Goal: Information Seeking & Learning: Learn about a topic

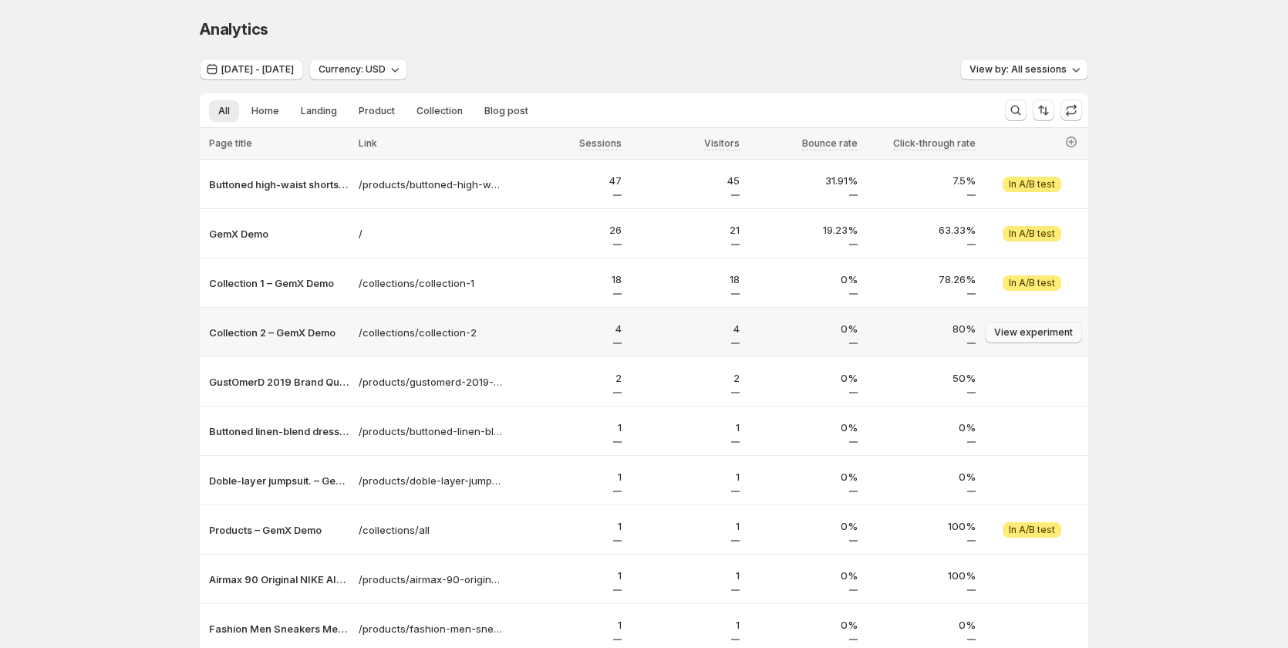
click at [1024, 327] on span "View experiment" at bounding box center [1033, 332] width 79 height 12
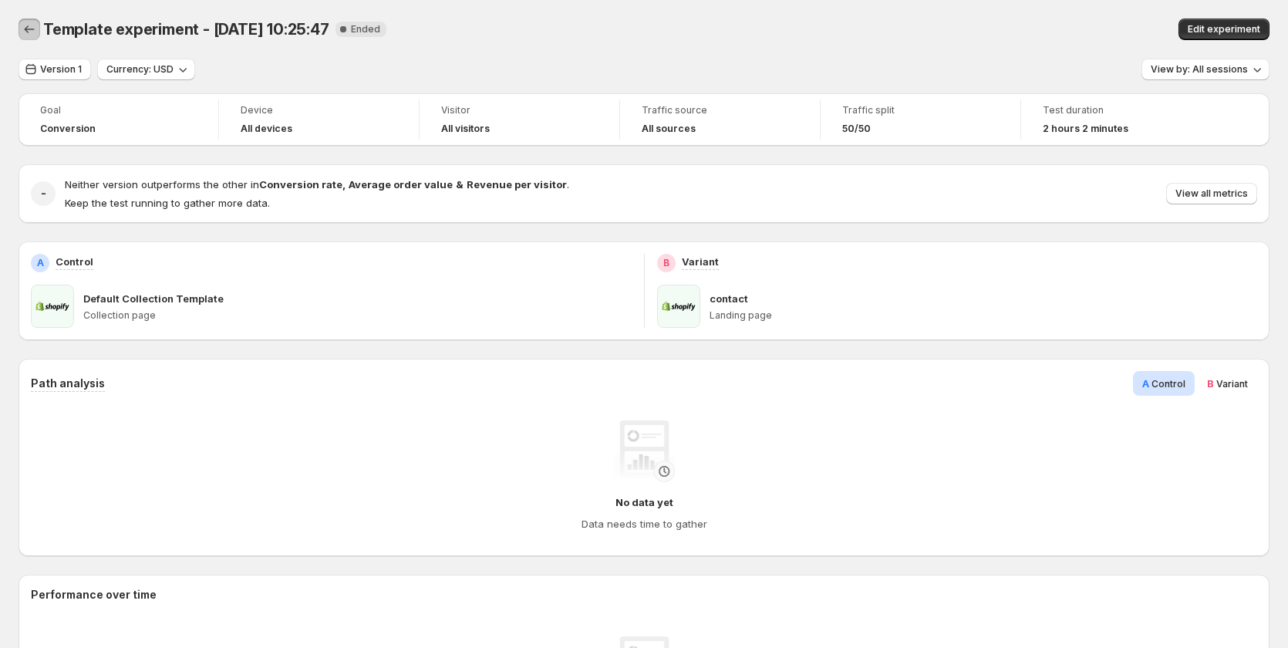
click at [31, 23] on icon "Back" at bounding box center [29, 29] width 15 height 15
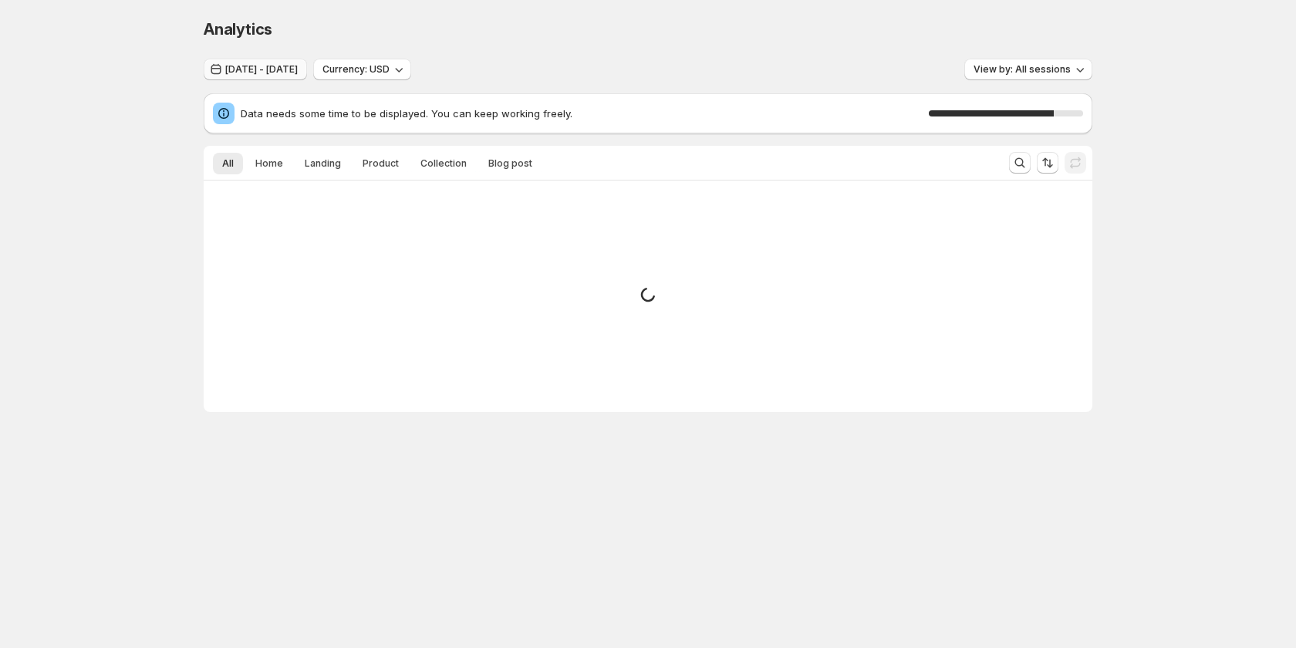
click at [298, 64] on span "Aug 16, 2025 - Aug 19, 2025" at bounding box center [261, 69] width 72 height 12
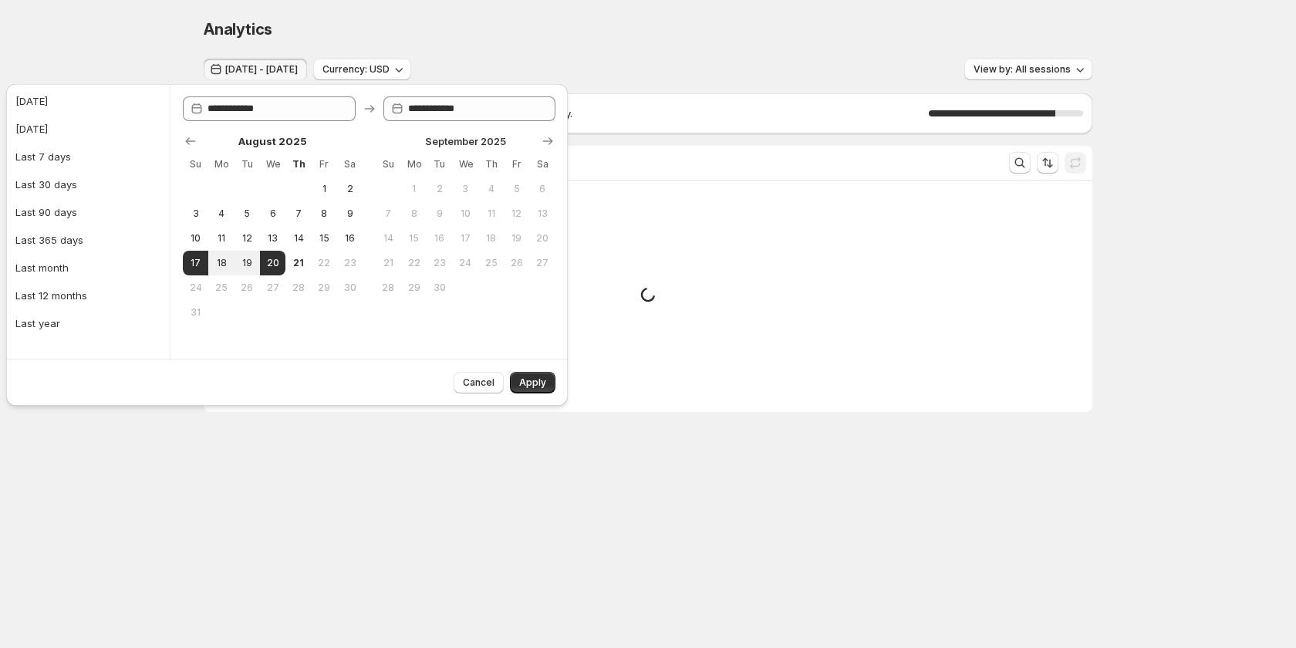
click at [176, 59] on div "Analytics. This page is ready Analytics Aug 16, 2025 - Aug 19, 2025 Currency: U…" at bounding box center [648, 247] width 1296 height 495
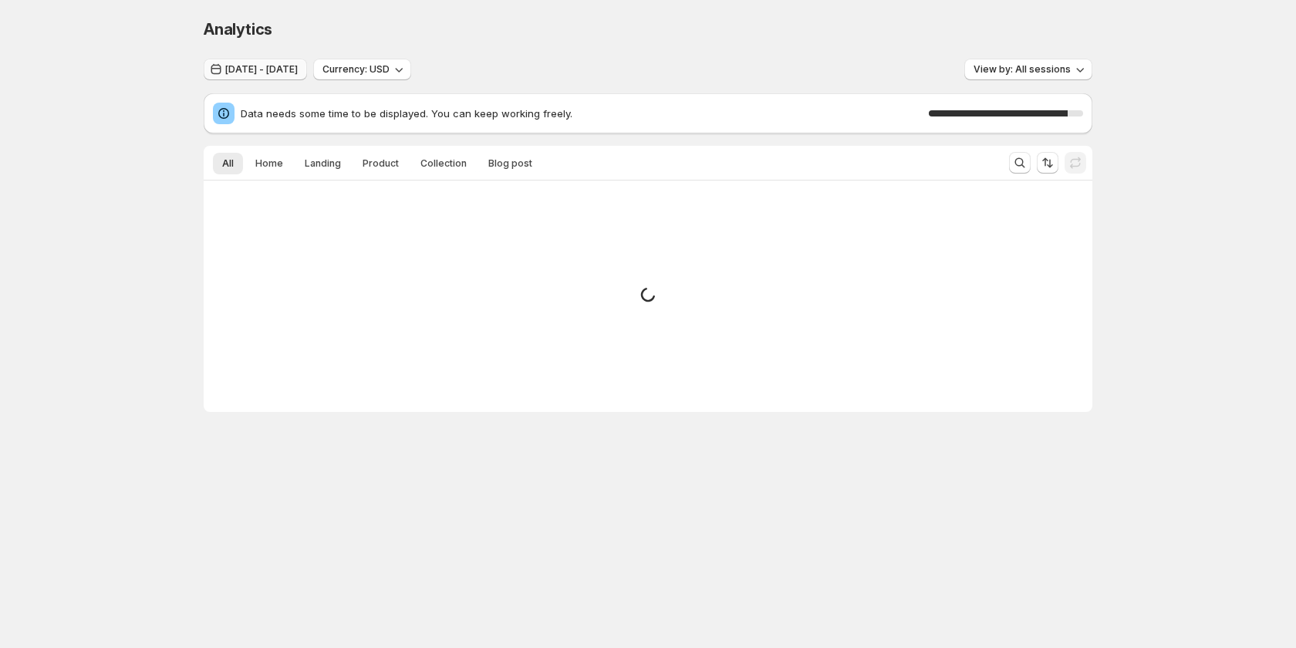
click at [298, 69] on span "Aug 16, 2025 - Aug 19, 2025" at bounding box center [261, 69] width 72 height 12
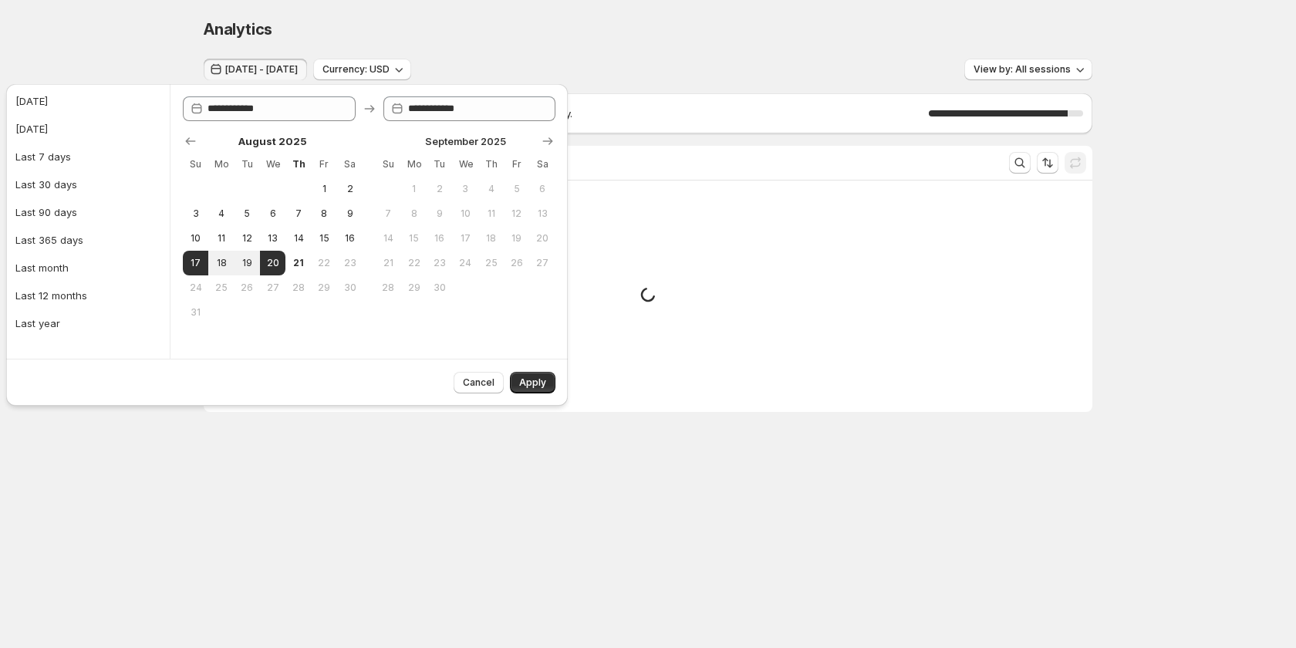
click at [143, 19] on div "Analytics. This page is ready Analytics Aug 16, 2025 - Aug 19, 2025 Currency: U…" at bounding box center [648, 247] width 1296 height 495
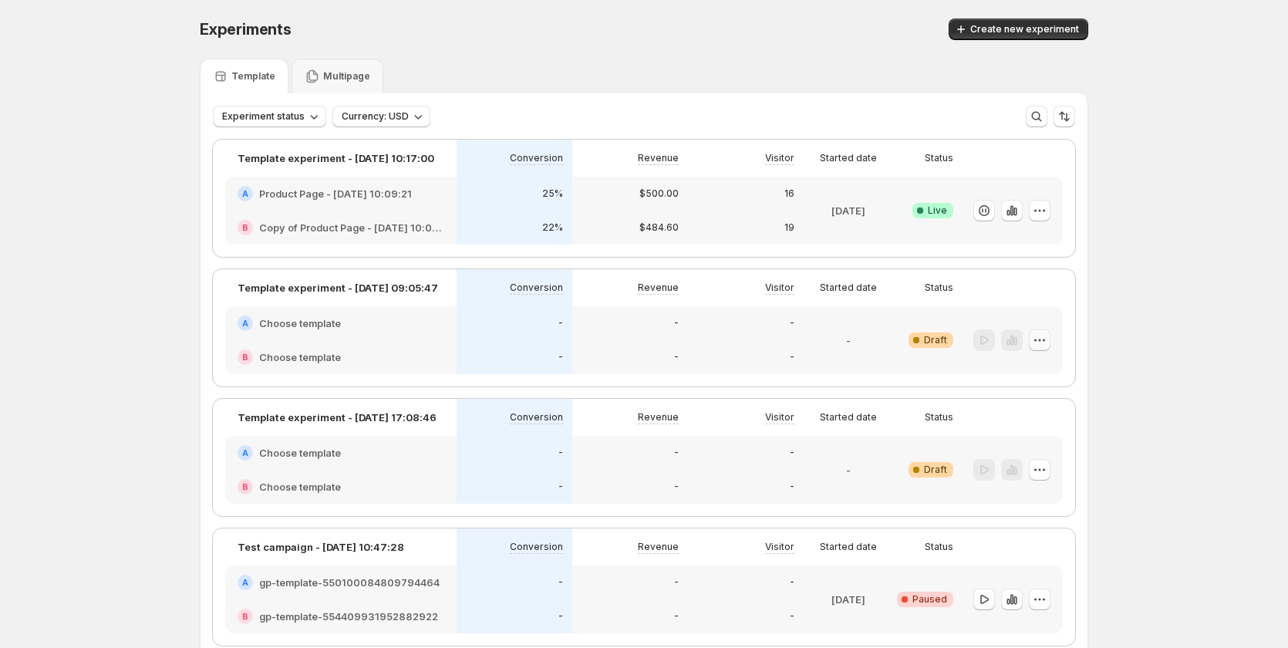
click at [1044, 334] on icon "button" at bounding box center [1039, 339] width 15 height 15
click at [1153, 311] on div "Experiments. This page is ready Experiments Create new experiment Template Mult…" at bounding box center [644, 630] width 1288 height 1260
click at [558, 306] on div "-" at bounding box center [515, 323] width 116 height 34
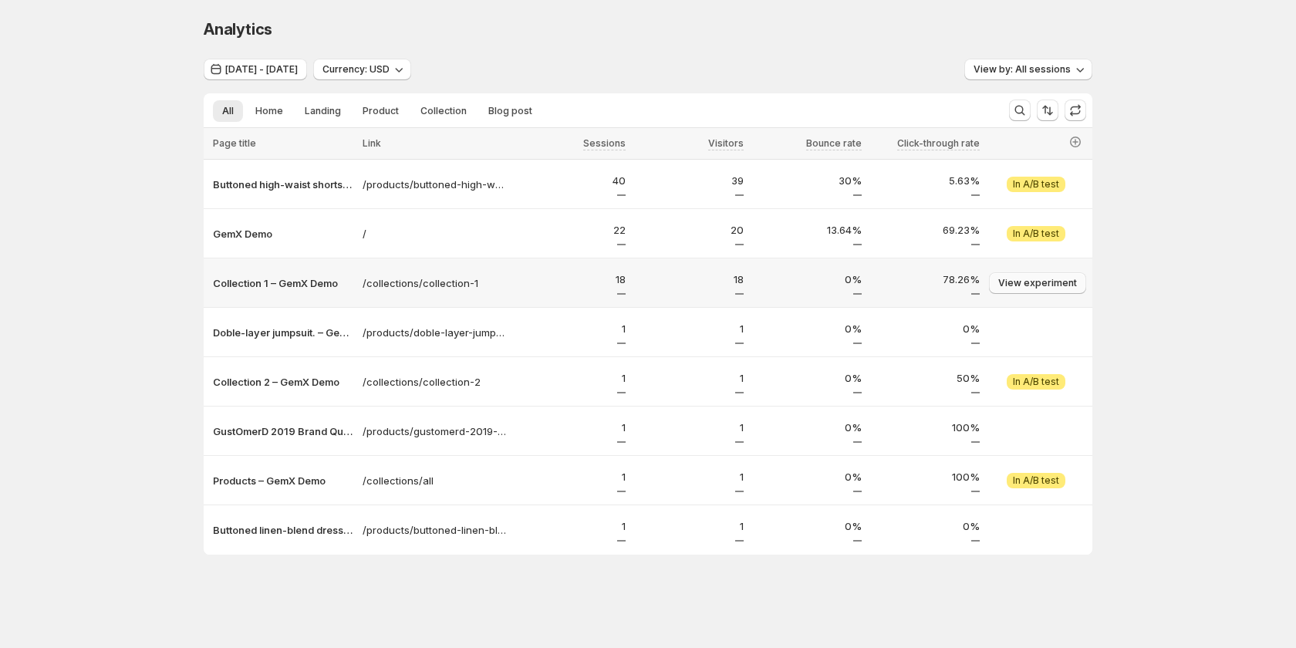
click at [1026, 278] on span "View experiment" at bounding box center [1037, 283] width 79 height 12
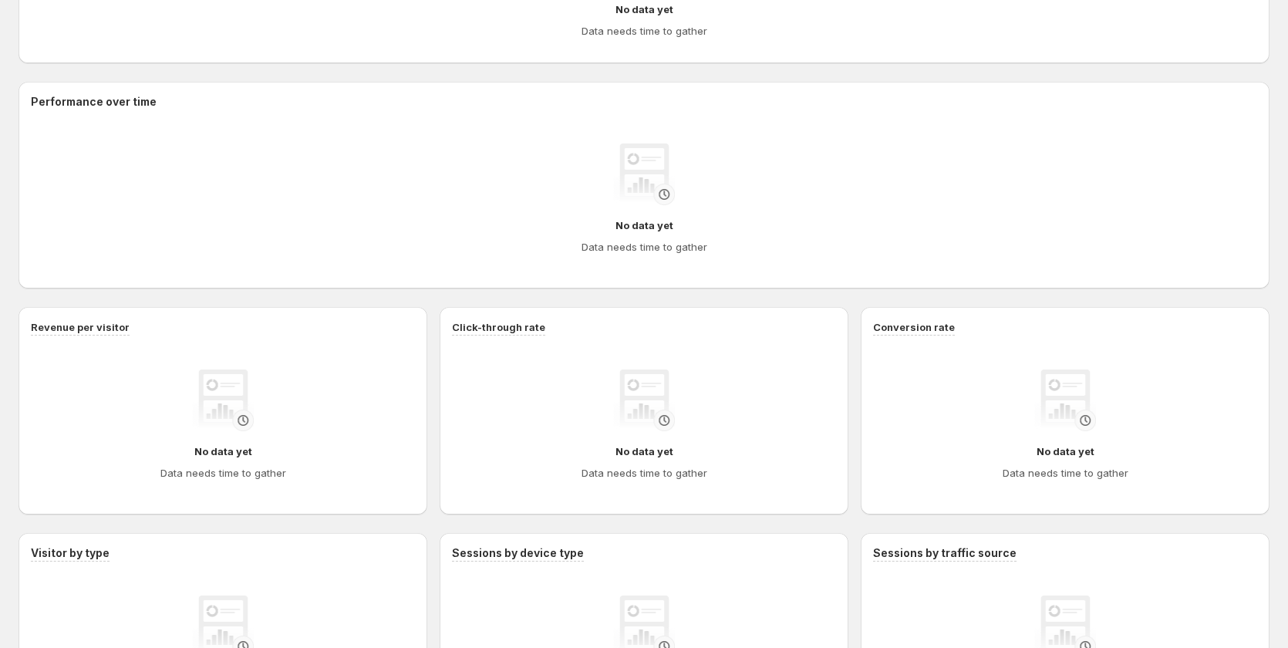
scroll to position [721, 0]
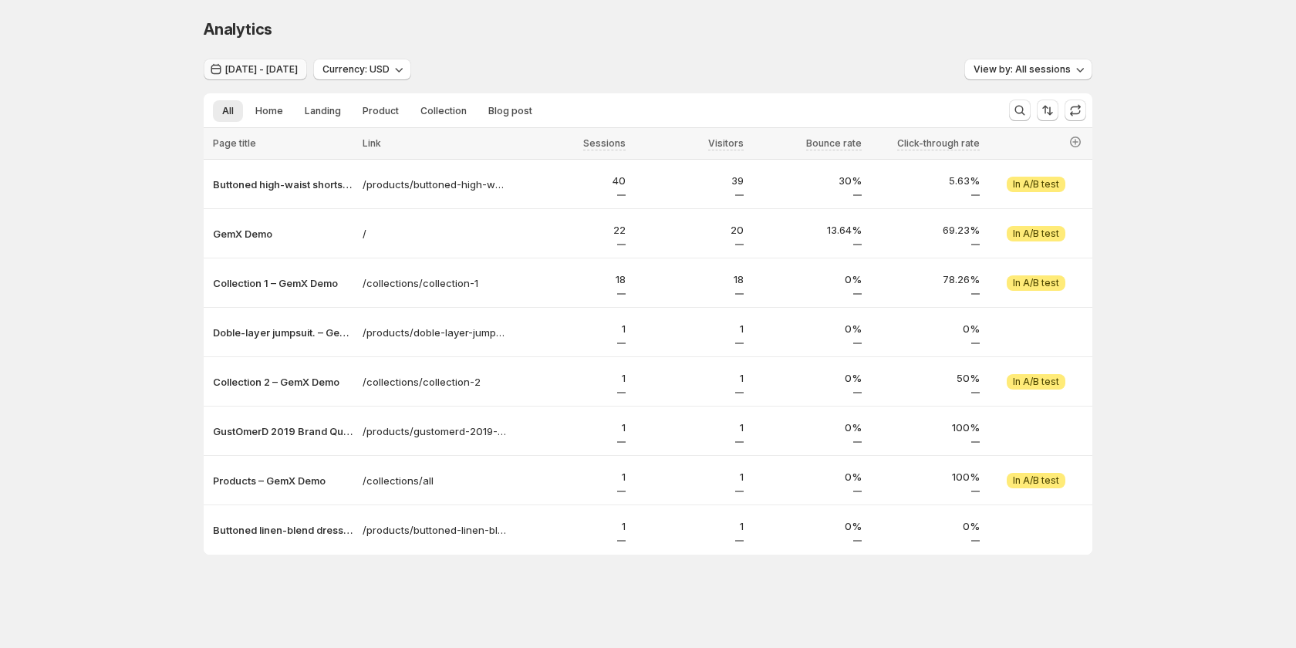
click at [271, 66] on span "Aug 16, 2025 - Aug 19, 2025" at bounding box center [261, 69] width 72 height 12
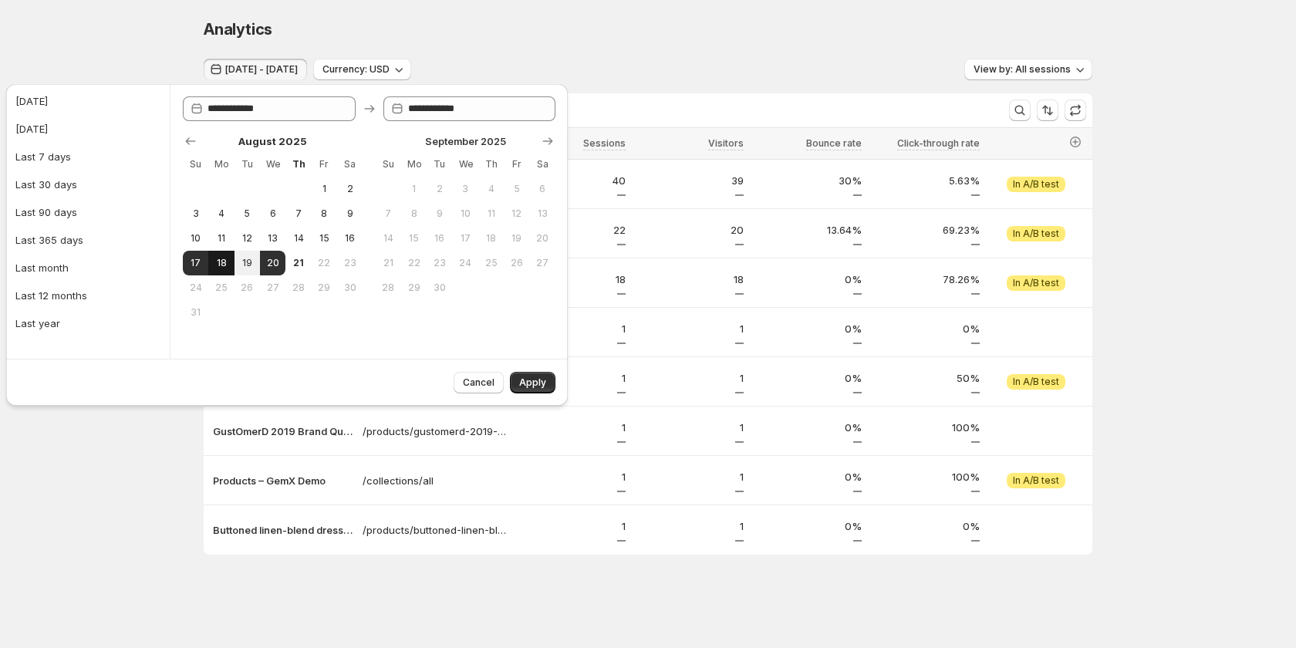
click at [224, 261] on span "18" at bounding box center [220, 263] width 13 height 12
type input "**********"
click at [265, 266] on button "20" at bounding box center [272, 263] width 25 height 25
type input "**********"
click at [538, 375] on button "Apply" at bounding box center [533, 383] width 46 height 22
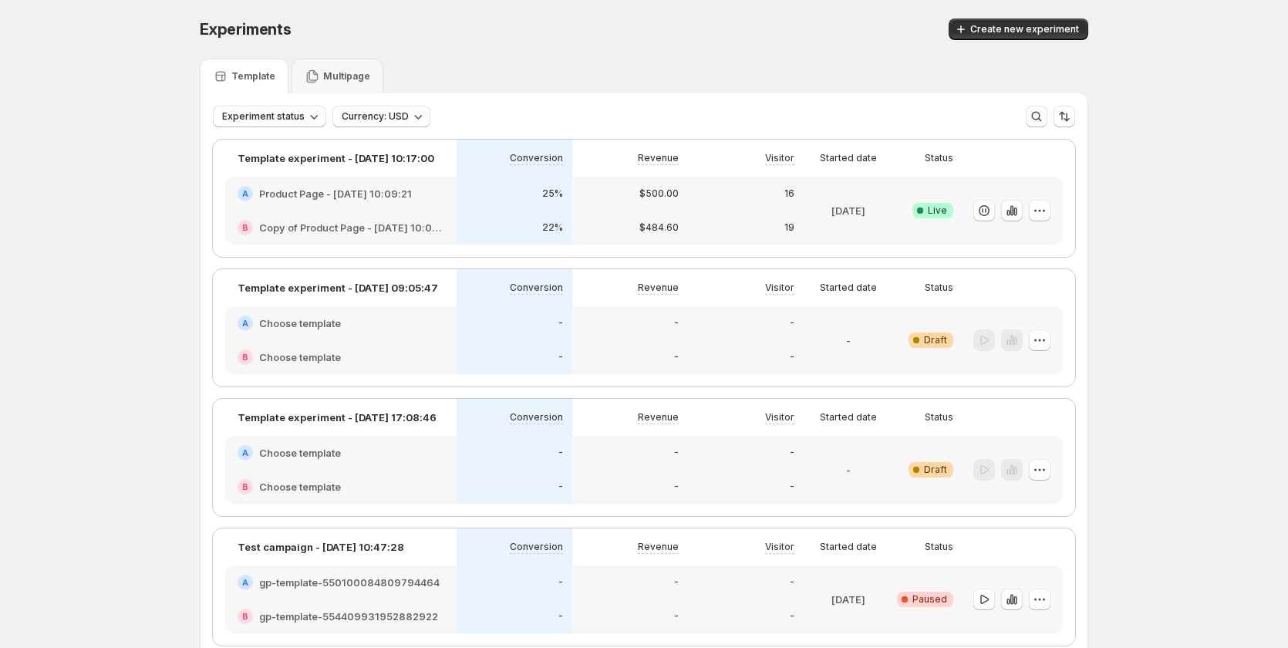
click at [634, 333] on div "-" at bounding box center [630, 323] width 116 height 34
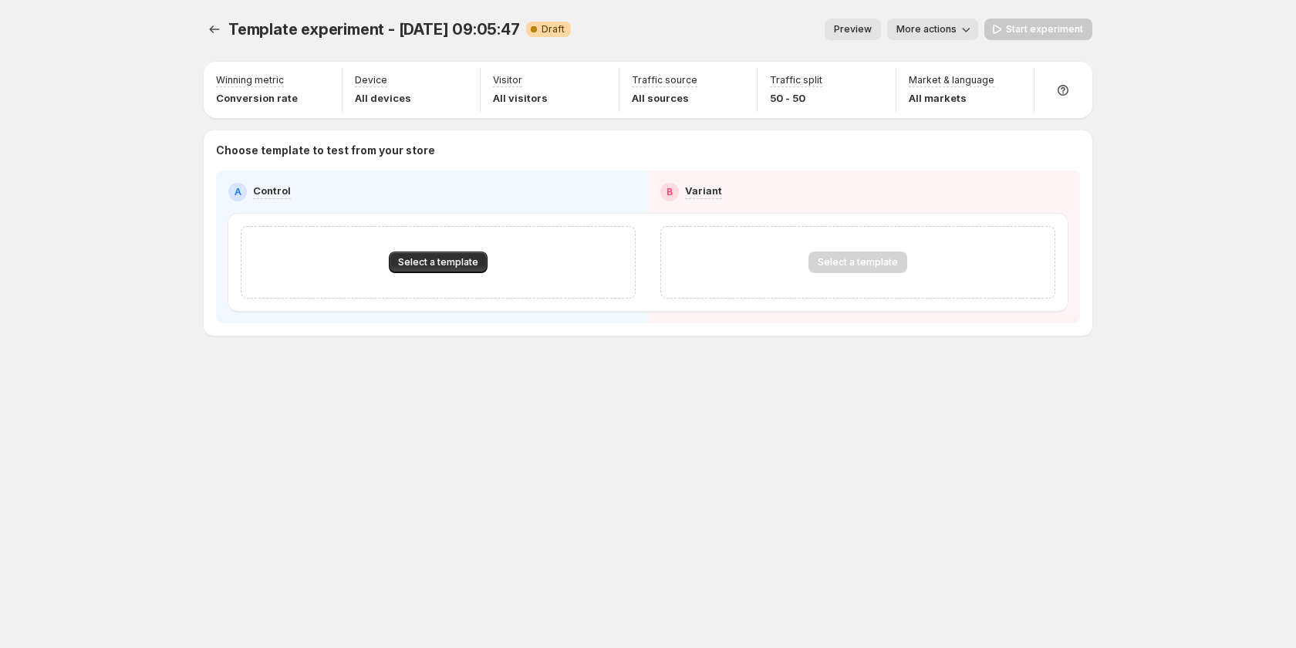
click at [941, 22] on button "More actions" at bounding box center [932, 30] width 91 height 22
click at [208, 25] on icon "Experiments" at bounding box center [214, 29] width 15 height 15
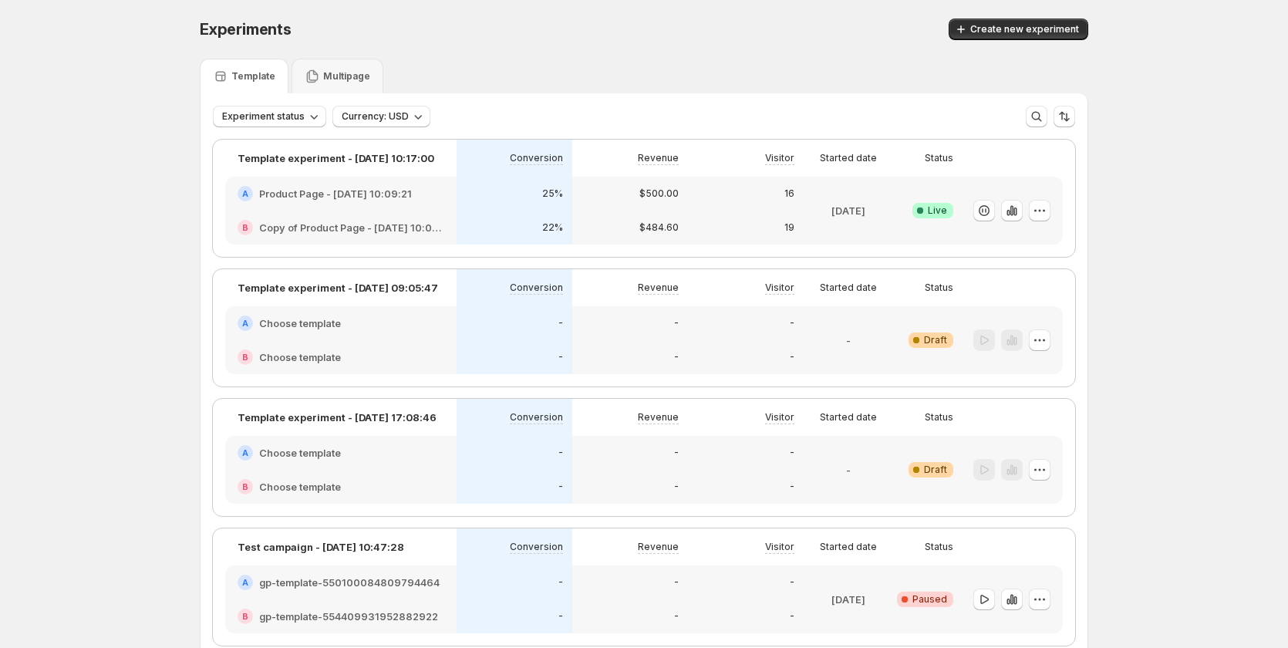
click at [103, 287] on div "Experiments. This page is ready Experiments Create new experiment Template Mult…" at bounding box center [644, 630] width 1288 height 1260
click at [1019, 207] on icon "button" at bounding box center [1011, 210] width 15 height 15
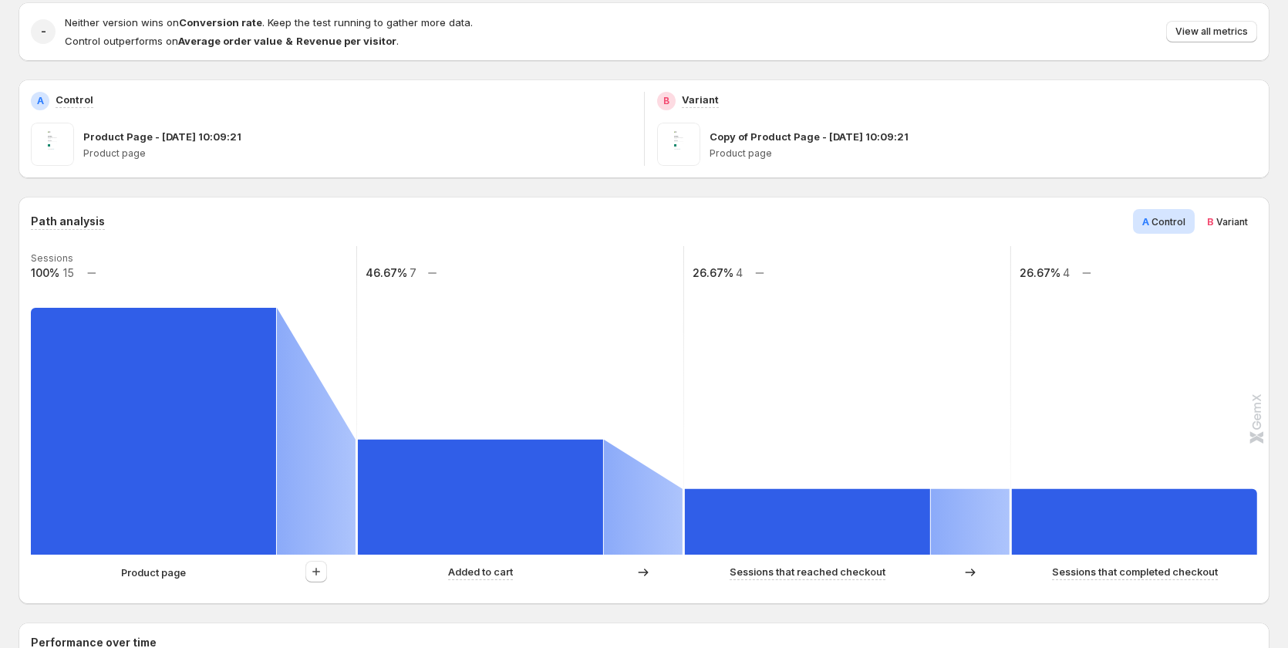
scroll to position [154, 0]
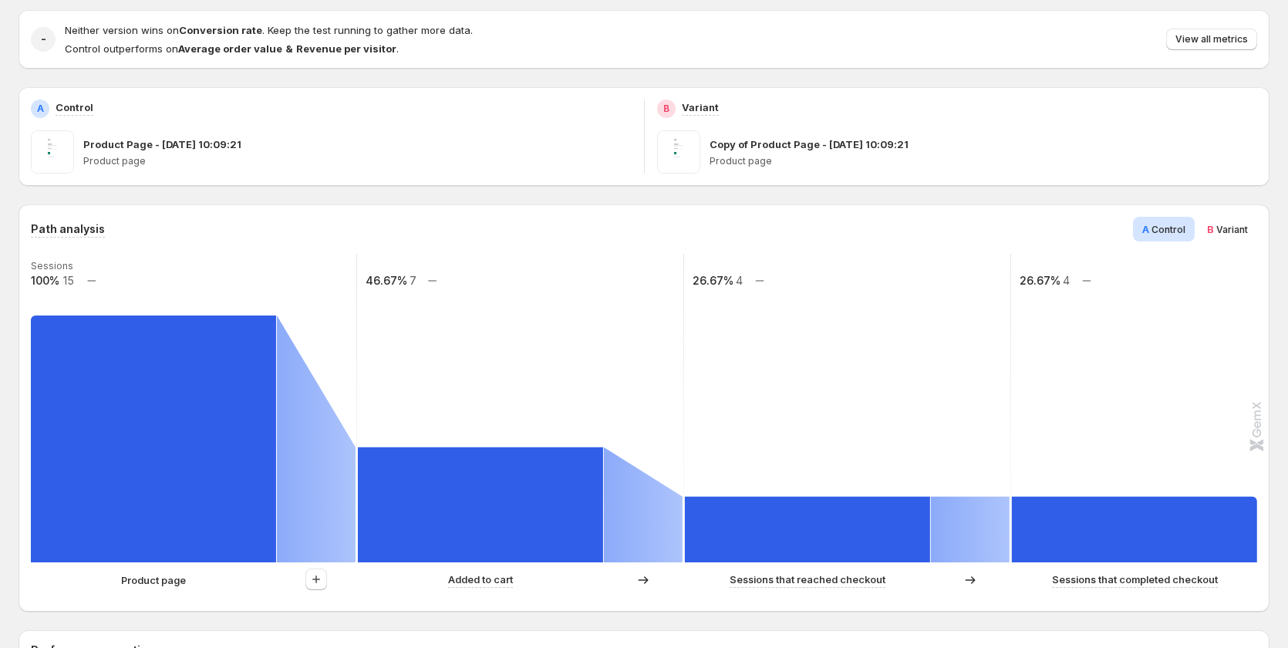
click at [1229, 222] on span "B Variant" at bounding box center [1227, 228] width 41 height 15
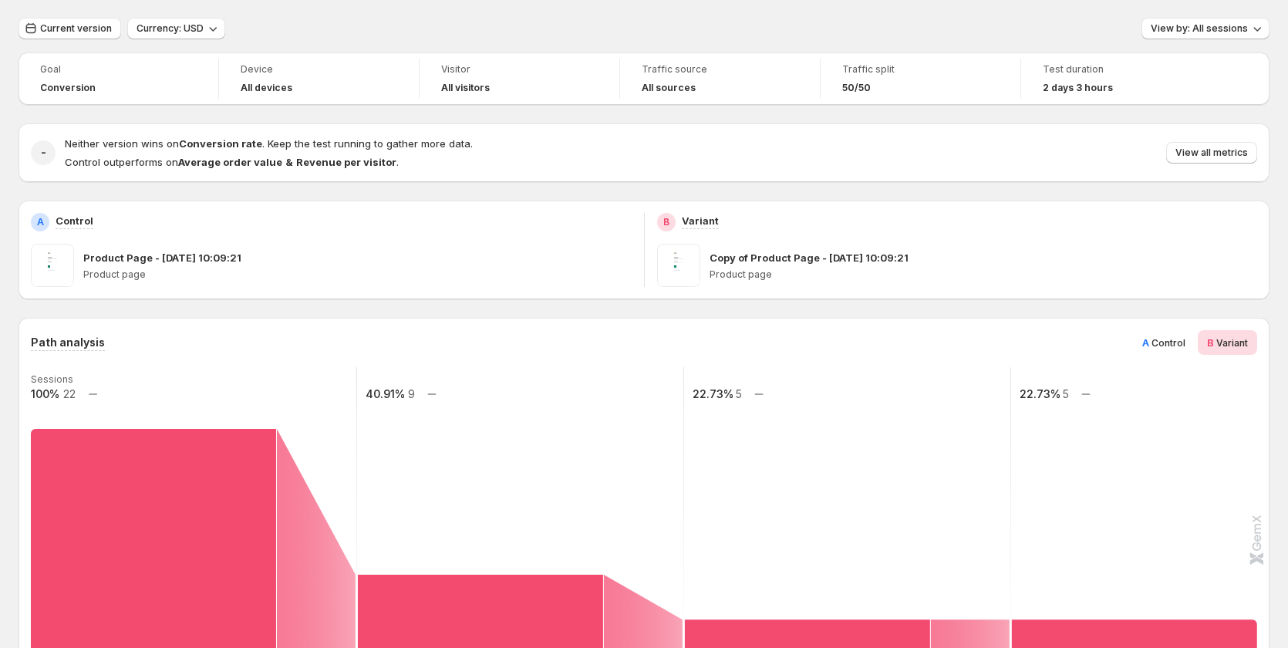
scroll to position [0, 0]
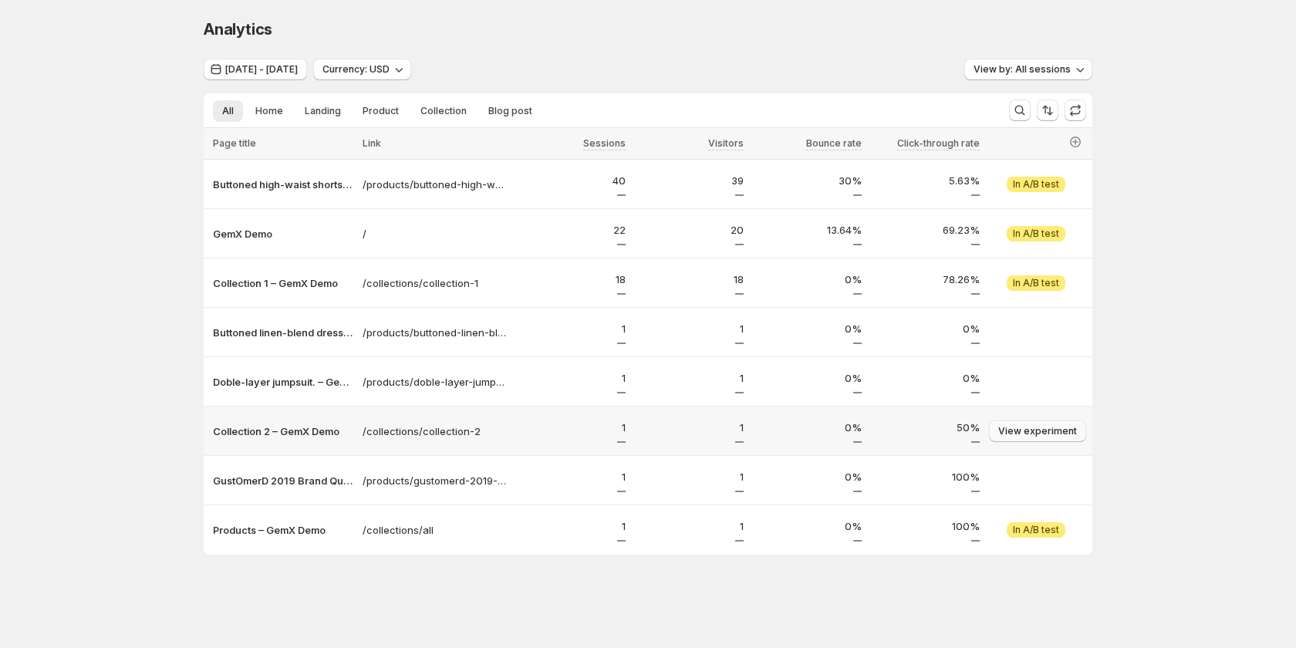
click at [1010, 428] on span "View experiment" at bounding box center [1037, 431] width 79 height 12
click at [284, 65] on span "Aug 17, 2025 - Aug 19, 2025" at bounding box center [261, 69] width 72 height 12
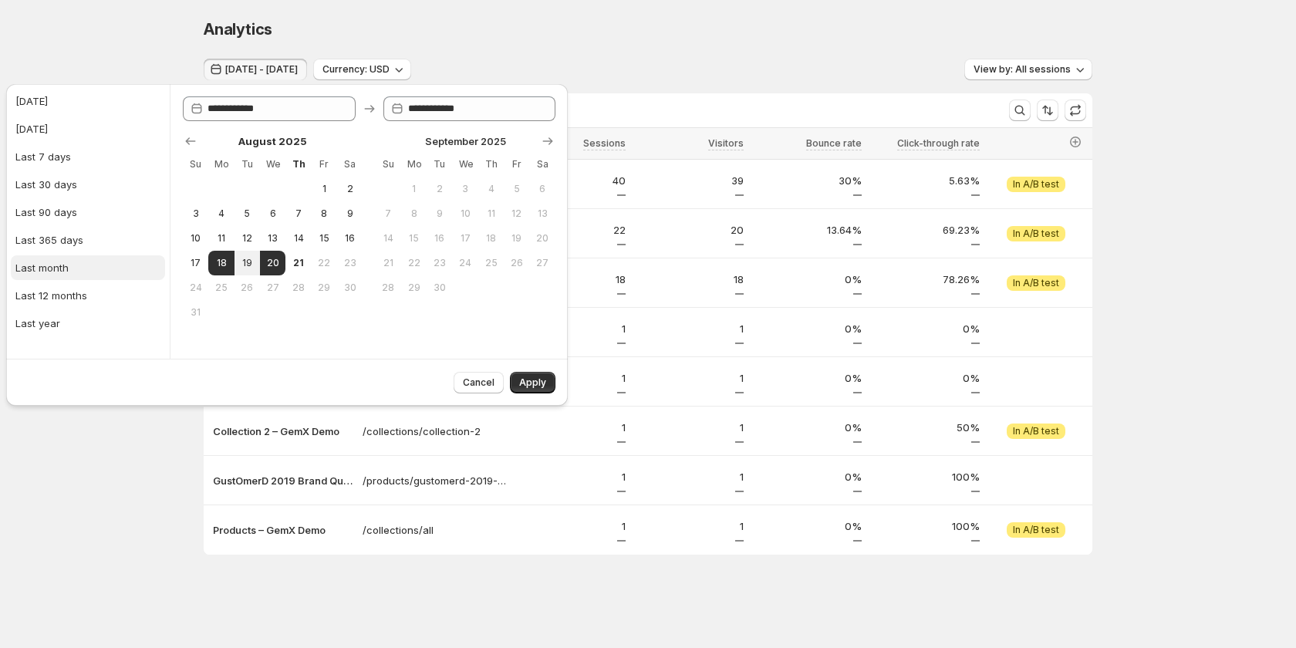
click at [54, 269] on div "Last month" at bounding box center [41, 267] width 53 height 15
type input "**********"
click at [541, 389] on button "Apply" at bounding box center [533, 383] width 46 height 22
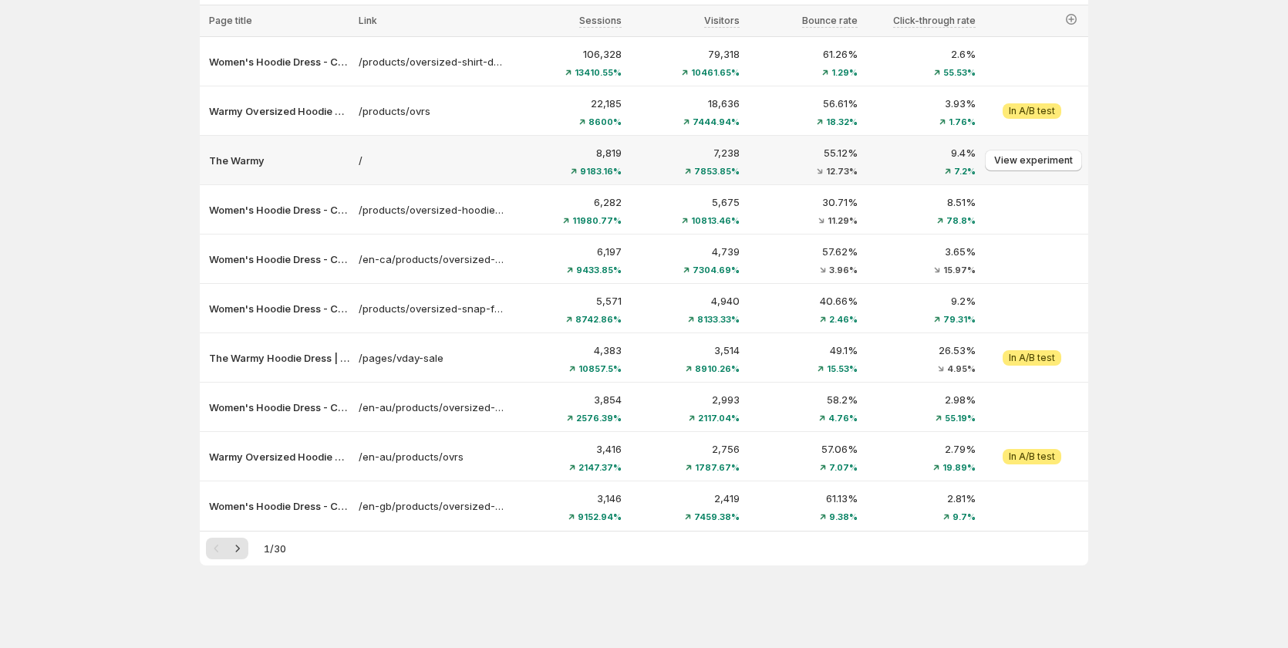
scroll to position [123, 0]
click at [253, 544] on div "1 / 30" at bounding box center [644, 548] width 876 height 22
click at [237, 557] on button "Next" at bounding box center [238, 548] width 22 height 22
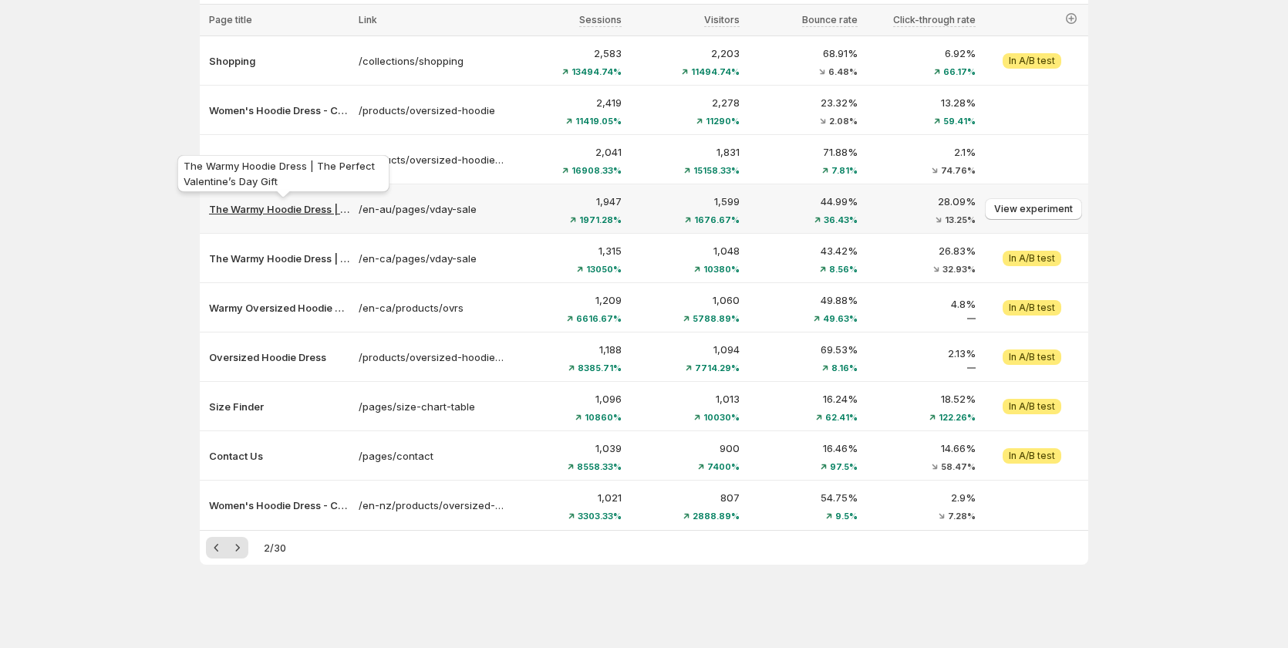
click at [268, 213] on p "The Warmy Hoodie Dress | The Perfect Valentine’s Day Gift" at bounding box center [279, 208] width 140 height 15
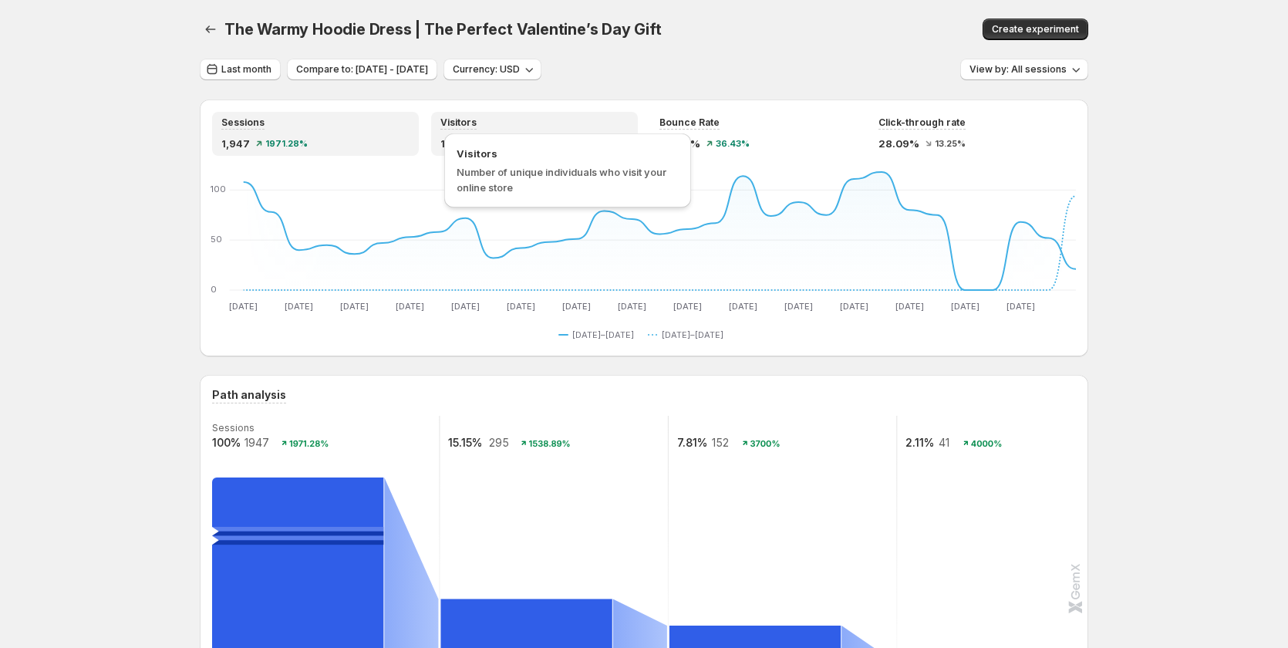
click at [475, 135] on div "Visitors Number of unique individuals who visit your online store" at bounding box center [567, 170] width 247 height 74
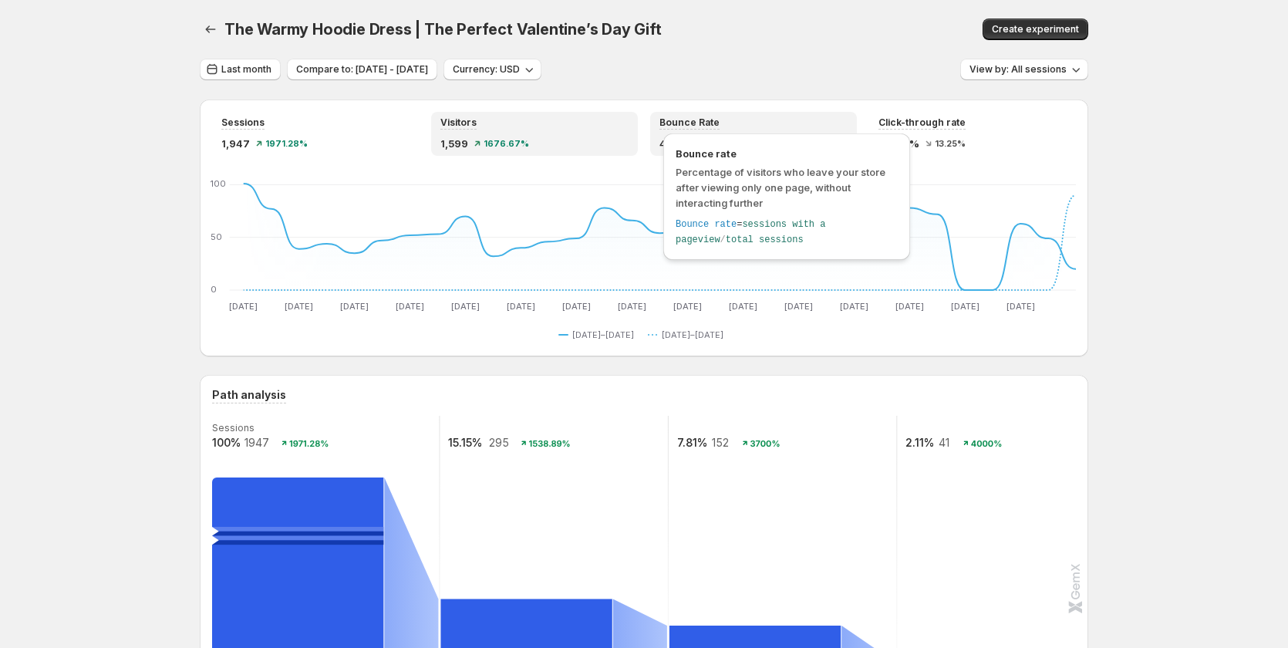
click at [689, 124] on span "Bounce Rate" at bounding box center [689, 122] width 60 height 12
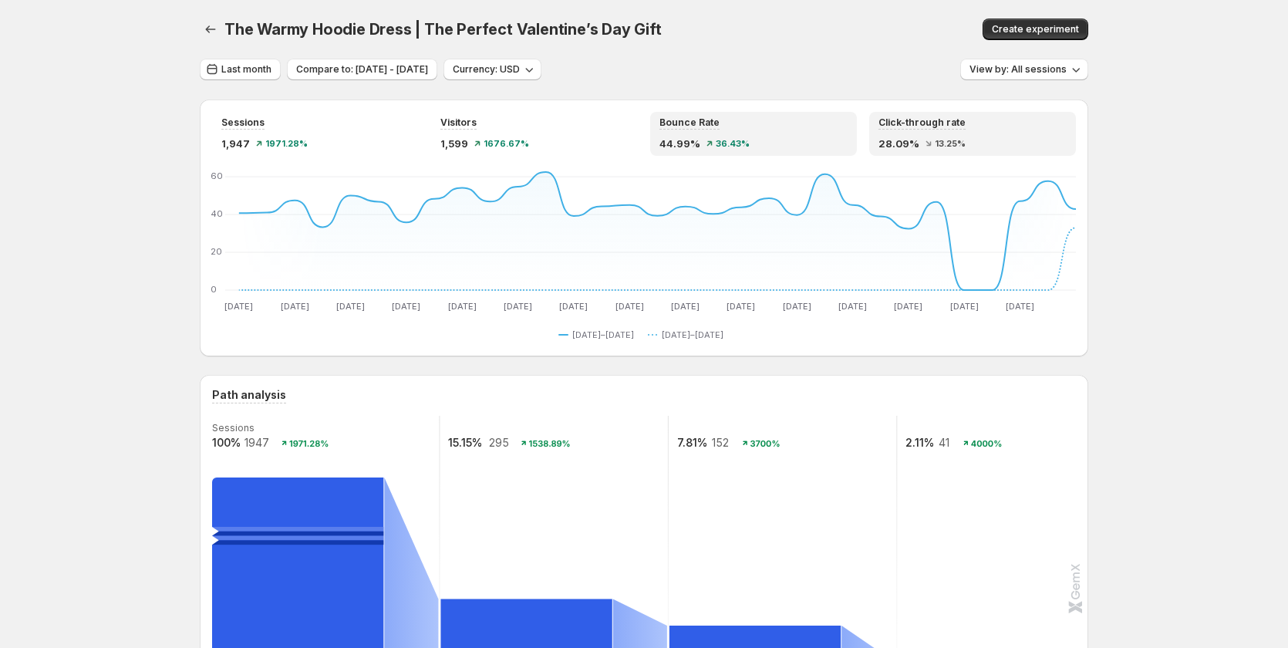
click at [964, 121] on div "Click-through rate" at bounding box center [972, 122] width 188 height 13
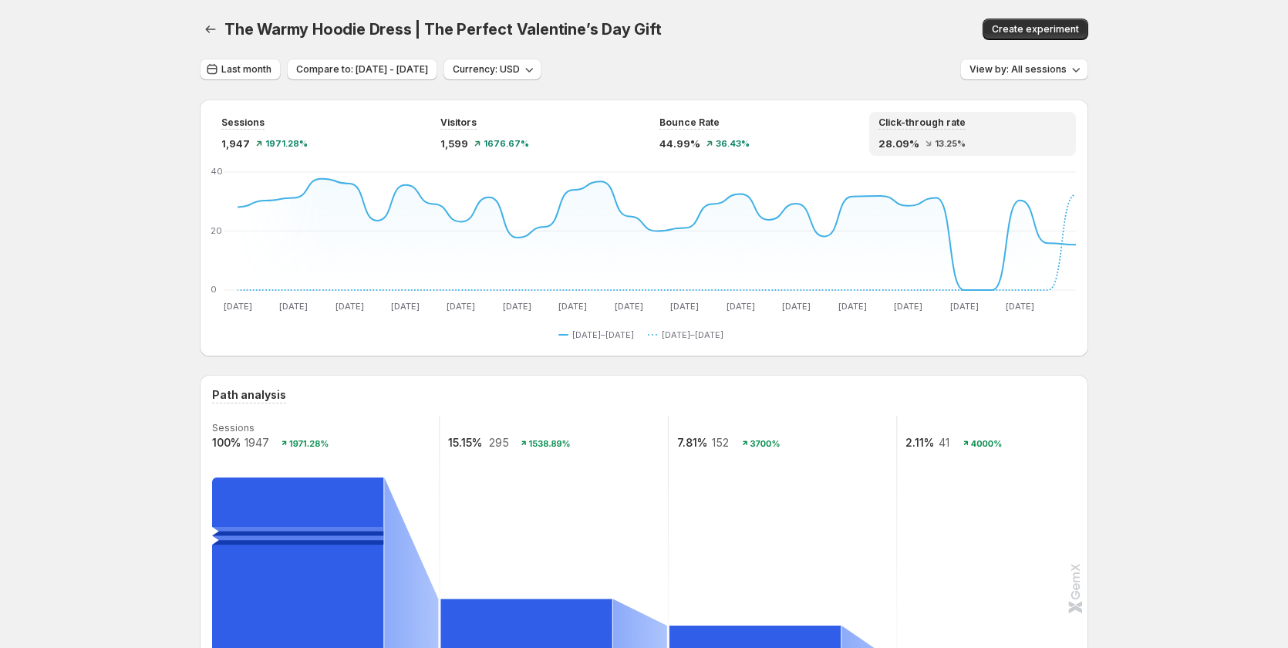
click at [287, 538] on rect at bounding box center [297, 600] width 171 height 247
click at [421, 450] on rect at bounding box center [326, 570] width 230 height 308
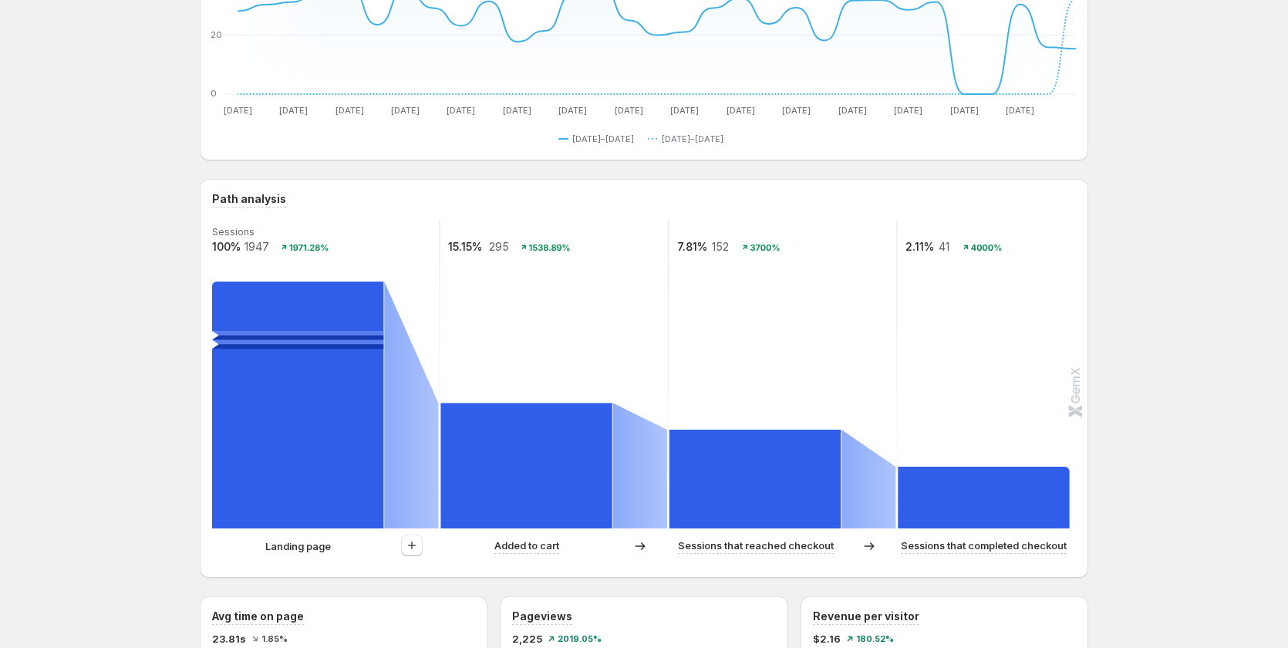
scroll to position [231, 0]
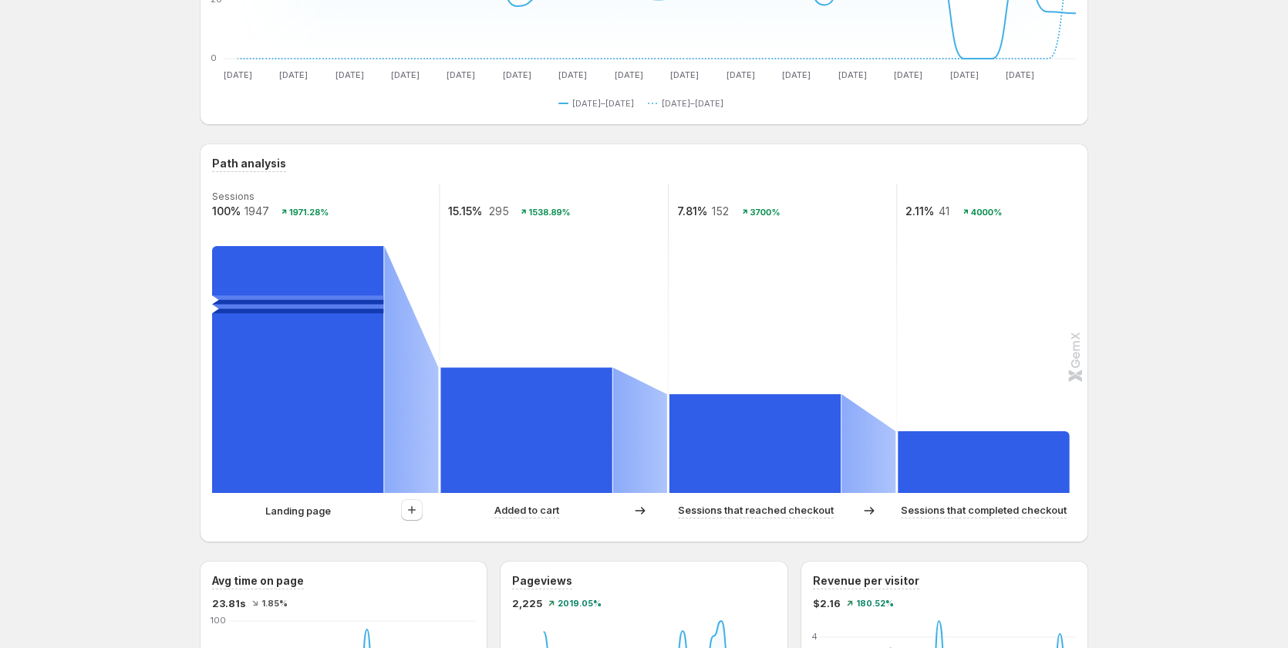
click at [314, 514] on p "Landing page" at bounding box center [298, 510] width 66 height 15
click at [431, 507] on div at bounding box center [411, 510] width 55 height 22
click at [420, 507] on icon "button" at bounding box center [411, 509] width 15 height 15
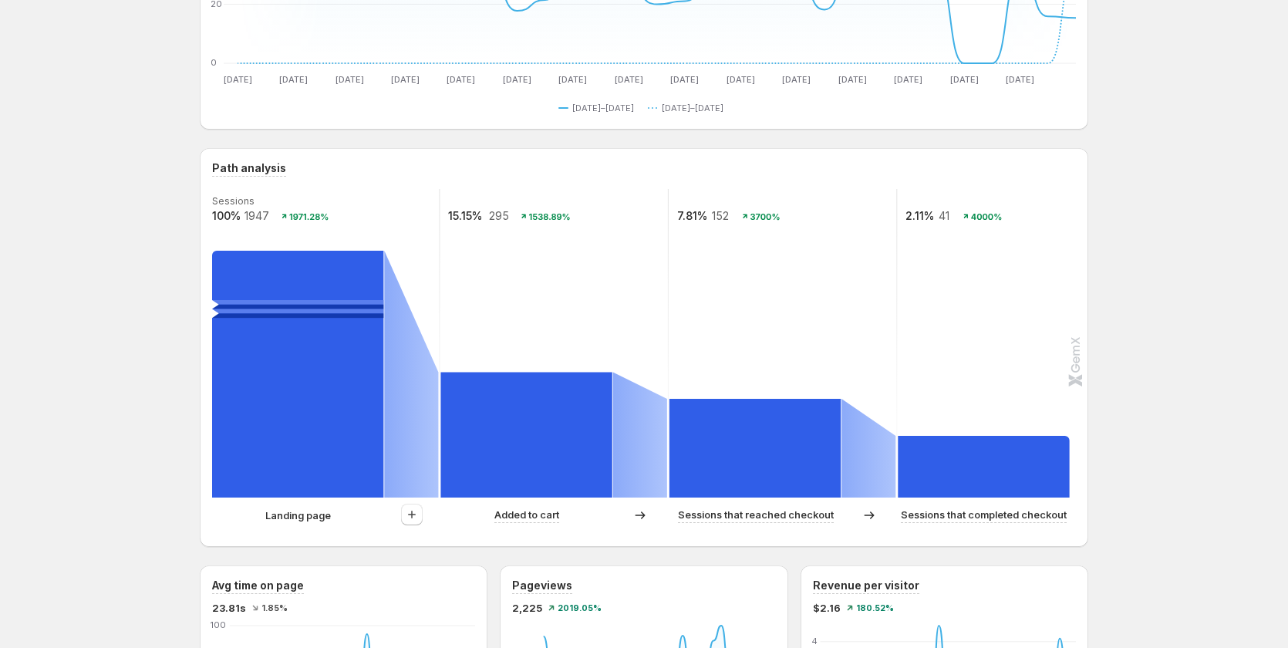
scroll to position [386, 0]
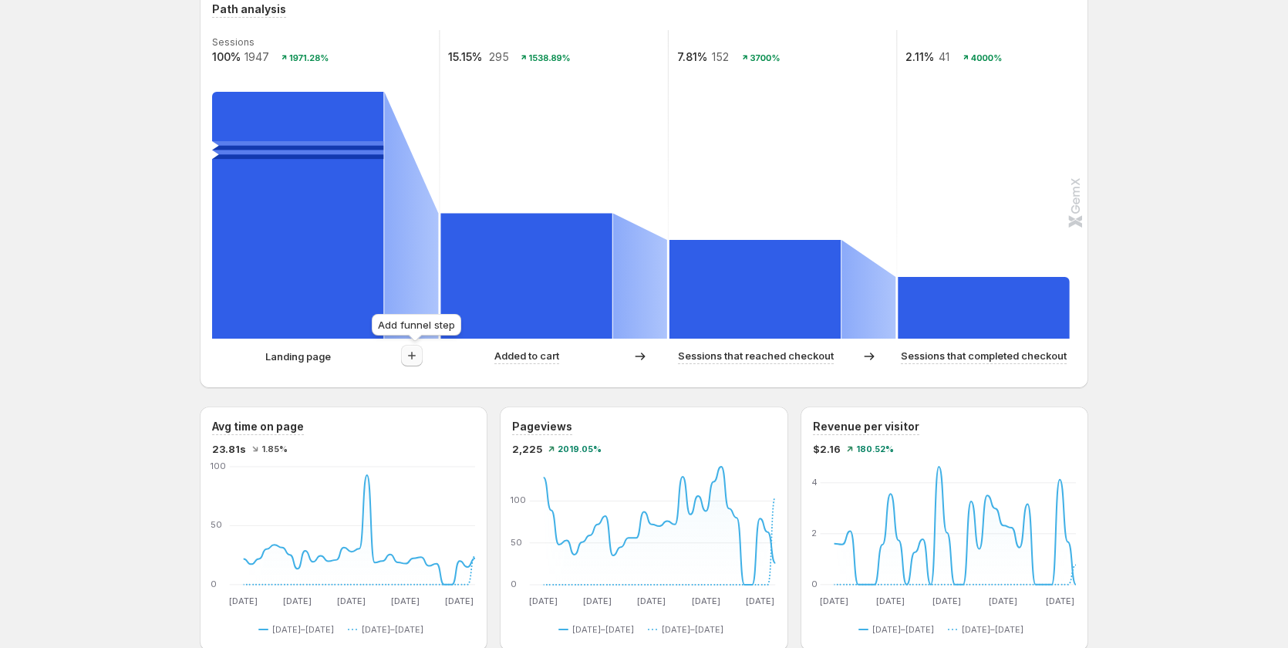
click at [414, 361] on icon "button" at bounding box center [411, 355] width 15 height 15
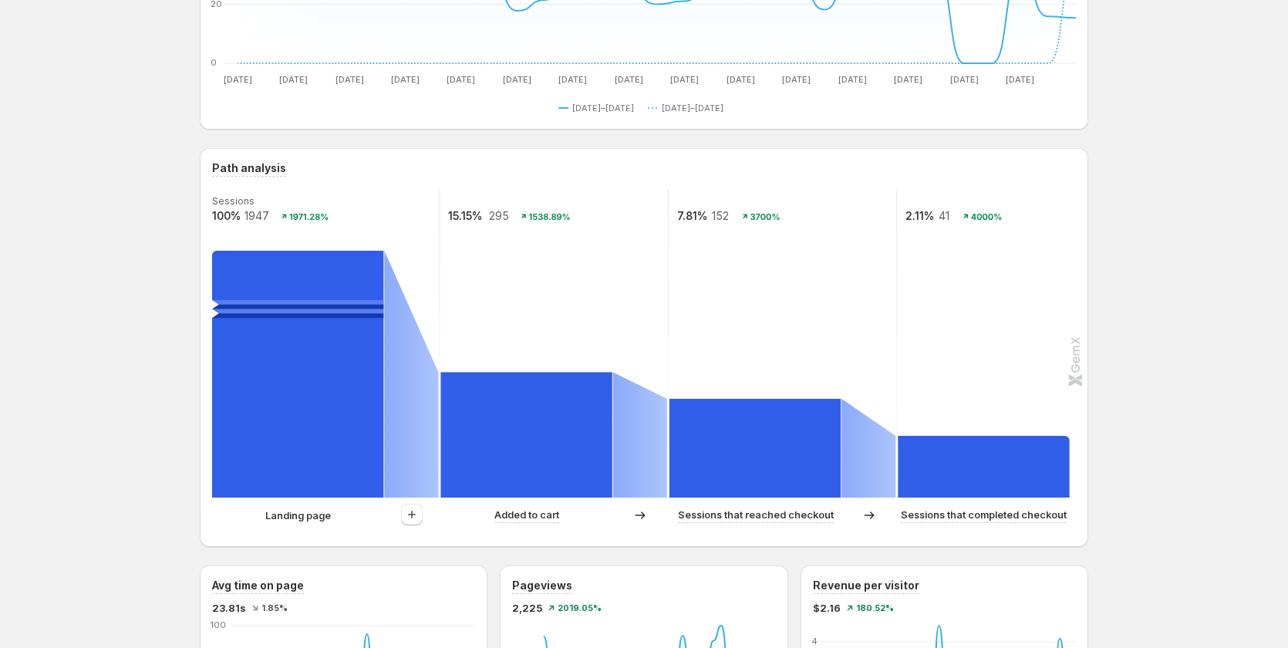
scroll to position [0, 0]
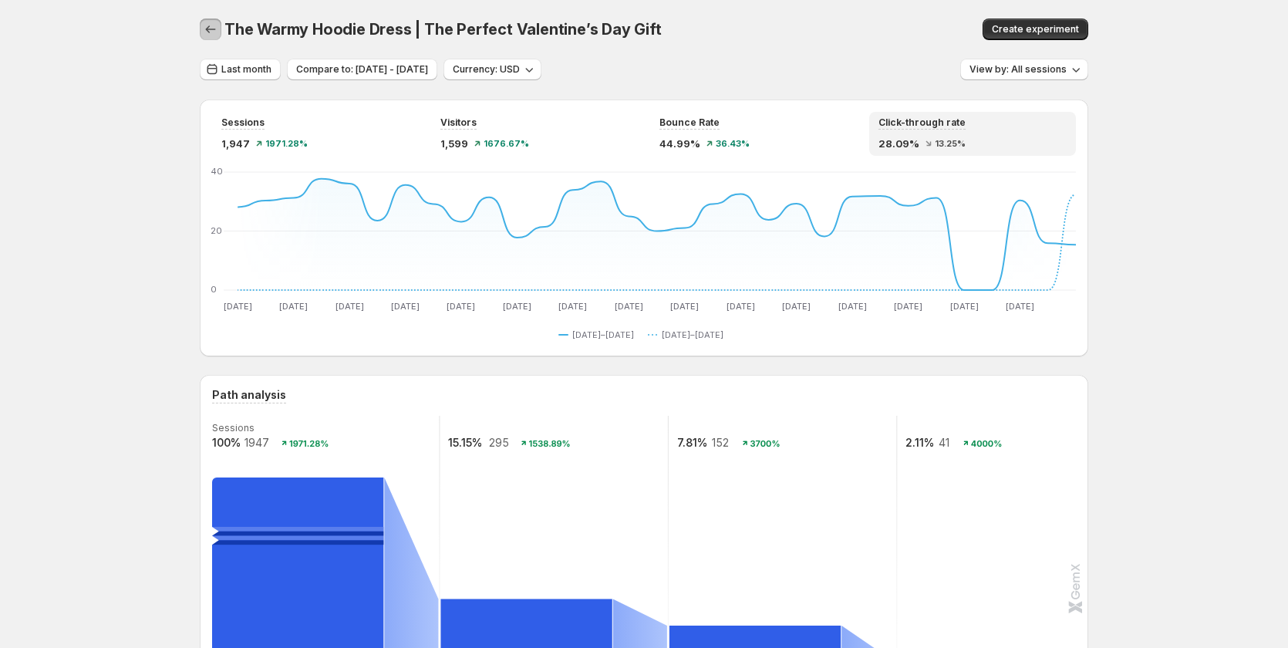
drag, startPoint x: 217, startPoint y: 35, endPoint x: 324, endPoint y: 134, distance: 145.7
click at [217, 35] on icon "button" at bounding box center [210, 29] width 15 height 15
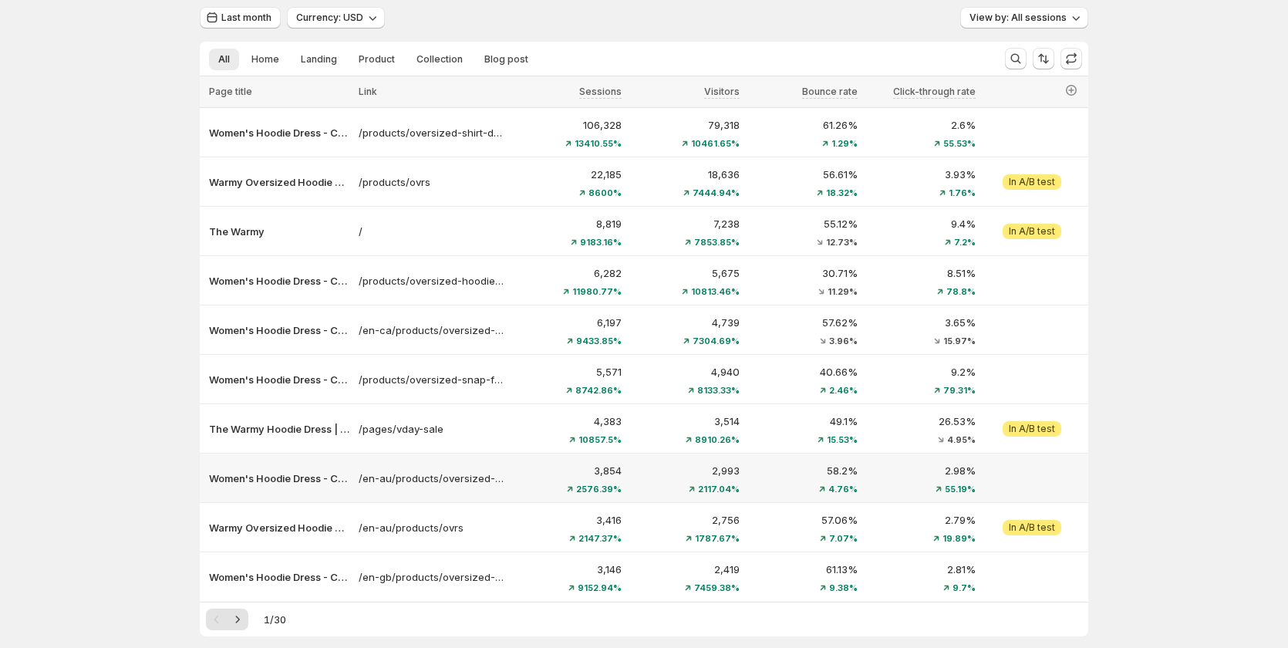
scroll to position [77, 0]
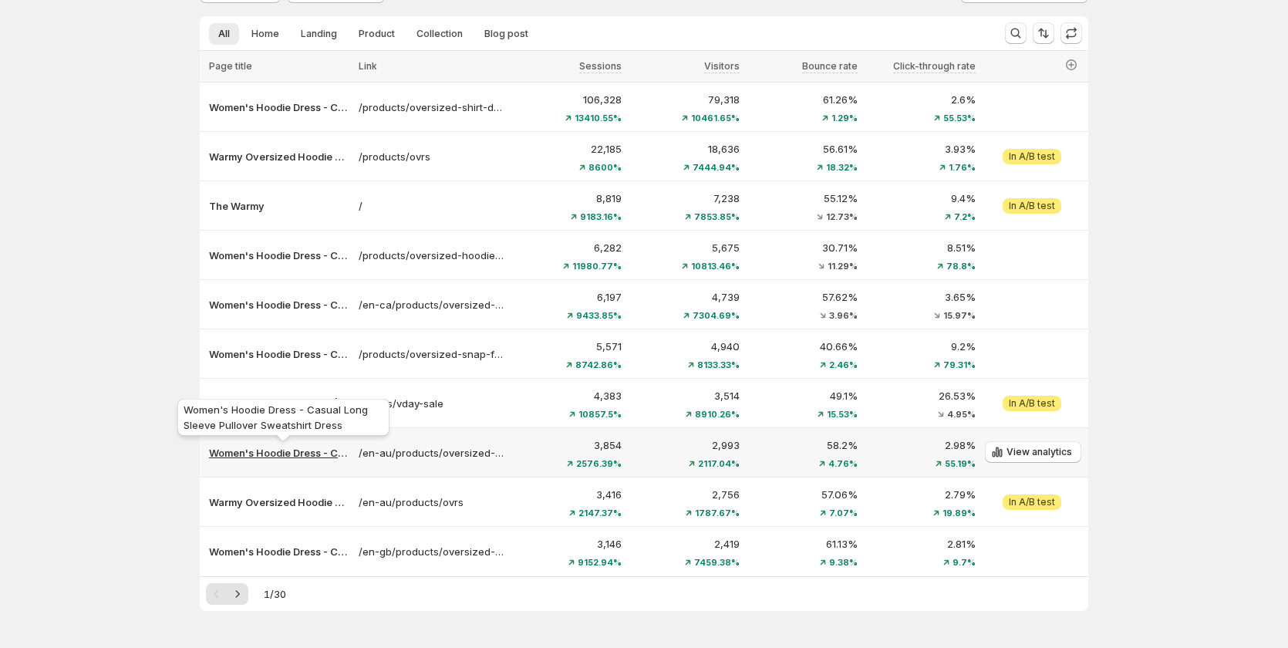
click at [282, 459] on p "Women's Hoodie Dress - Casual Long Sleeve Pullover Sweatshirt Dress" at bounding box center [279, 452] width 140 height 15
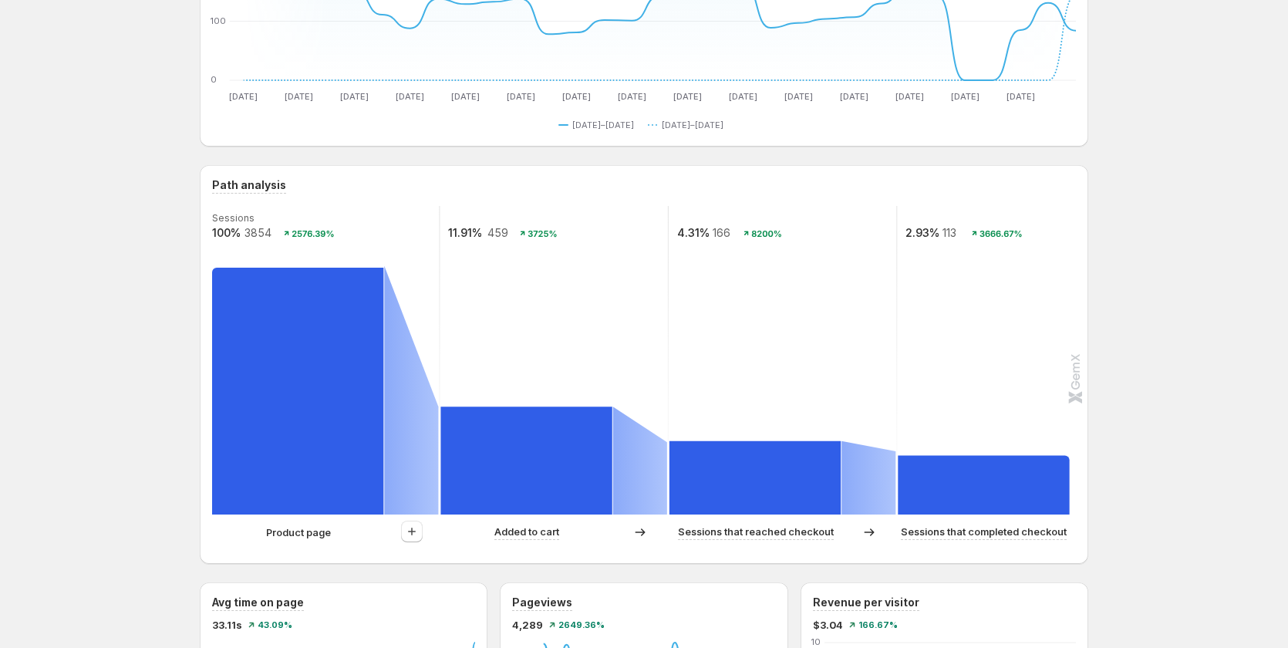
scroll to position [463, 0]
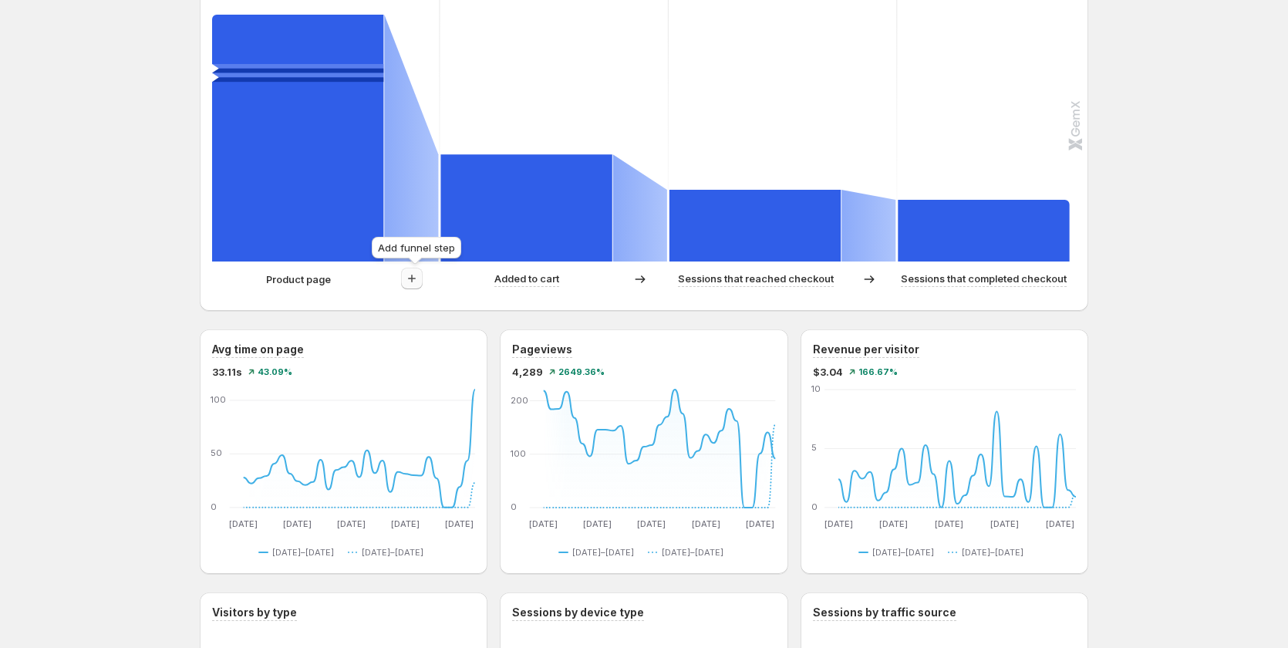
click at [416, 280] on icon "button" at bounding box center [412, 279] width 8 height 8
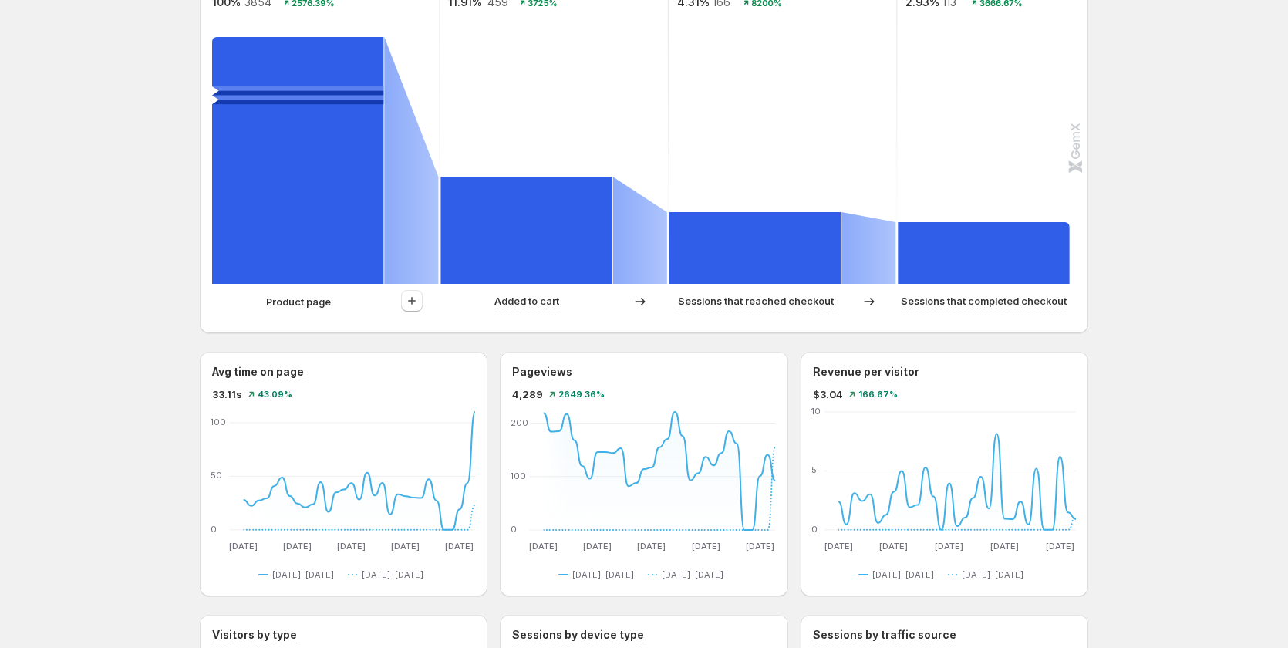
scroll to position [231, 0]
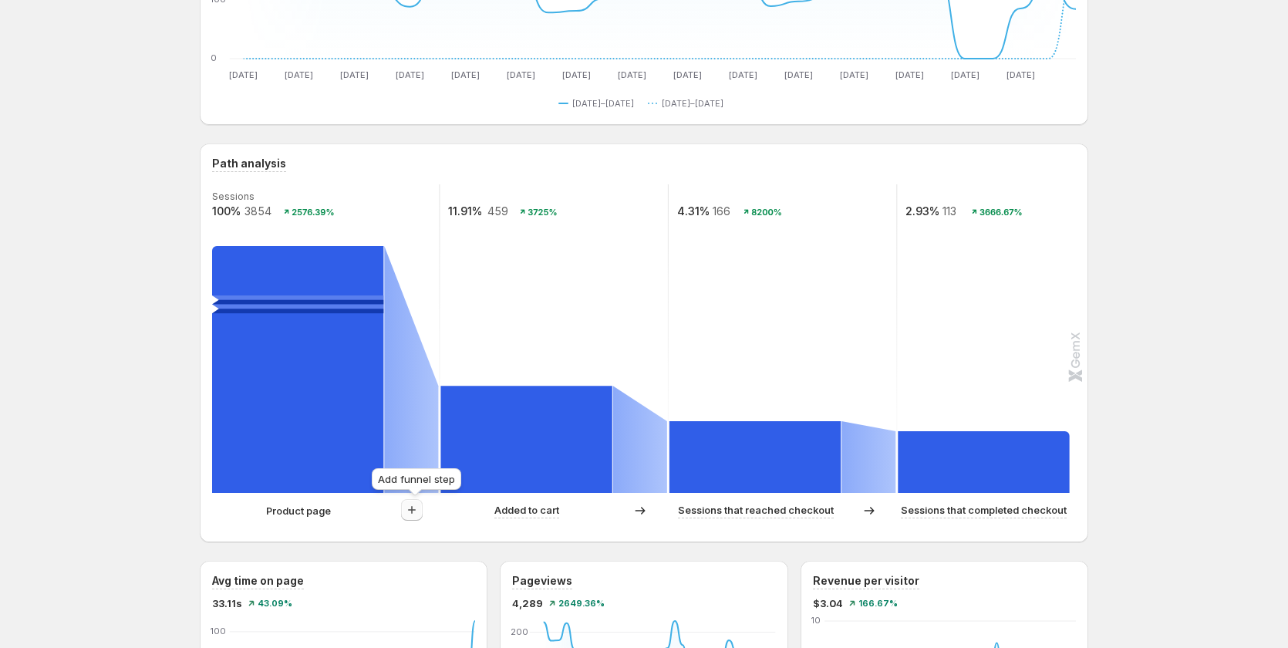
click at [418, 518] on button "button" at bounding box center [412, 510] width 22 height 22
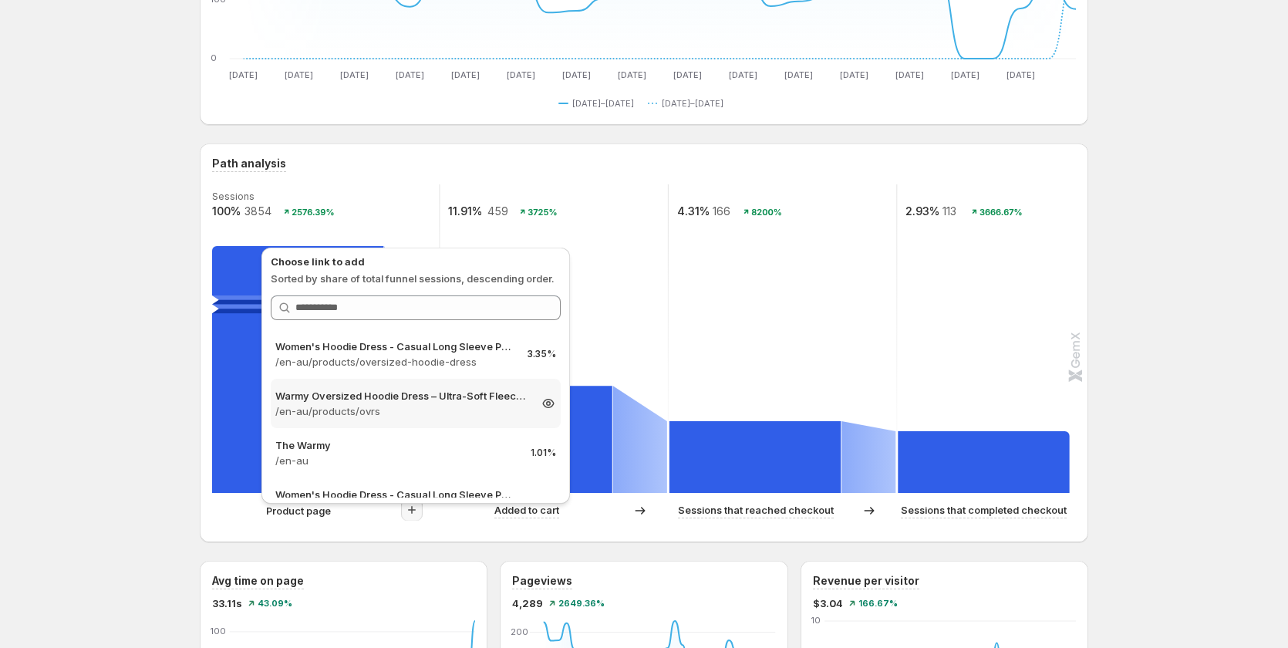
click at [392, 400] on p "Warmy Oversized Hoodie Dress – Ultra-Soft Fleece Sweatshirt Dress for Women (Pl…" at bounding box center [401, 395] width 253 height 15
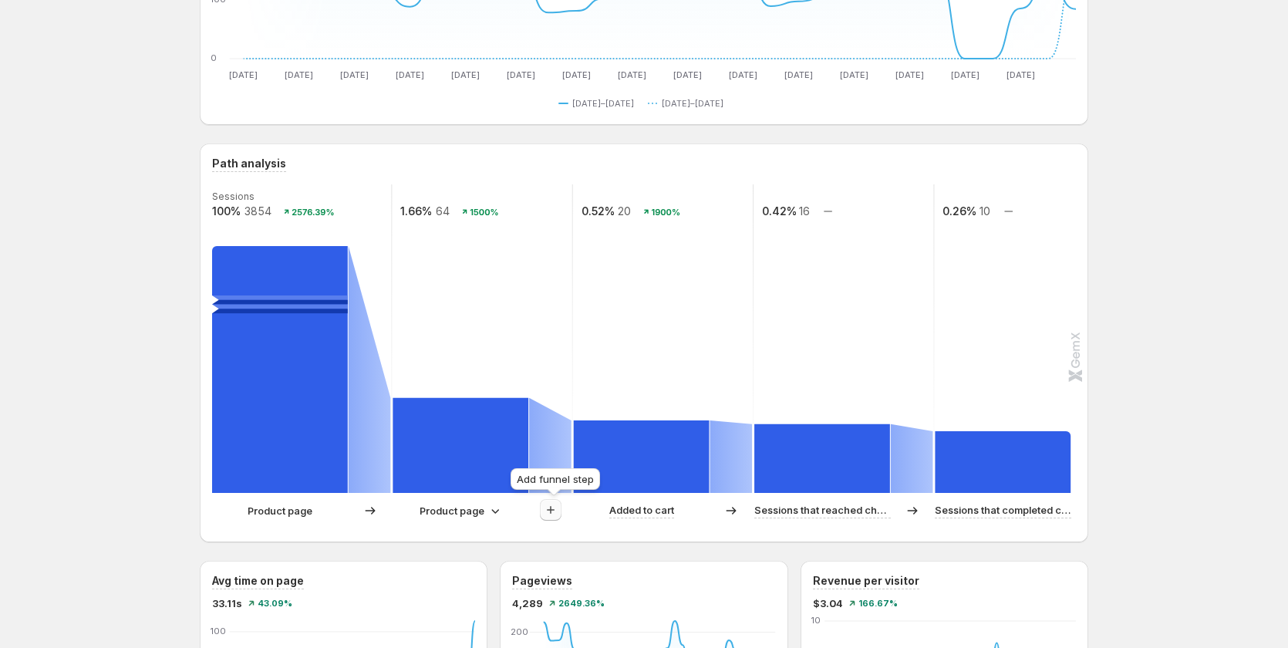
click at [552, 509] on icon "button" at bounding box center [550, 509] width 15 height 15
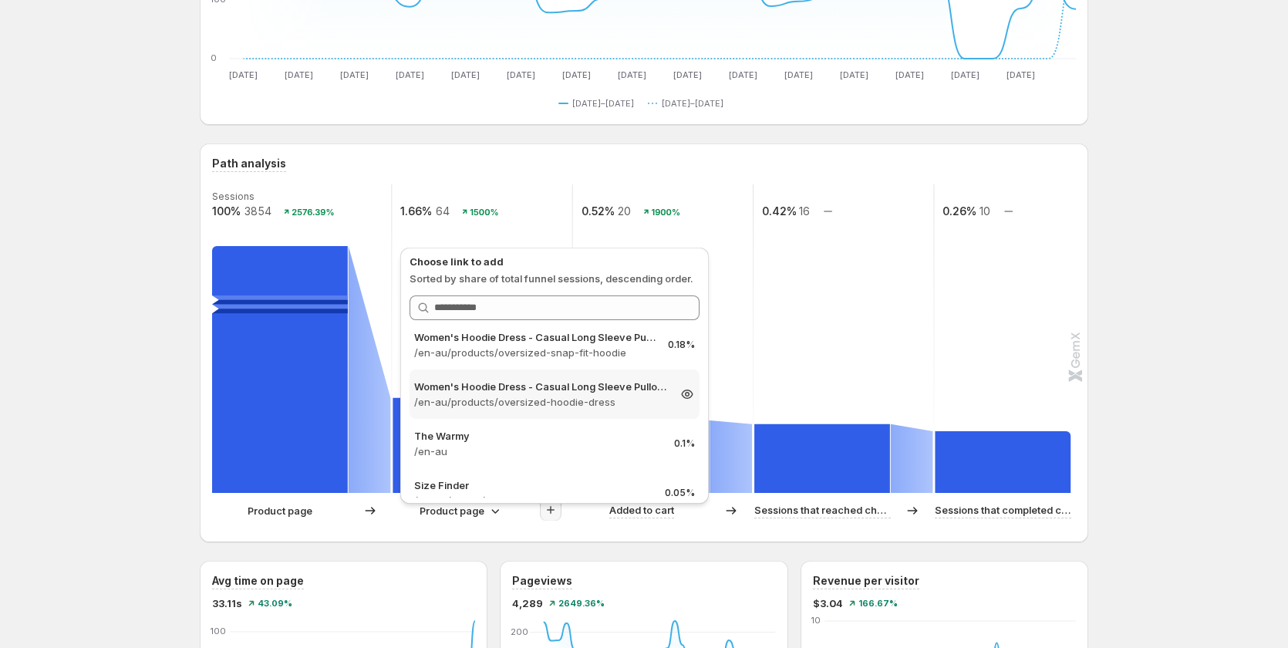
scroll to position [128, 0]
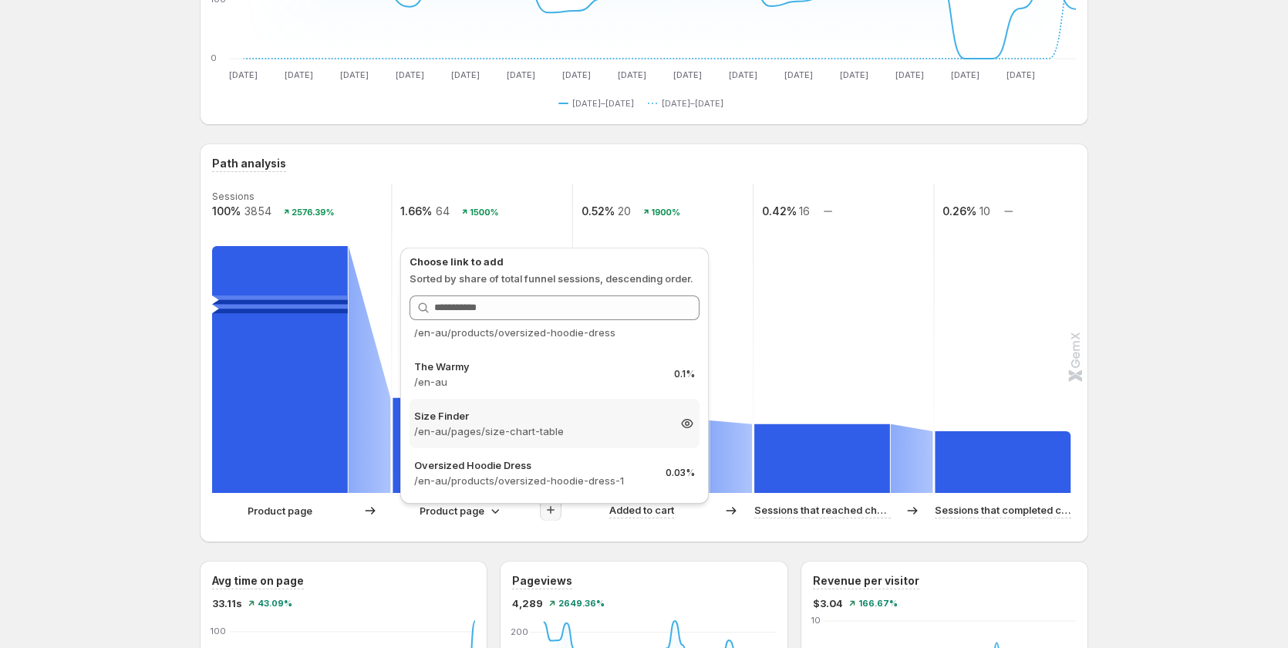
click at [557, 429] on p "/en-au/pages/size-chart-table" at bounding box center [540, 430] width 253 height 15
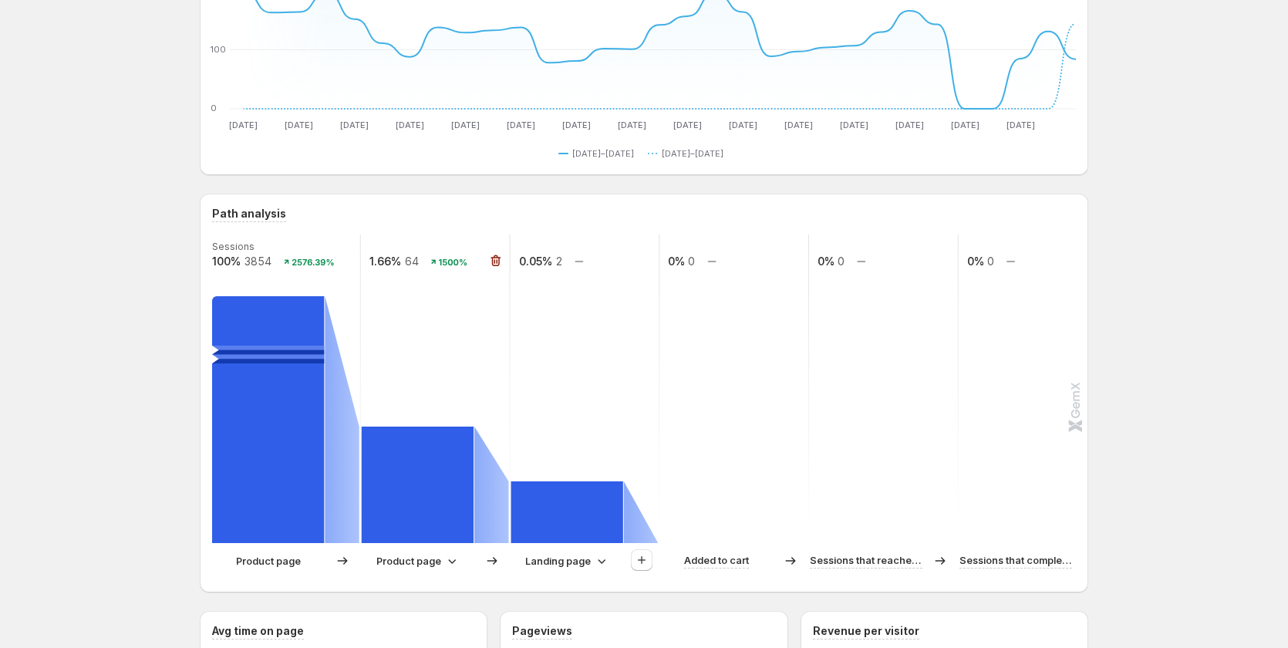
scroll to position [154, 0]
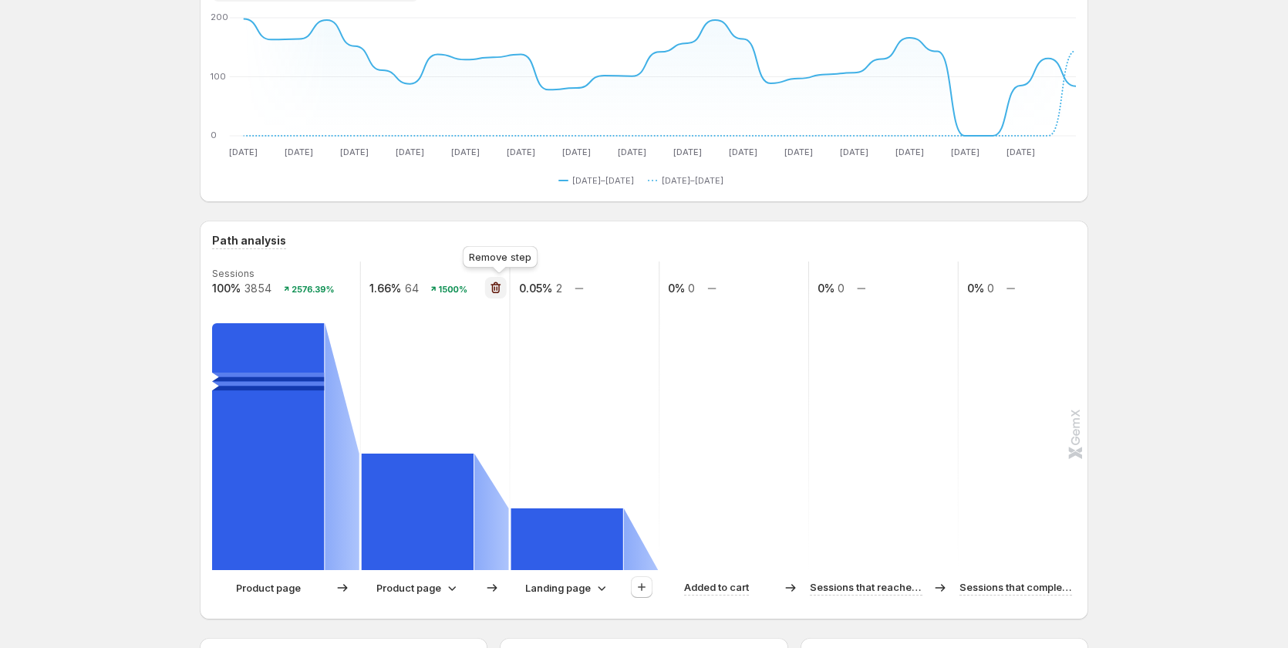
click at [502, 284] on icon "button" at bounding box center [495, 287] width 15 height 15
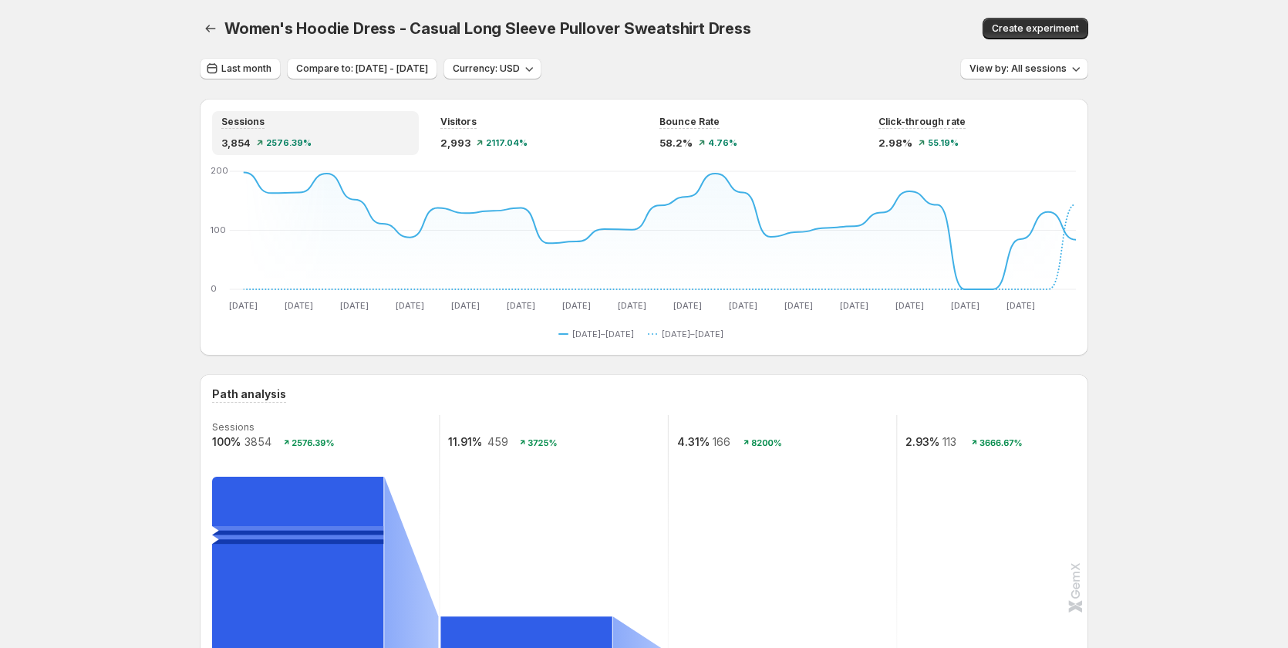
scroll to position [0, 0]
click at [362, 66] on span "Compare to: May 31, 2025 - Jun 30, 2025" at bounding box center [362, 69] width 132 height 12
click at [392, 67] on span "Compare to: May 31, 2025 - Jun 30, 2025" at bounding box center [362, 69] width 132 height 12
click at [392, 66] on span "Compare to: May 31, 2025 - Jun 30, 2025" at bounding box center [362, 69] width 132 height 12
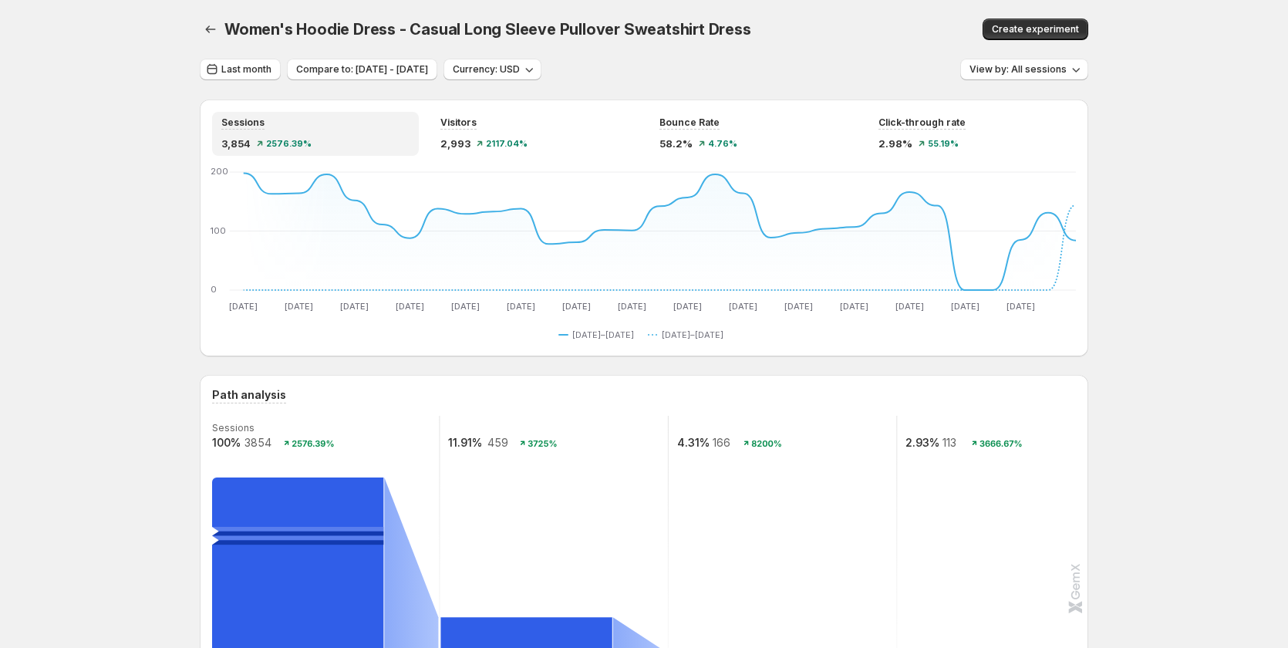
click at [737, 52] on div "Women's Hoodie Dress - Casual Long Sleeve Pullover Sweatshirt Dress. This page …" at bounding box center [644, 29] width 888 height 59
click at [423, 69] on span "Compare to: May 31, 2025 - Jun 30, 2025" at bounding box center [362, 69] width 132 height 12
click at [662, 65] on div "Last month Compare to: May 31, 2025 - Jun 30, 2025 Currency: USD View by: All s…" at bounding box center [644, 70] width 888 height 22
click at [520, 72] on span "Currency: USD" at bounding box center [486, 69] width 67 height 12
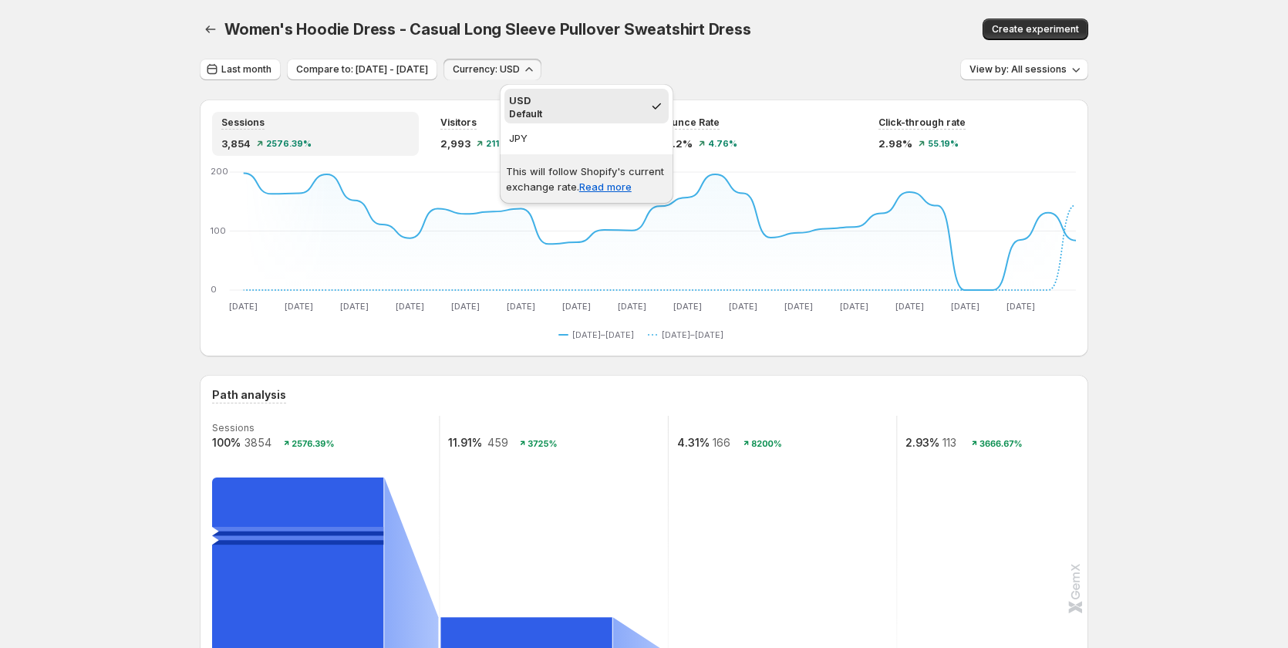
click at [730, 57] on div "Women's Hoodie Dress - Casual Long Sleeve Pullover Sweatshirt Dress. This page …" at bounding box center [644, 29] width 888 height 59
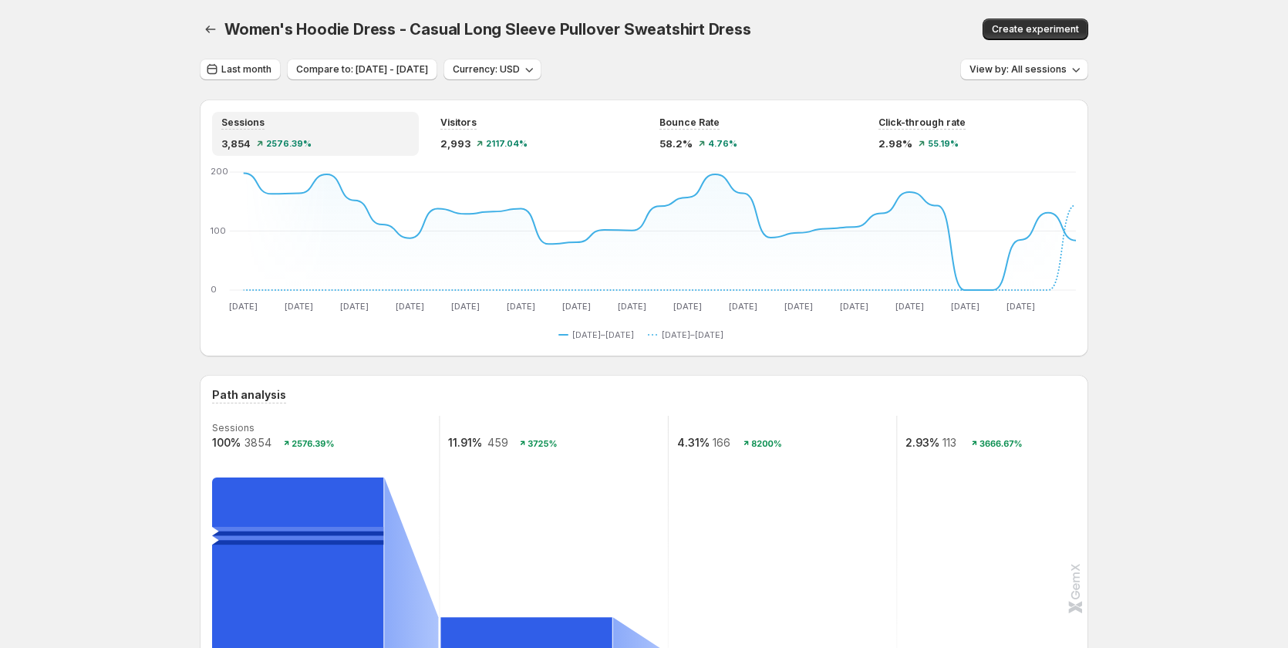
click at [430, 80] on div "Compare to: May 31, 2025 - Jun 30, 2025" at bounding box center [362, 70] width 150 height 22
click at [430, 76] on button "Compare to: May 31, 2025 - Jun 30, 2025" at bounding box center [362, 70] width 150 height 22
click at [777, 45] on div "Women's Hoodie Dress - Casual Long Sleeve Pullover Sweatshirt Dress. This page …" at bounding box center [644, 29] width 888 height 59
click at [537, 68] on icon "button" at bounding box center [528, 69] width 15 height 15
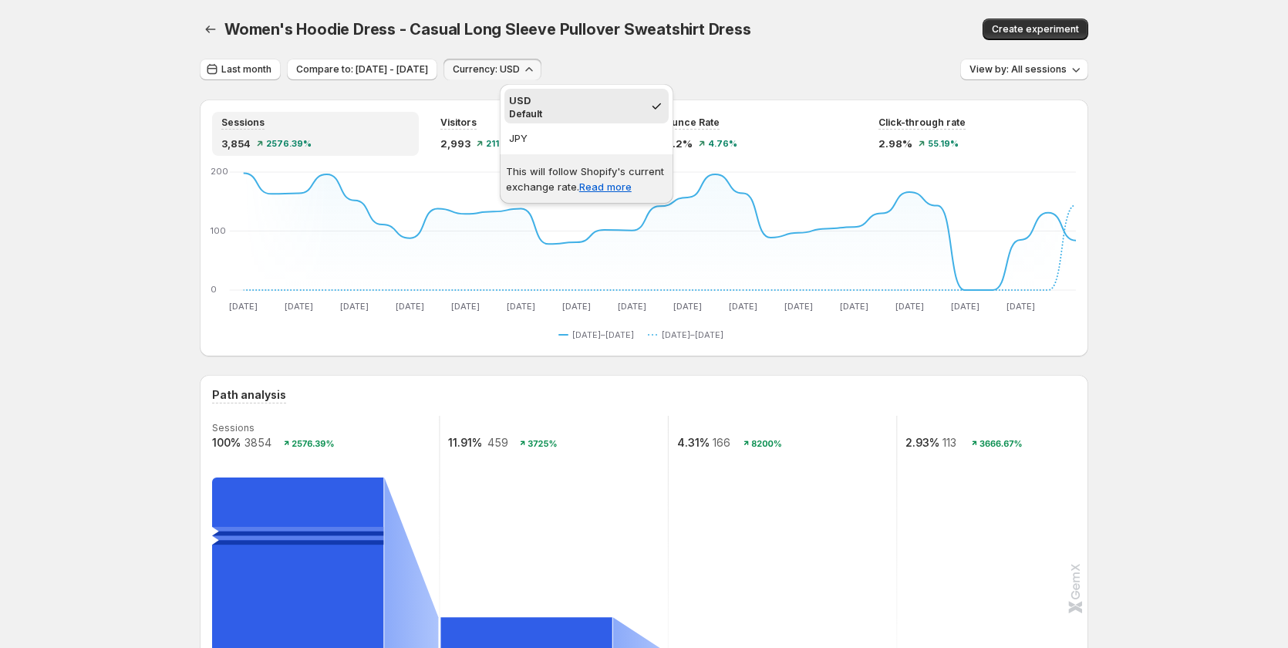
click at [755, 66] on div "Last month Compare to: May 31, 2025 - Jun 30, 2025 Currency: USD View by: All s…" at bounding box center [644, 70] width 888 height 22
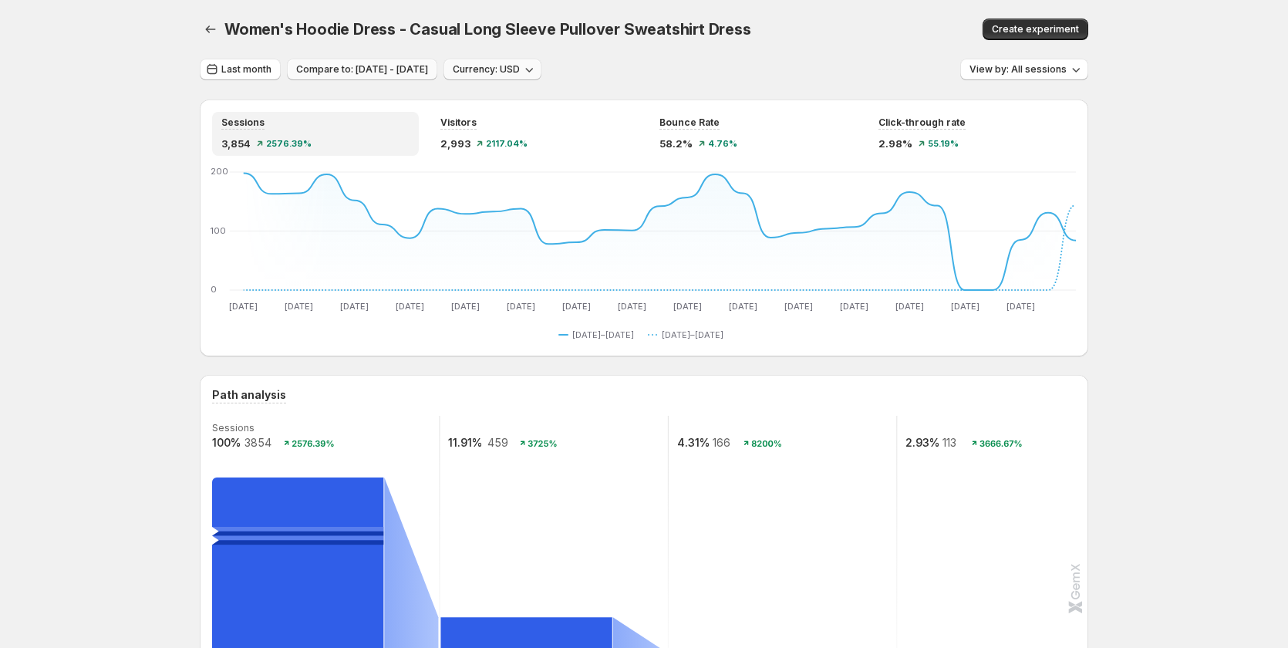
click at [428, 74] on span "Compare to: May 31, 2025 - Jun 30, 2025" at bounding box center [362, 69] width 132 height 12
click at [428, 71] on span "Compare to: May 31, 2025 - Jun 30, 2025" at bounding box center [362, 69] width 132 height 12
click at [260, 69] on span "Last month" at bounding box center [246, 69] width 50 height 12
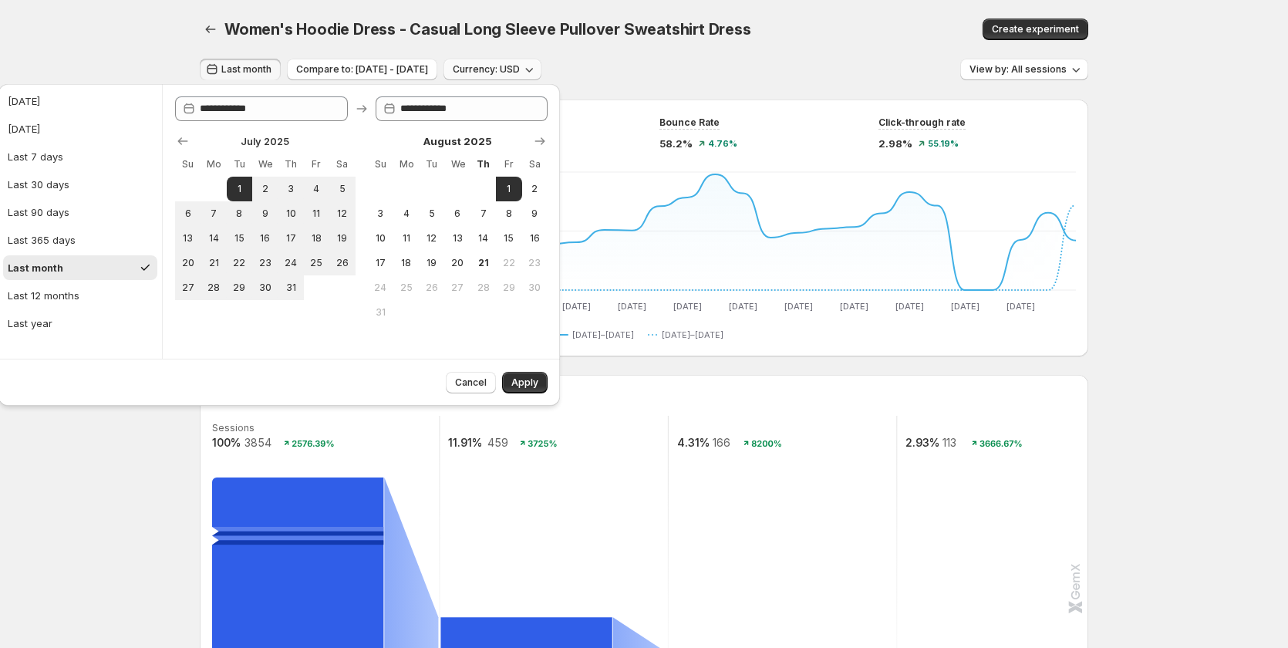
click at [260, 69] on span "Last month" at bounding box center [246, 69] width 50 height 12
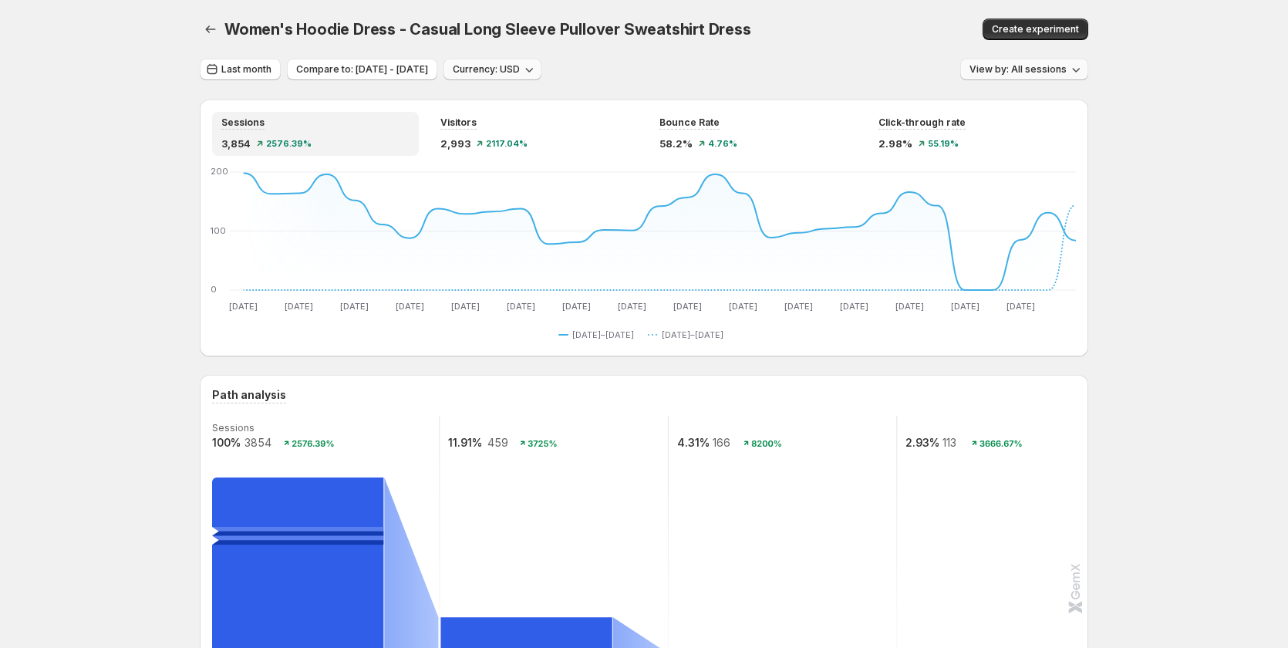
click at [1083, 67] on icon "button" at bounding box center [1075, 69] width 15 height 15
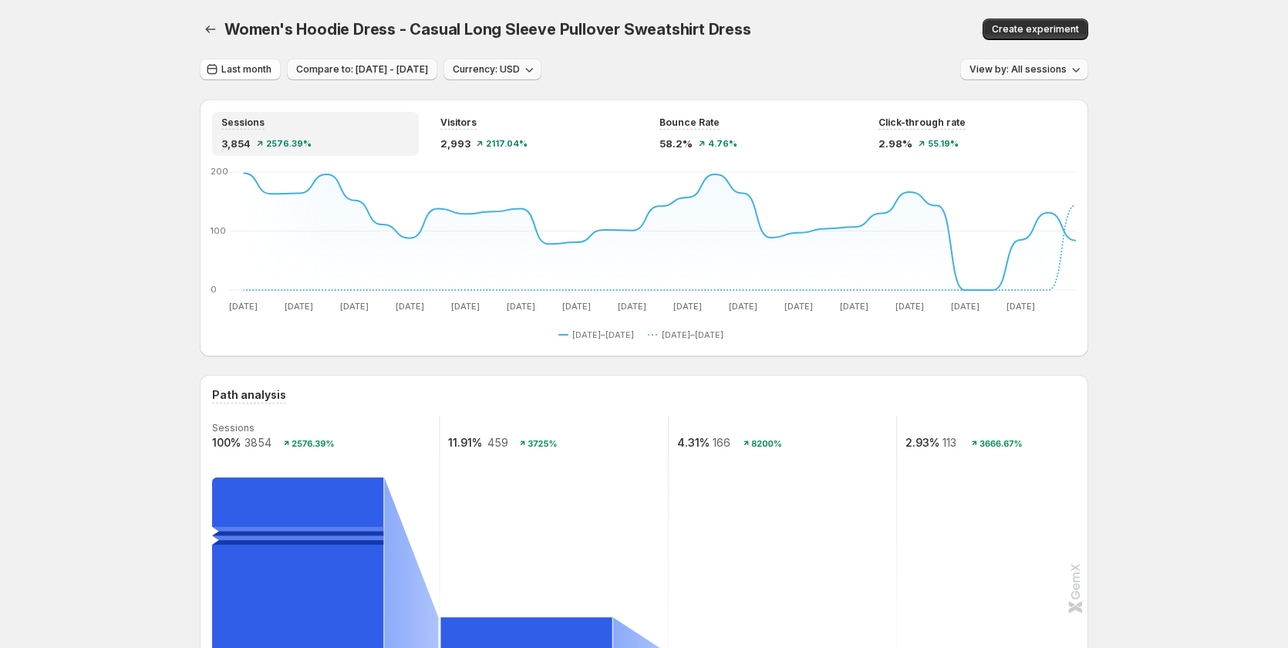
click at [366, 70] on span "Compare to: May 31, 2025 - Jun 30, 2025" at bounding box center [362, 69] width 132 height 12
click at [218, 37] on button "button" at bounding box center [211, 30] width 22 height 22
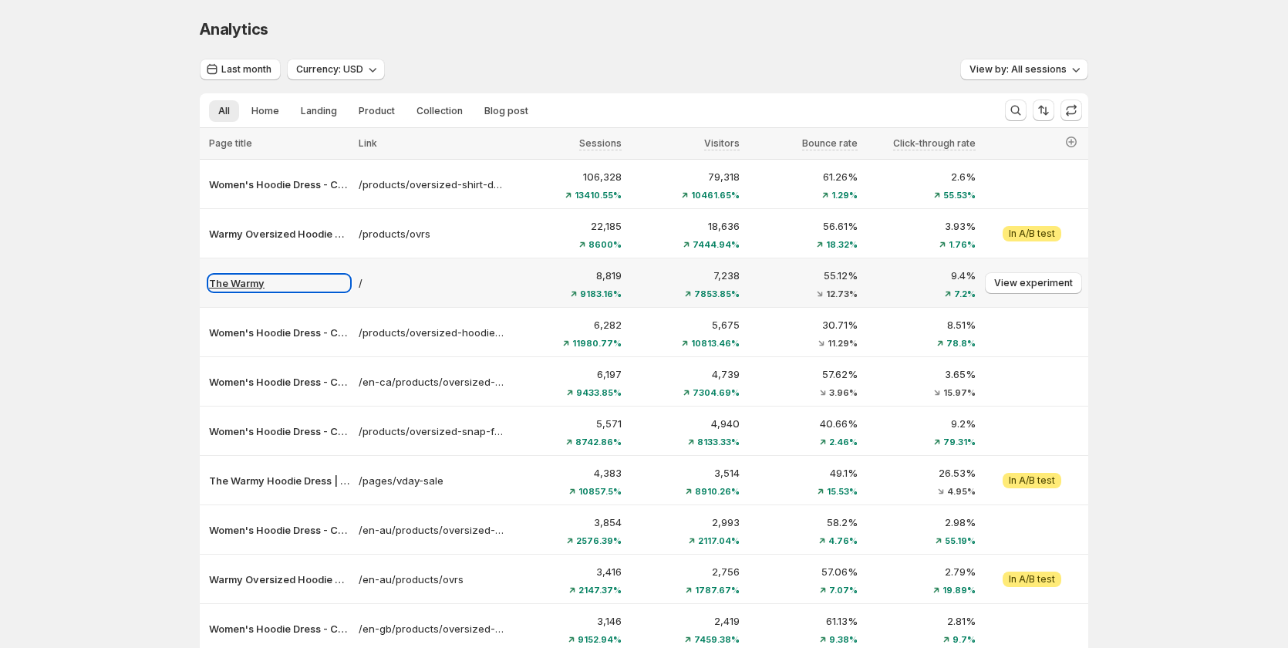
click at [249, 287] on p "The Warmy" at bounding box center [279, 282] width 140 height 15
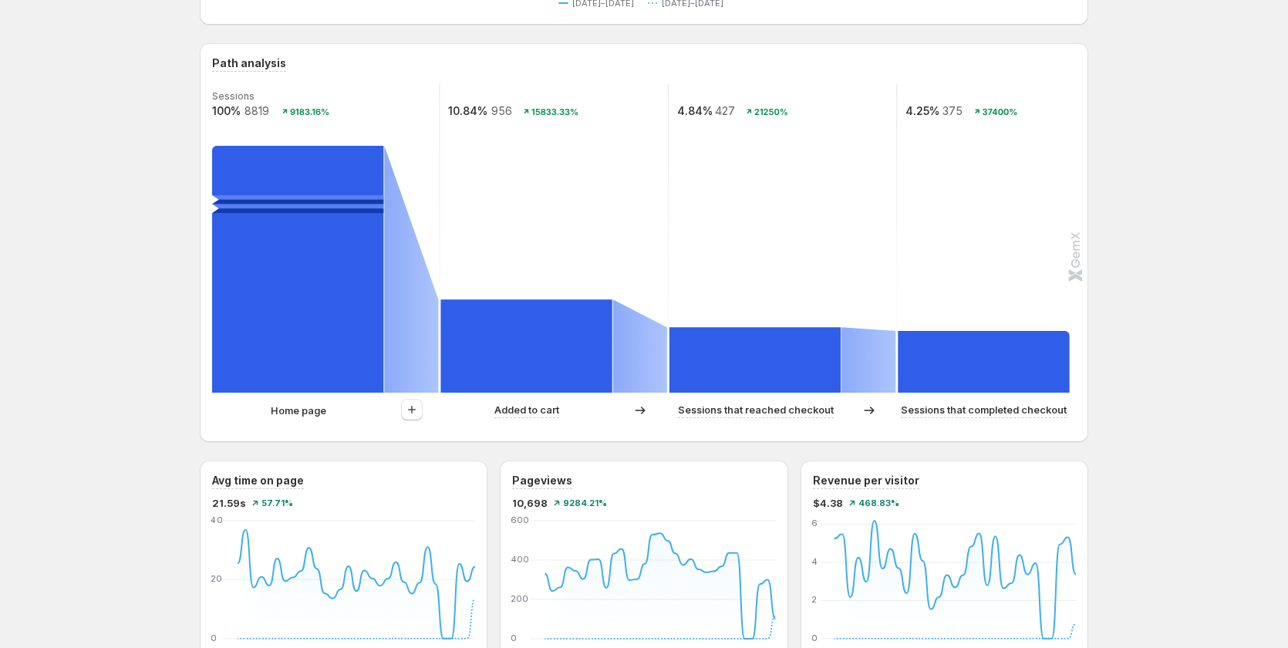
scroll to position [463, 0]
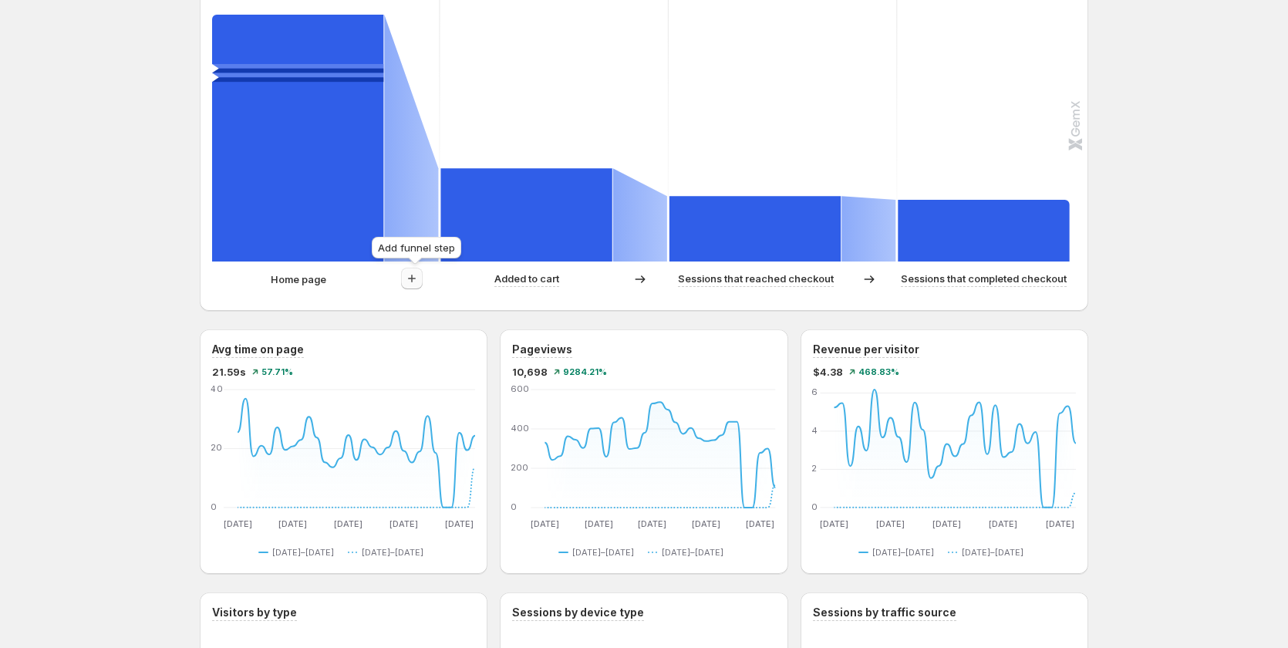
click at [418, 285] on icon "button" at bounding box center [411, 278] width 15 height 15
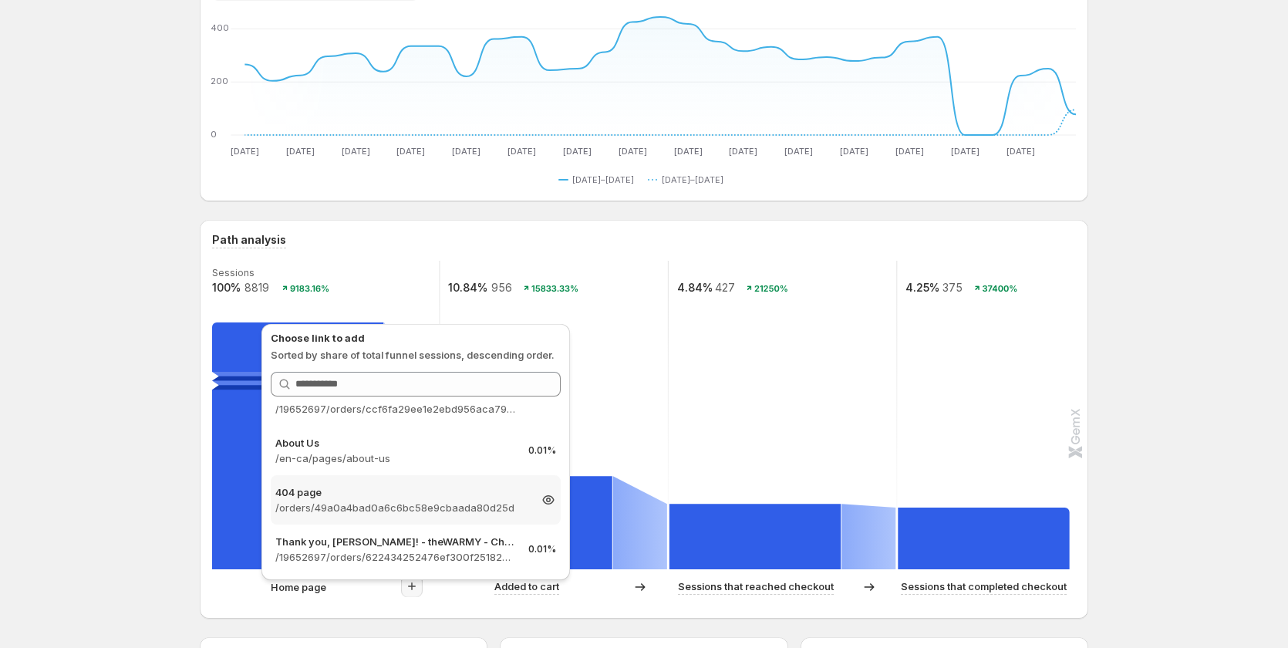
scroll to position [154, 0]
click at [467, 289] on text "10.84%" at bounding box center [467, 287] width 39 height 13
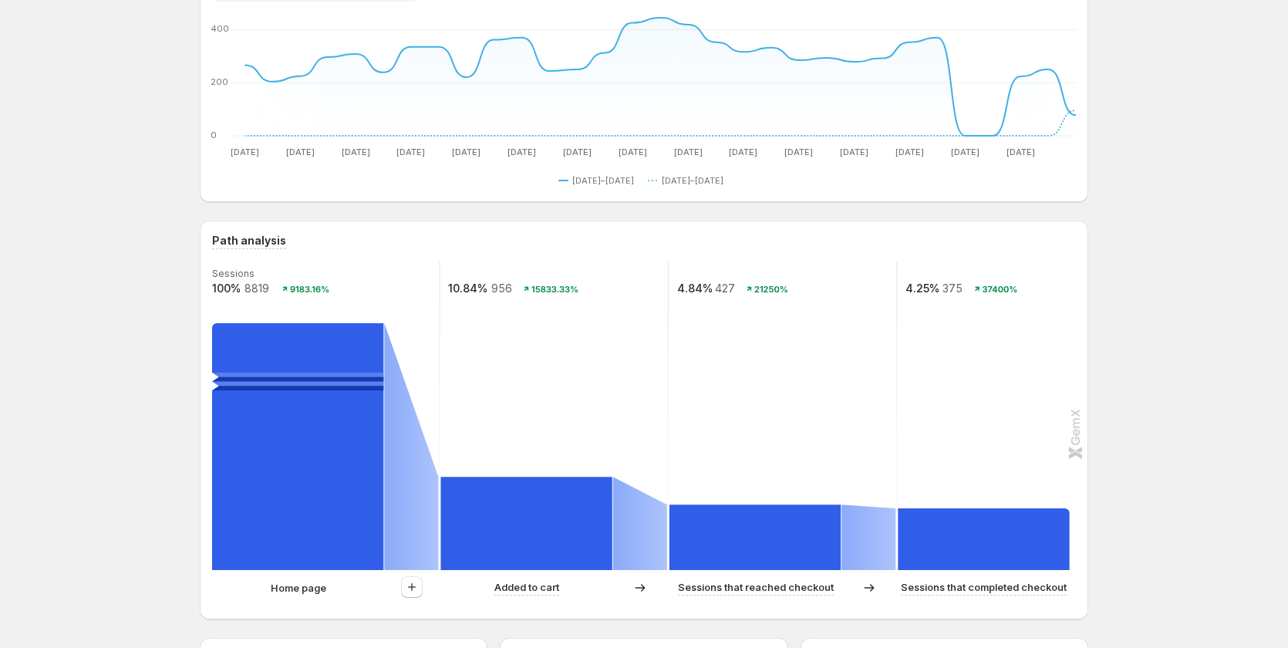
click at [828, 530] on rect at bounding box center [754, 537] width 171 height 66
click at [993, 431] on rect at bounding box center [1011, 415] width 230 height 308
click at [238, 431] on rect at bounding box center [297, 446] width 171 height 247
click at [980, 532] on rect at bounding box center [983, 539] width 171 height 62
click at [840, 531] on rect at bounding box center [754, 537] width 171 height 66
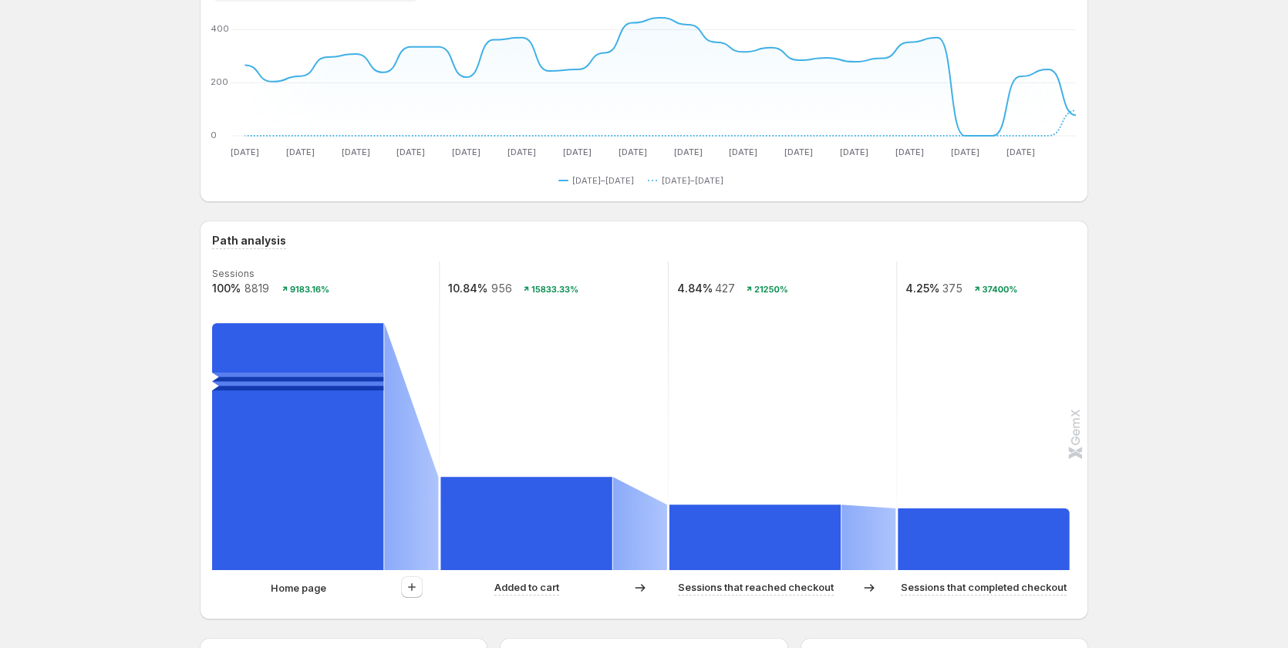
click at [748, 532] on rect at bounding box center [754, 537] width 171 height 66
click at [568, 532] on rect at bounding box center [525, 523] width 171 height 93
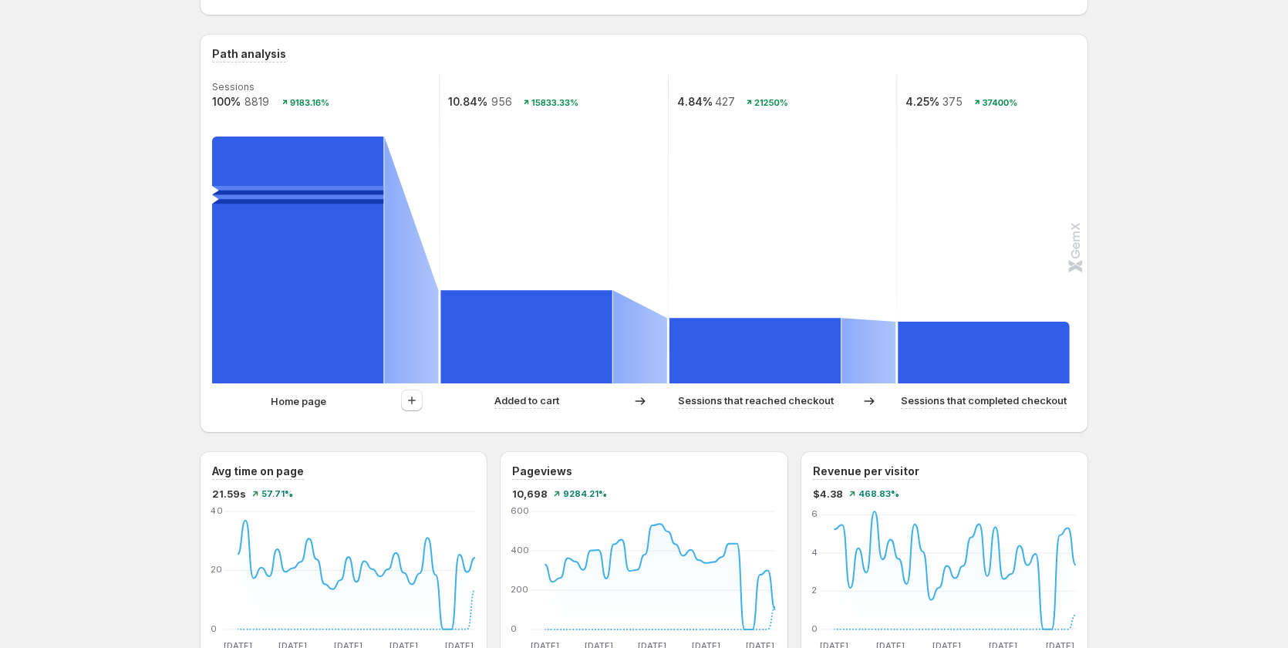
scroll to position [308, 0]
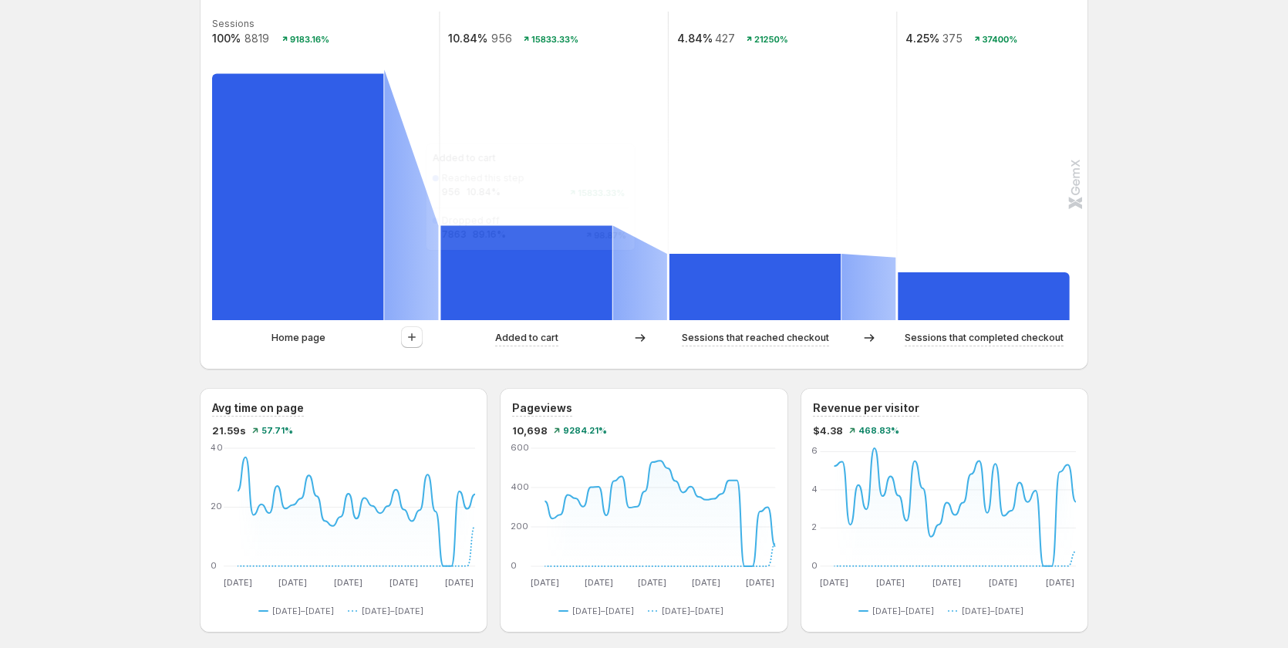
scroll to position [386, 0]
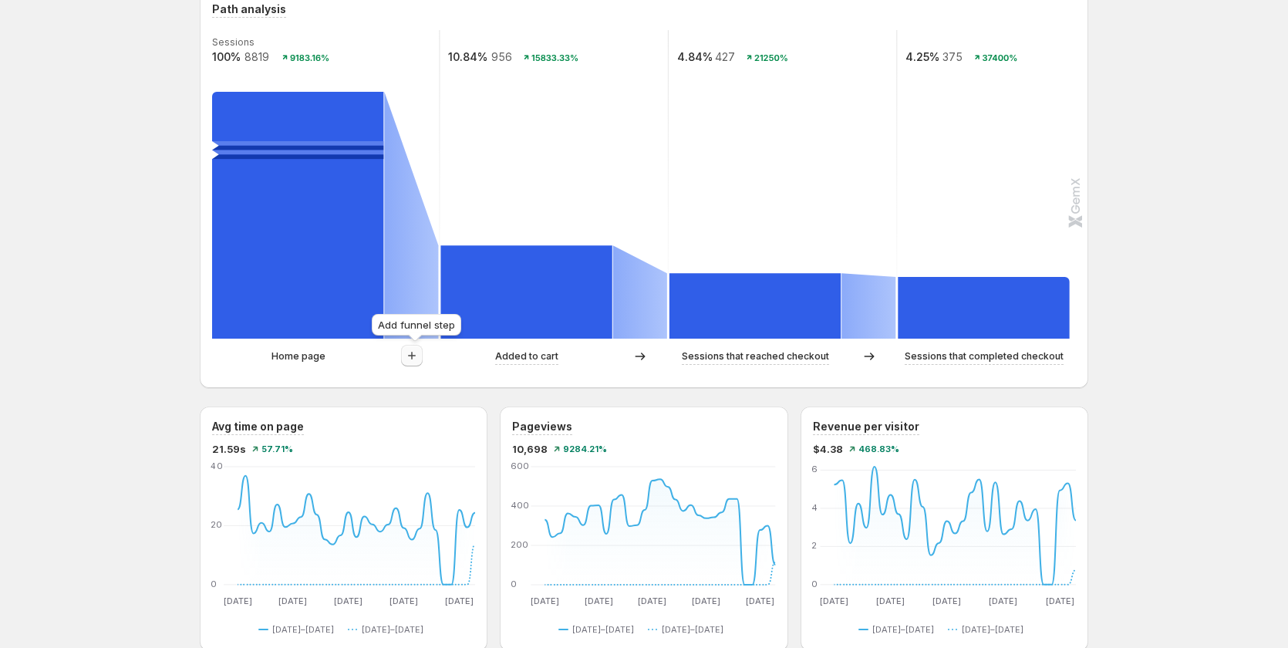
click at [413, 355] on icon "button" at bounding box center [411, 355] width 15 height 15
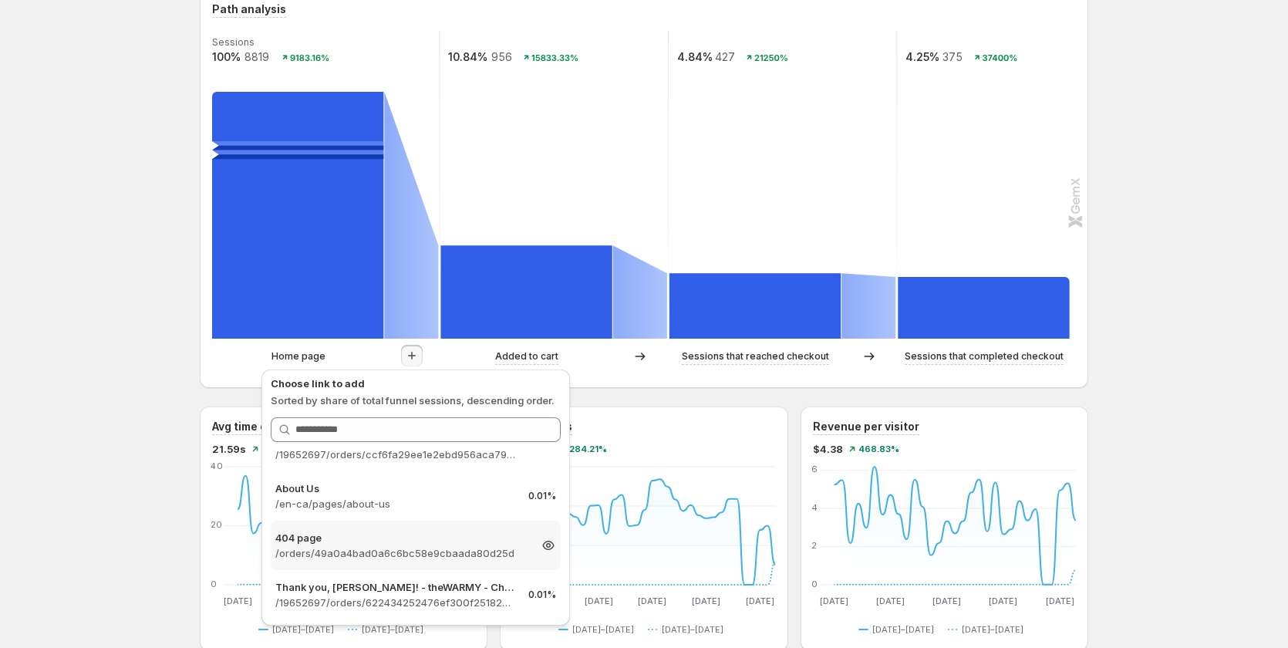
scroll to position [463, 0]
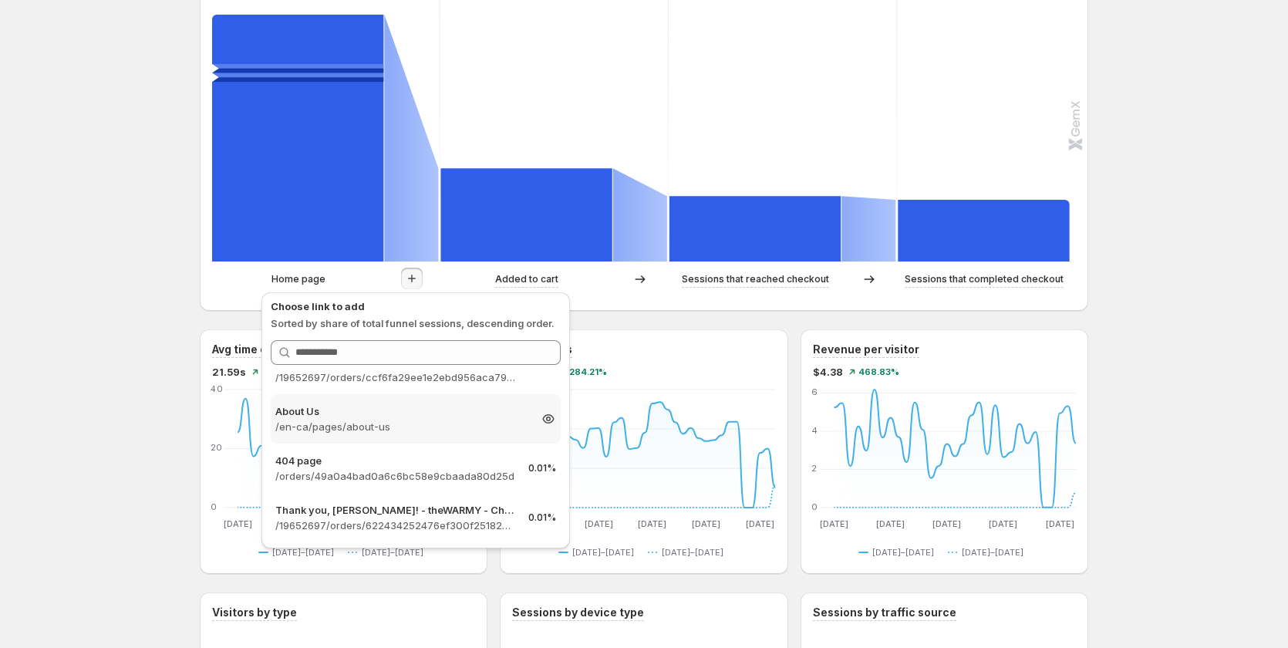
click at [367, 423] on p "/en-ca/pages/about-us" at bounding box center [401, 426] width 253 height 15
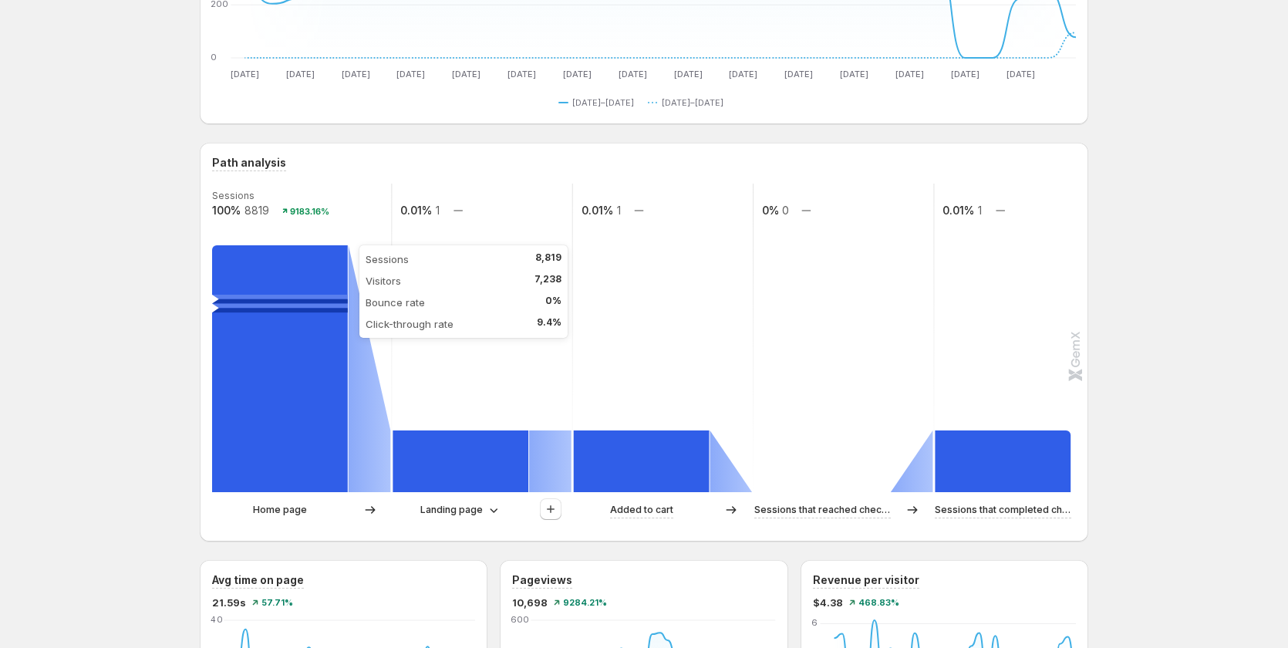
scroll to position [231, 0]
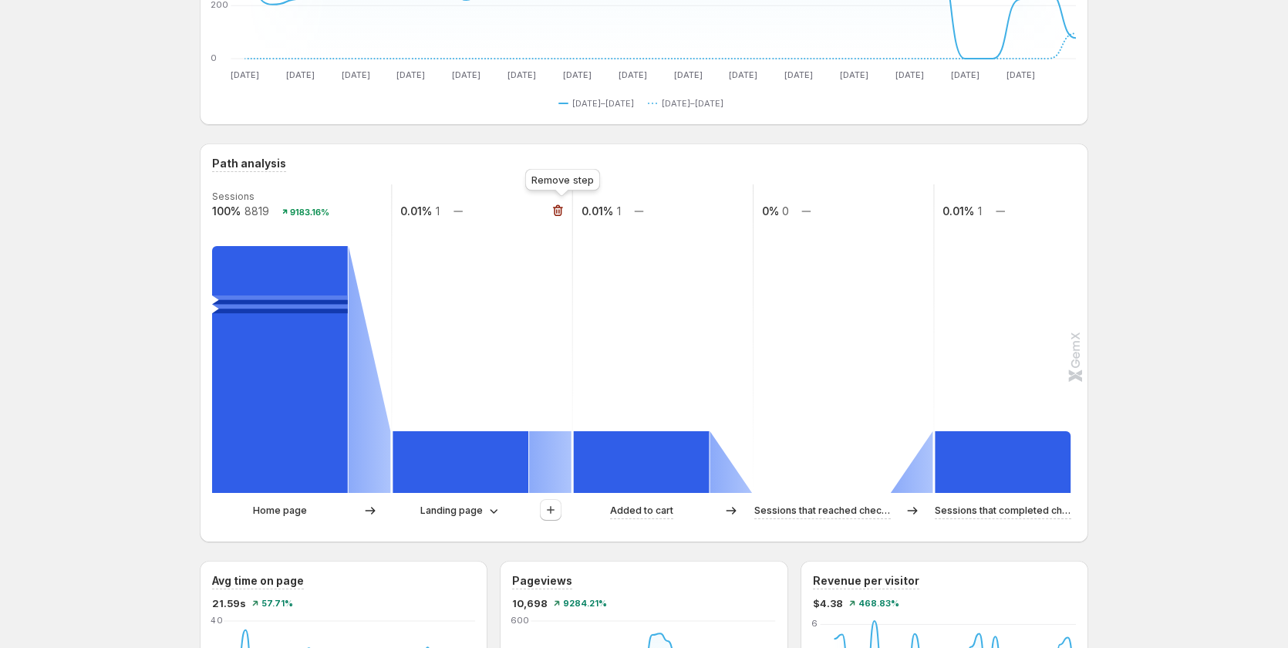
click at [557, 206] on icon "button" at bounding box center [558, 210] width 15 height 15
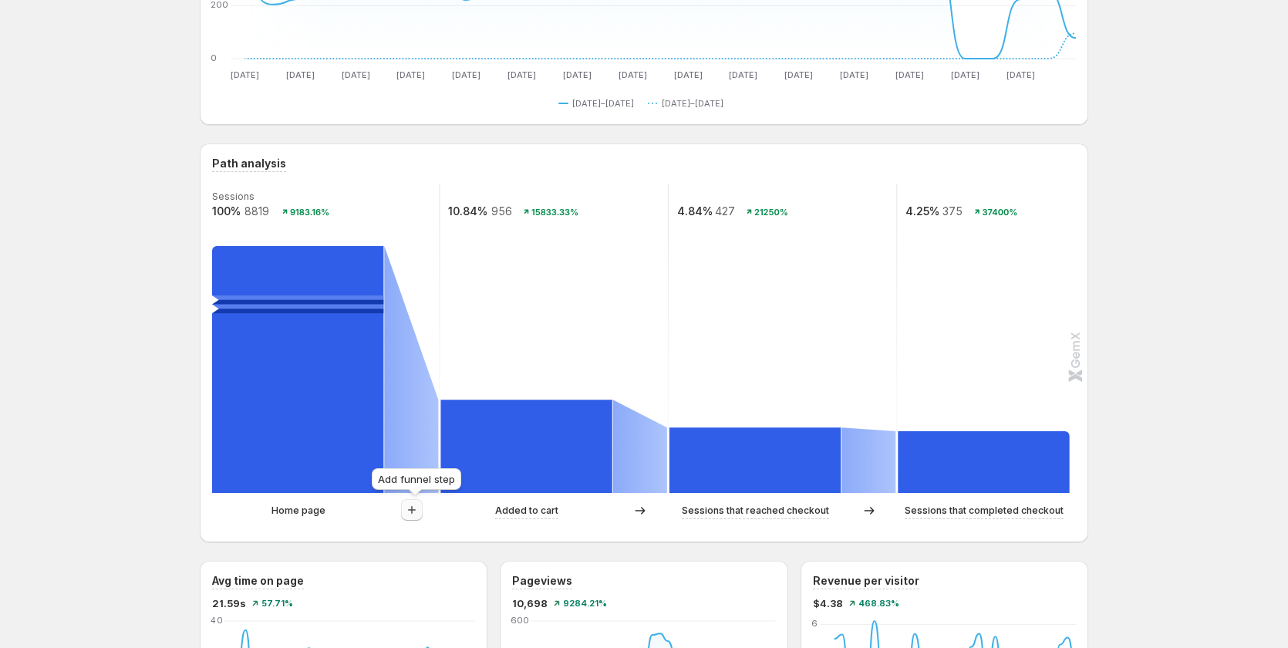
click at [416, 501] on button "button" at bounding box center [412, 510] width 22 height 22
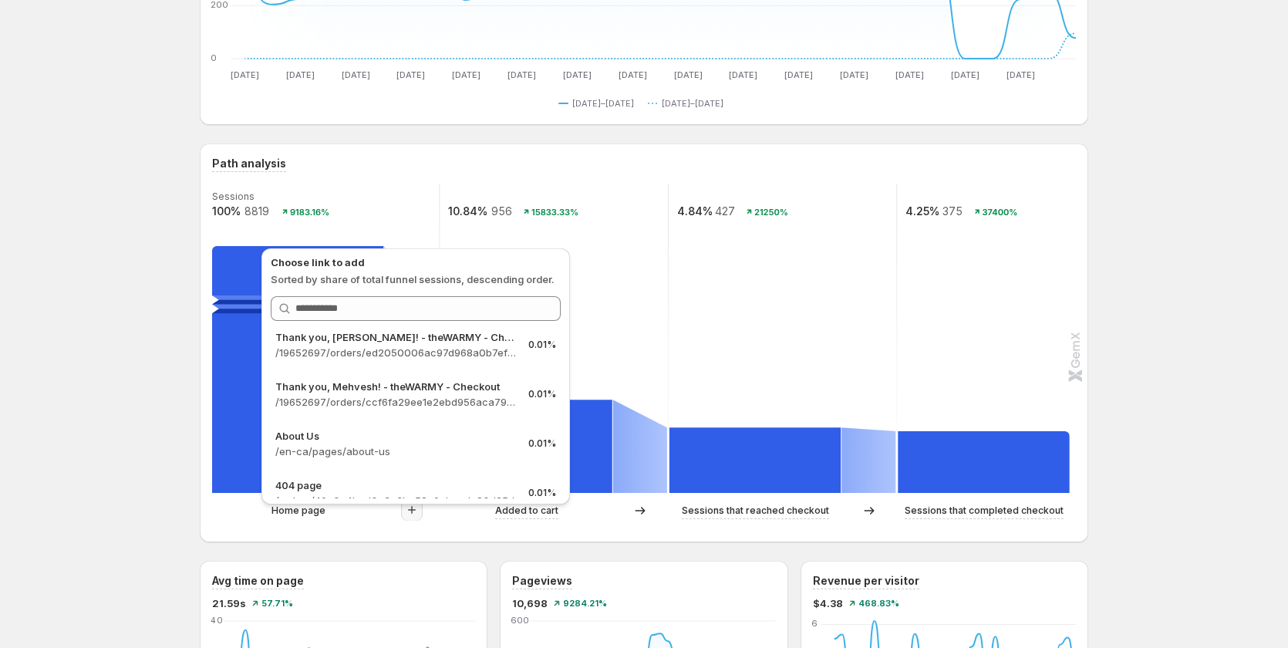
scroll to position [4077, 0]
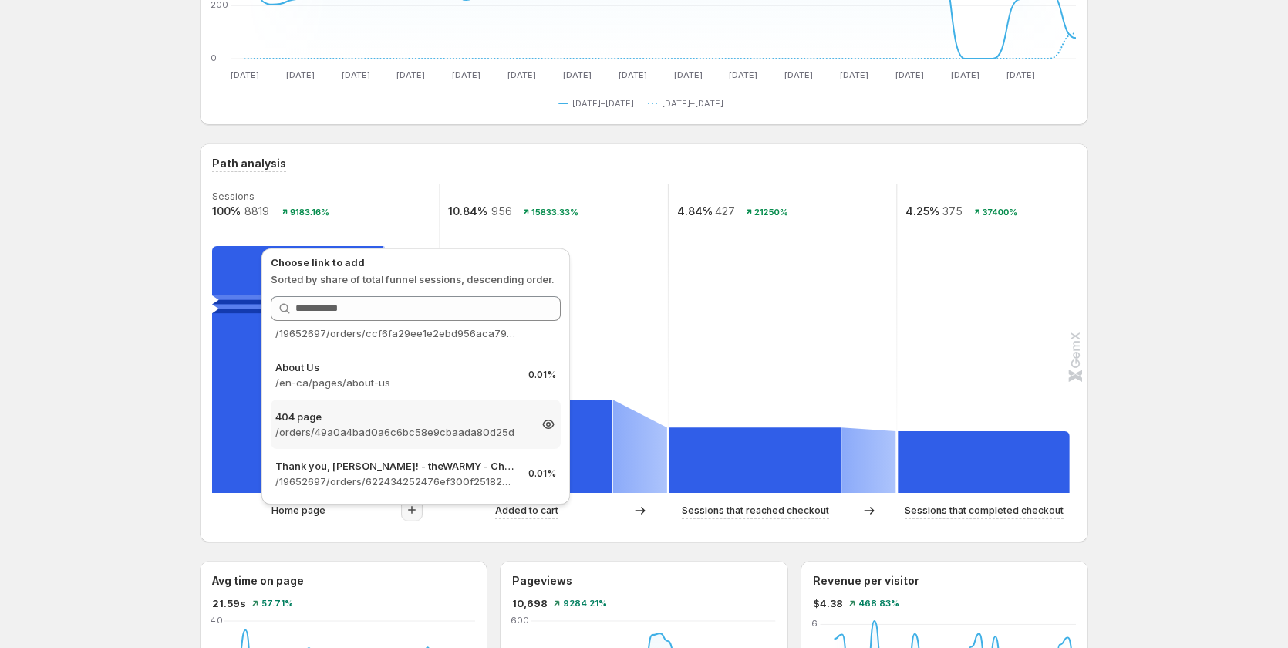
click at [382, 423] on p "404 page" at bounding box center [401, 416] width 253 height 15
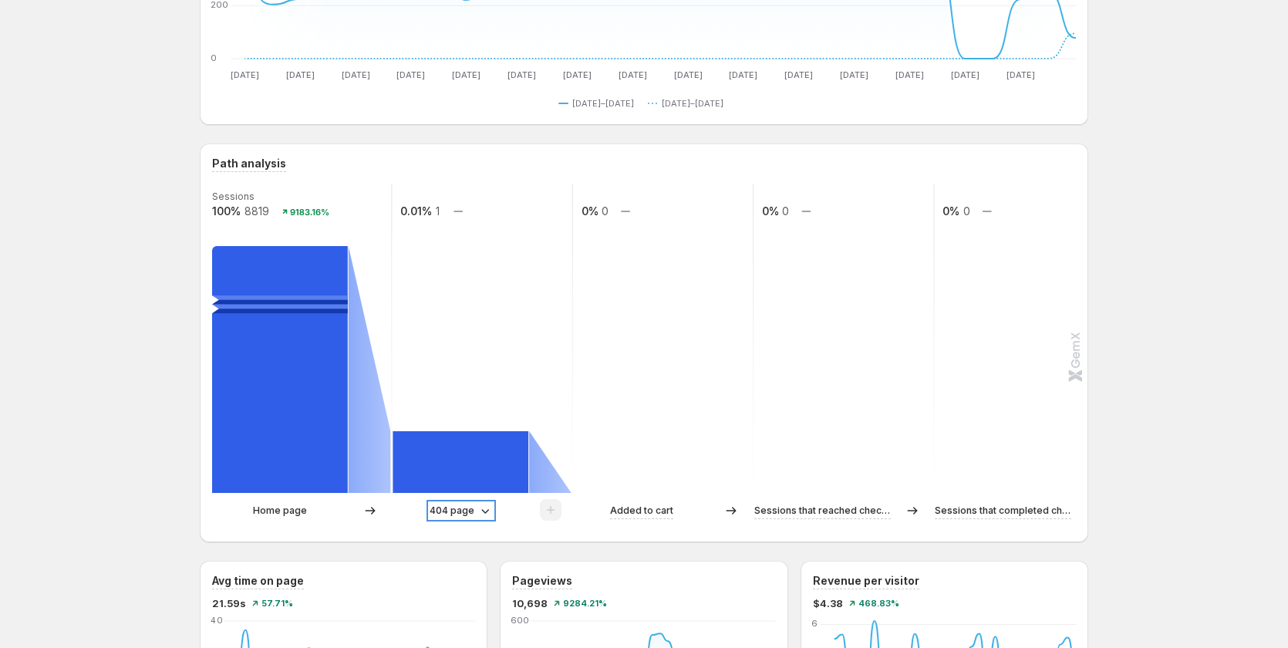
click at [467, 509] on p "404 page" at bounding box center [452, 510] width 45 height 15
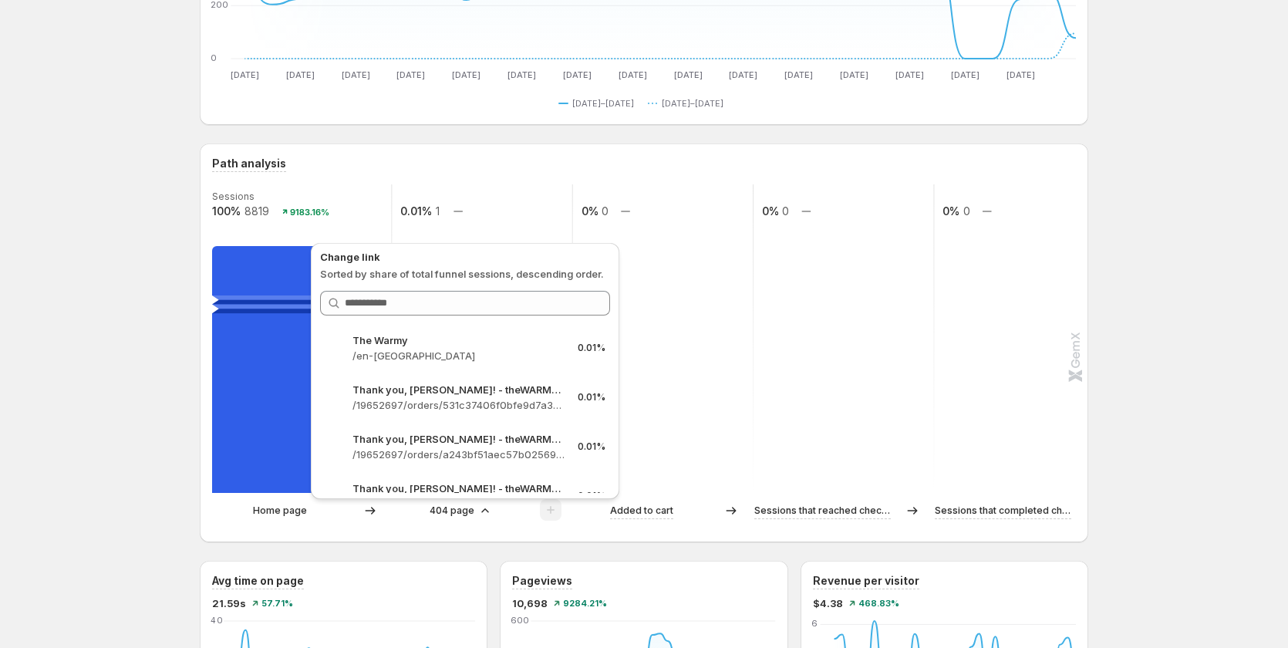
scroll to position [3856, 0]
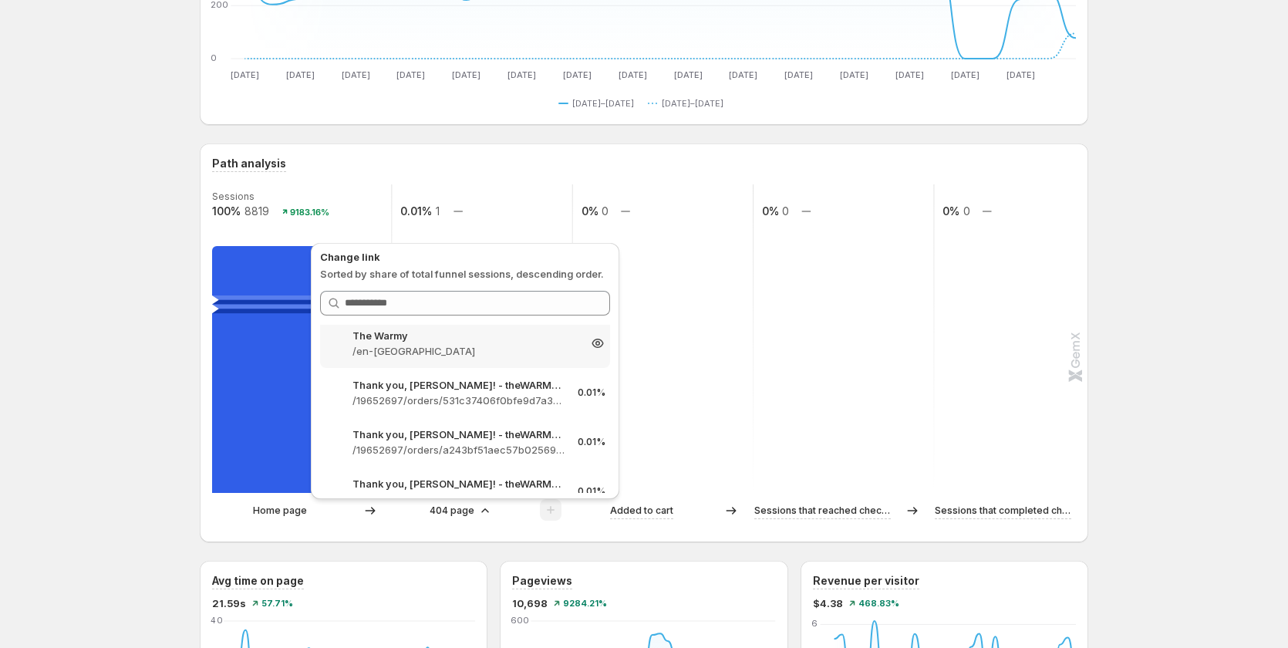
click at [416, 349] on p "/en-gb" at bounding box center [464, 350] width 225 height 15
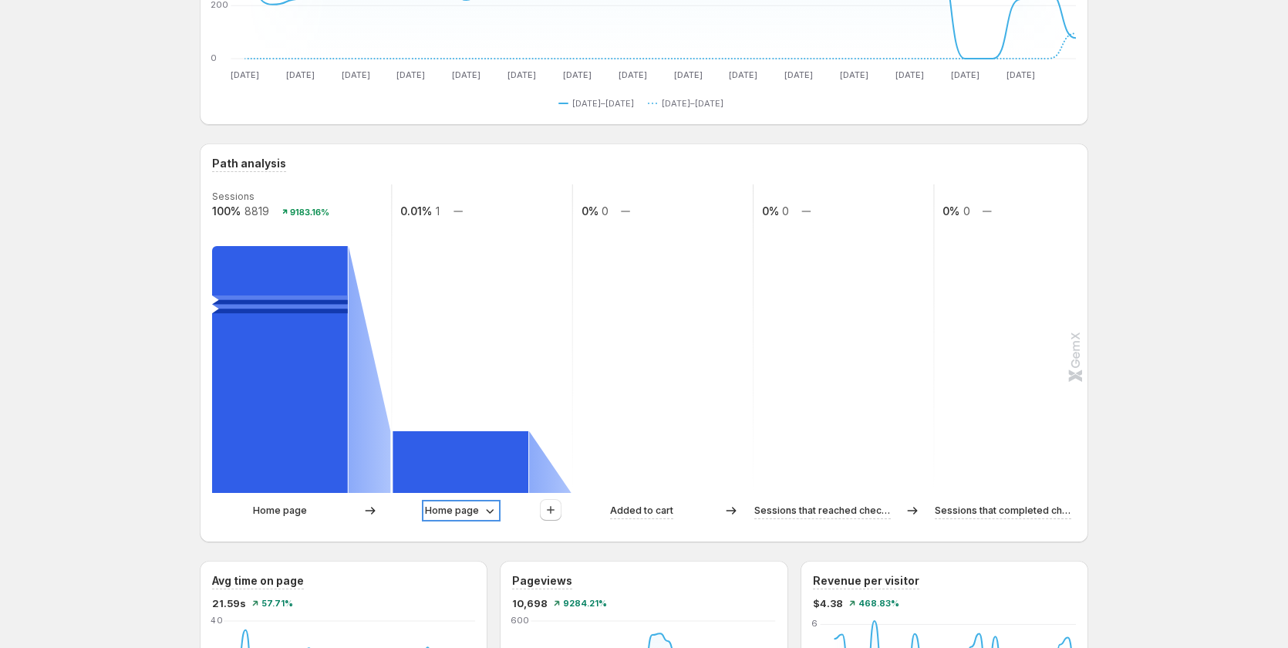
click at [458, 509] on p "Home page" at bounding box center [452, 510] width 54 height 15
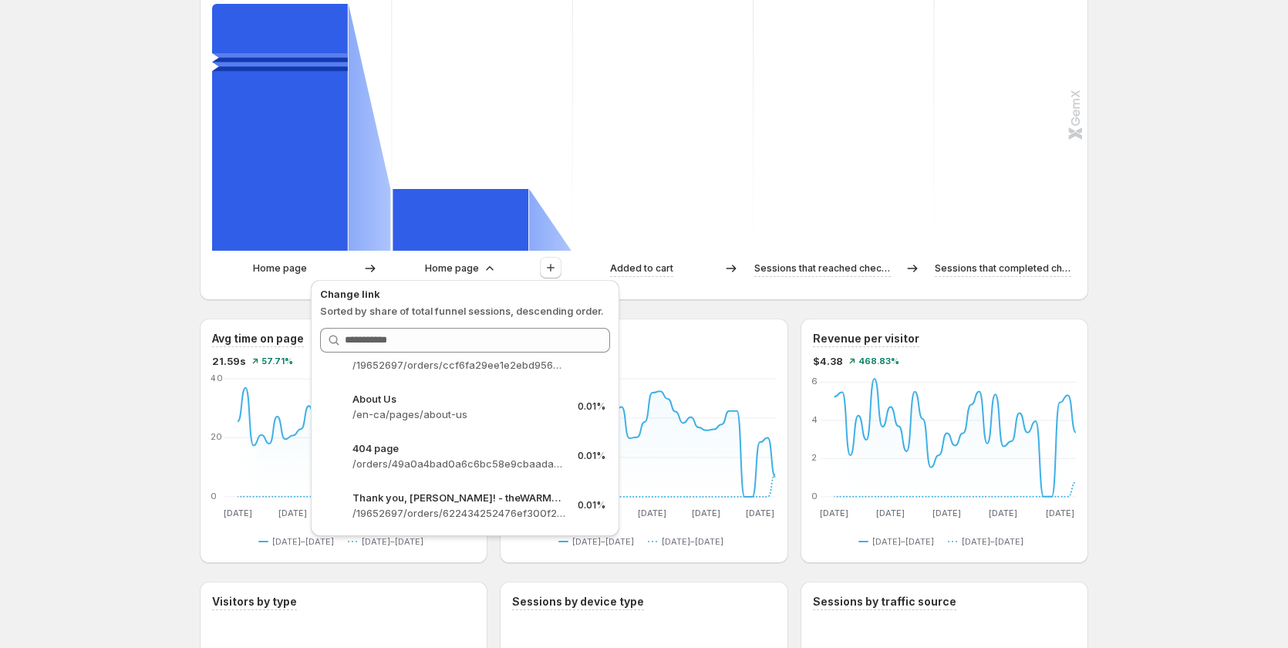
scroll to position [386, 0]
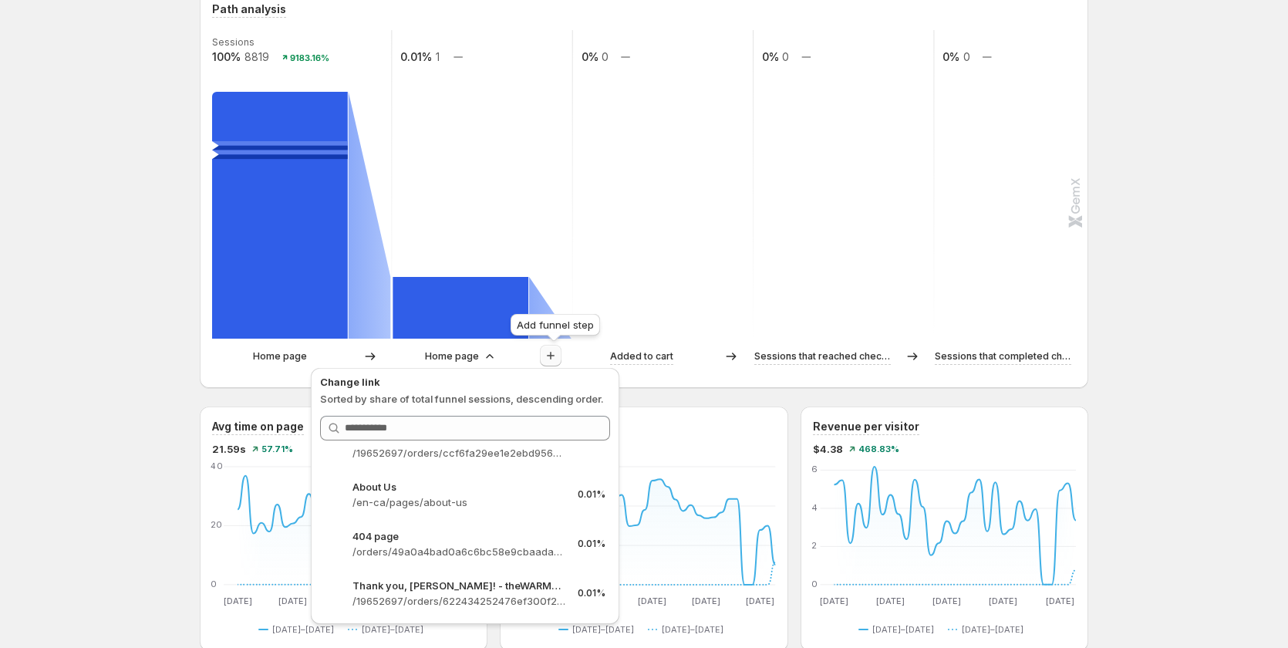
click at [558, 358] on icon "button" at bounding box center [550, 355] width 15 height 15
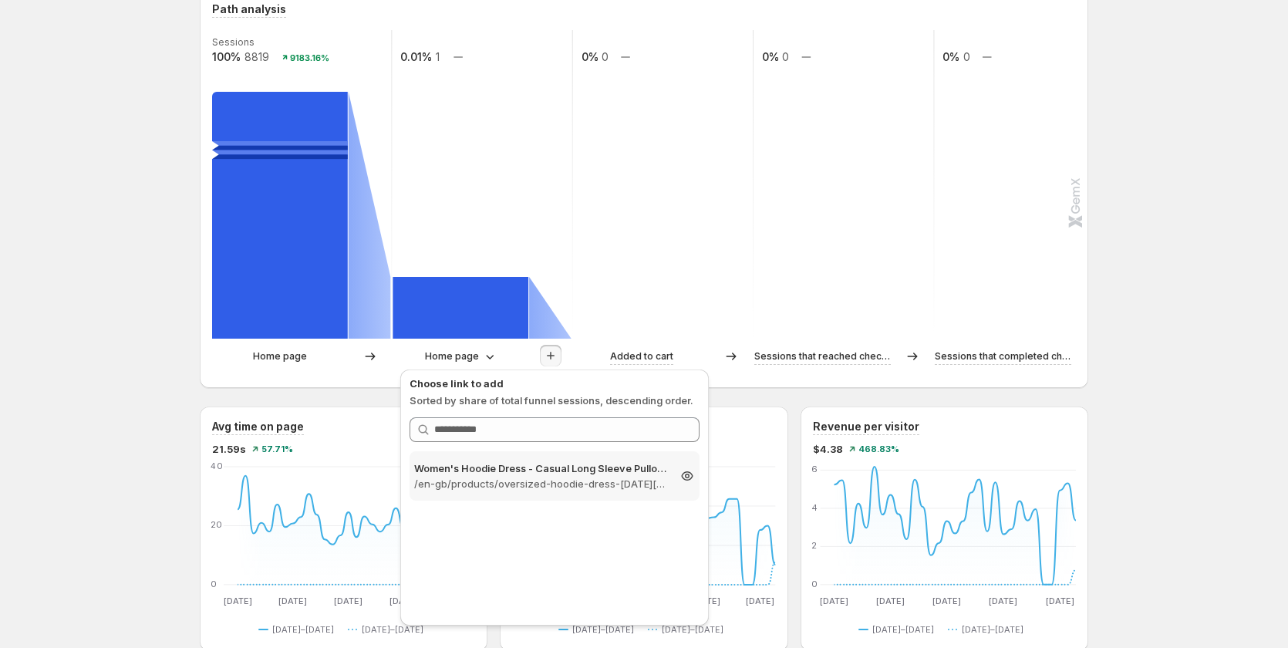
click at [547, 485] on p "/en-gb/products/oversized-hoodie-dress-black-friday-sale" at bounding box center [540, 483] width 253 height 15
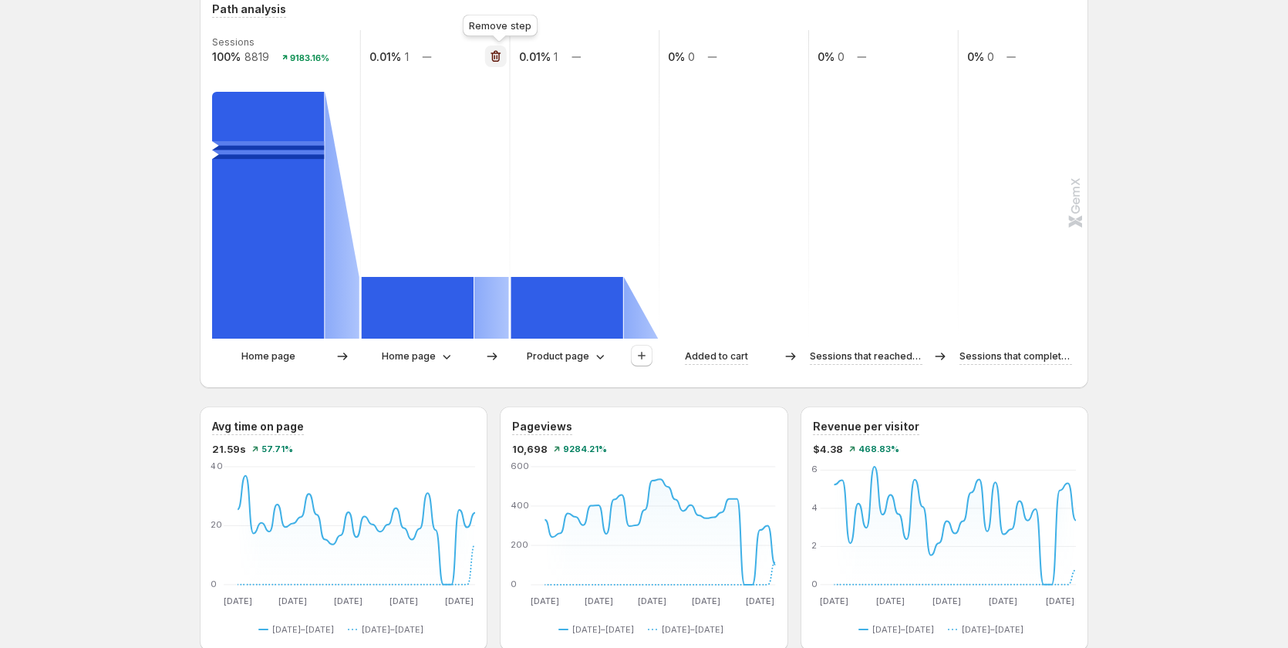
click at [504, 58] on icon "button" at bounding box center [495, 56] width 15 height 15
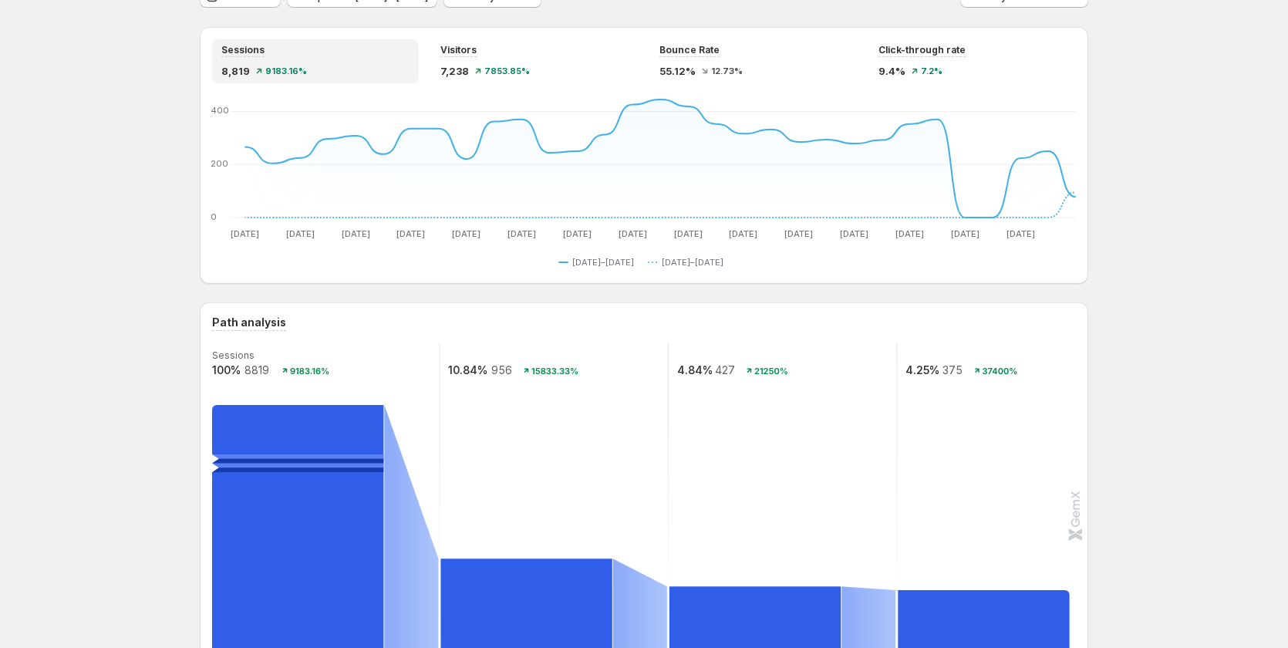
scroll to position [0, 0]
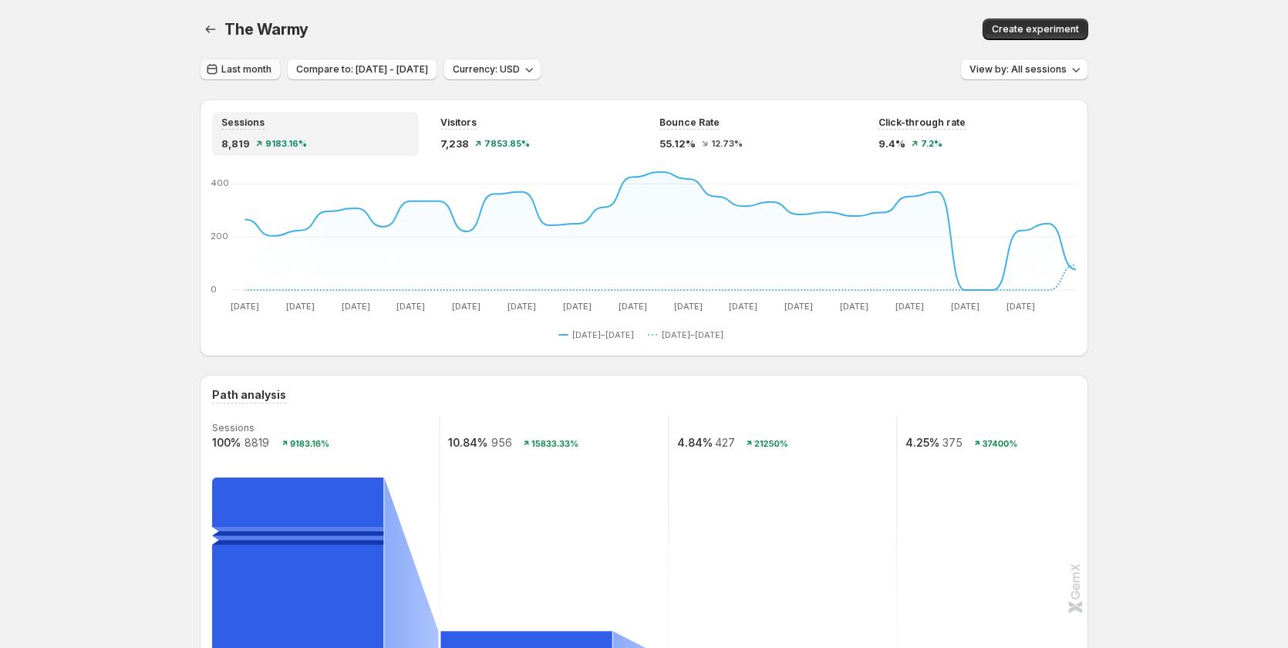
click at [259, 67] on span "Last month" at bounding box center [246, 69] width 50 height 12
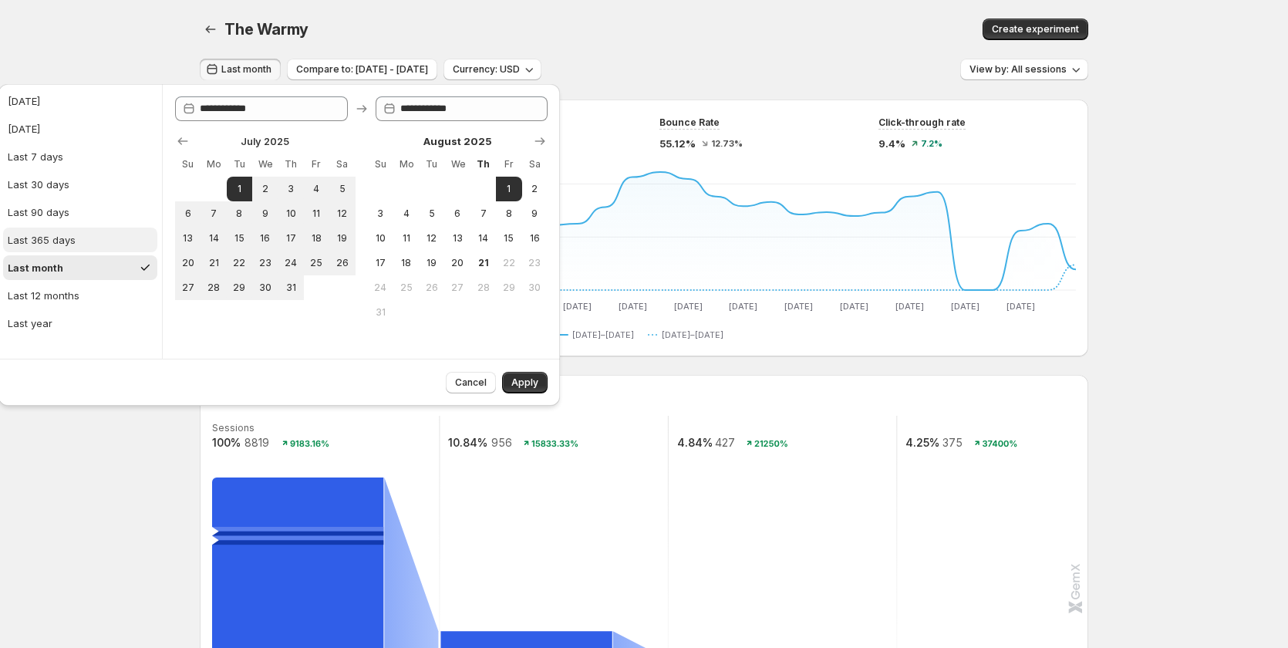
click at [28, 231] on button "Last 365 days" at bounding box center [80, 240] width 154 height 25
type input "**********"
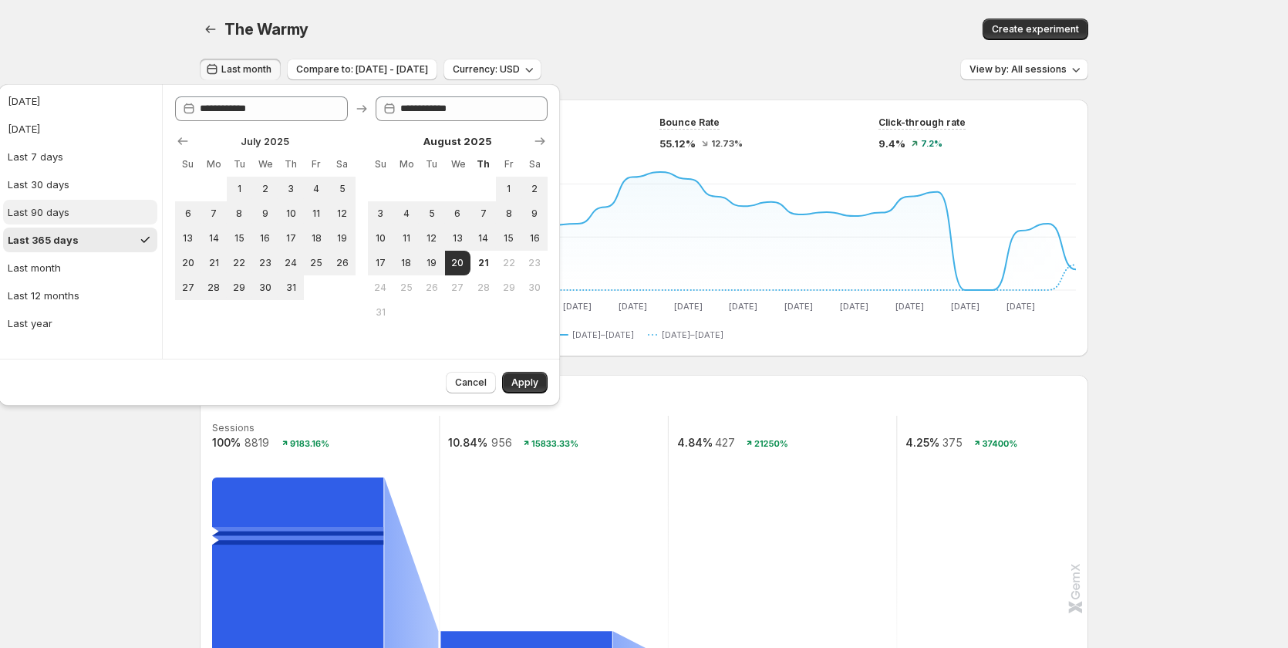
click at [39, 200] on button "Last 90 days" at bounding box center [80, 212] width 154 height 25
click at [41, 183] on div "Last 30 days" at bounding box center [39, 184] width 62 height 15
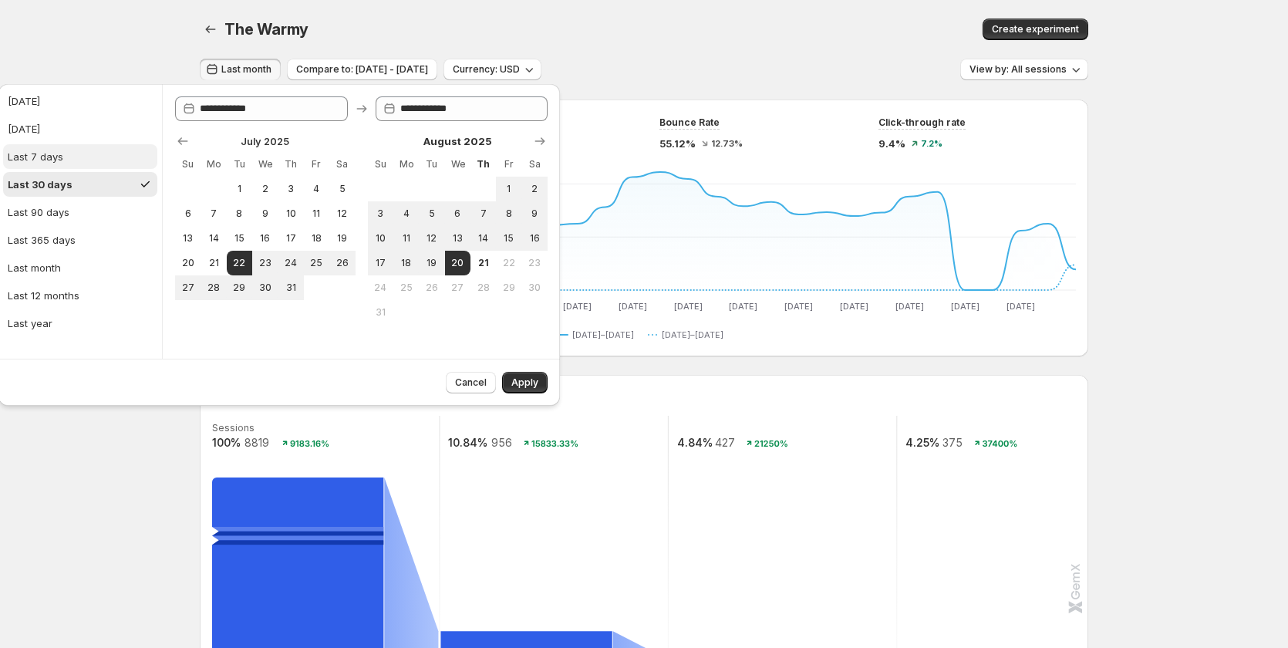
click at [47, 152] on div "Last 7 days" at bounding box center [36, 156] width 56 height 15
type input "**********"
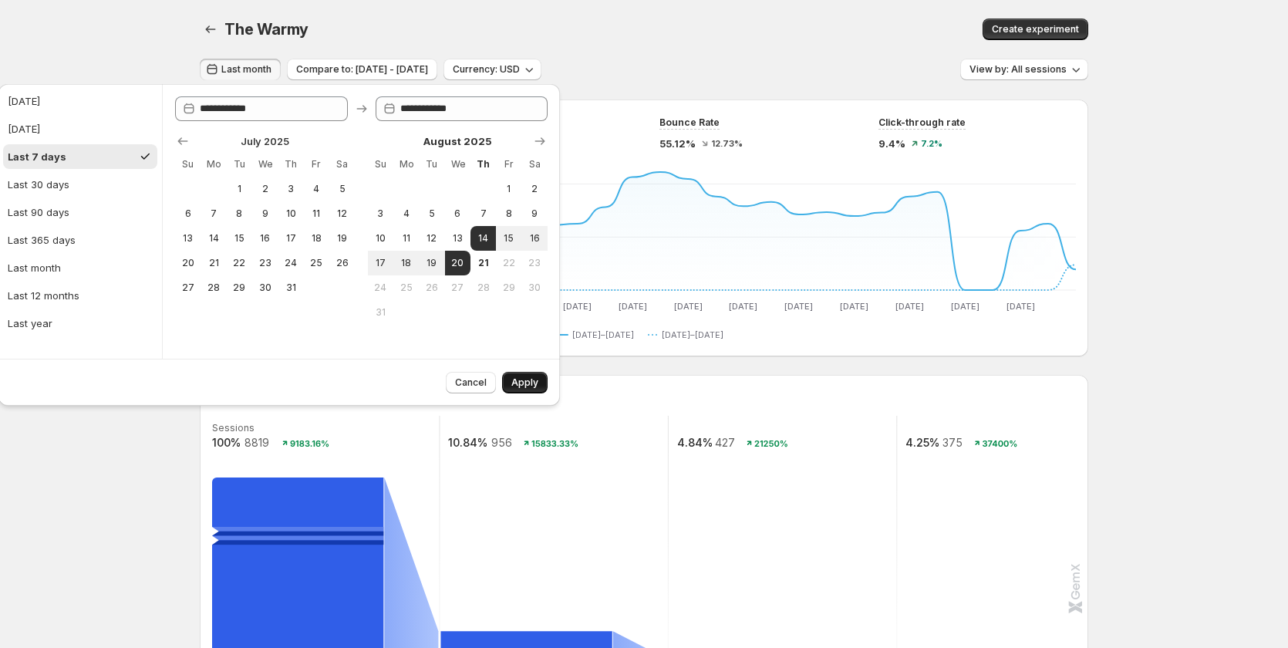
click at [526, 376] on button "Apply" at bounding box center [525, 383] width 46 height 22
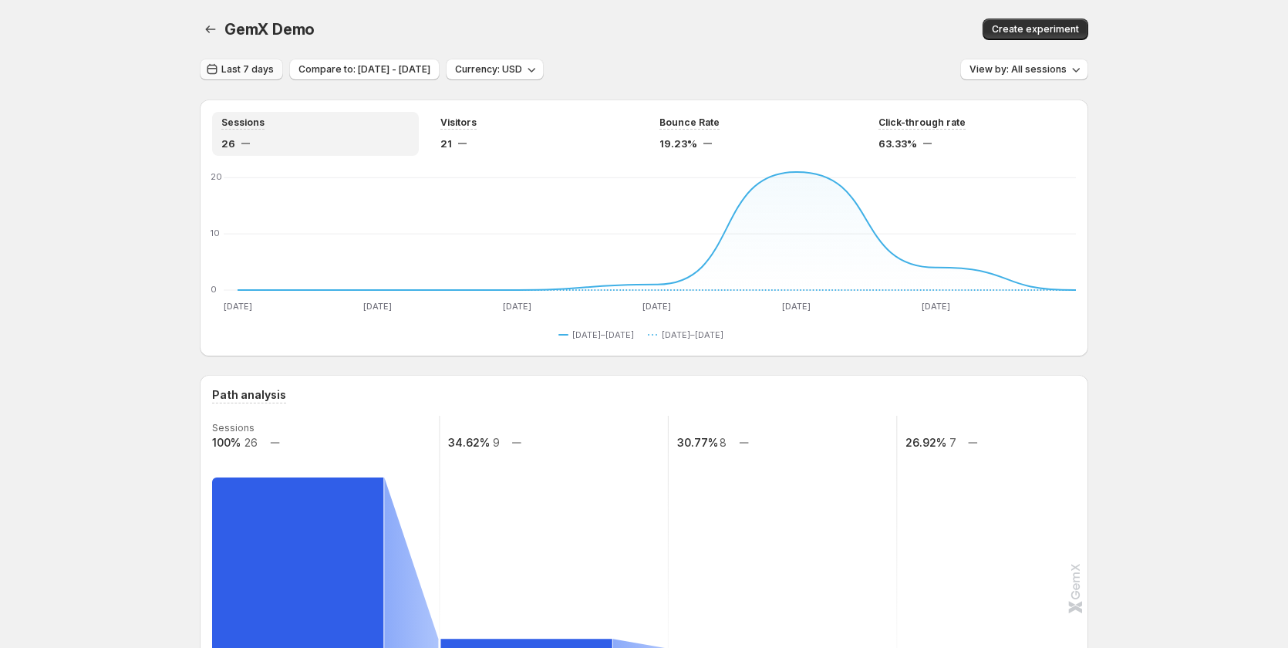
click at [271, 67] on span "Last 7 days" at bounding box center [247, 69] width 52 height 12
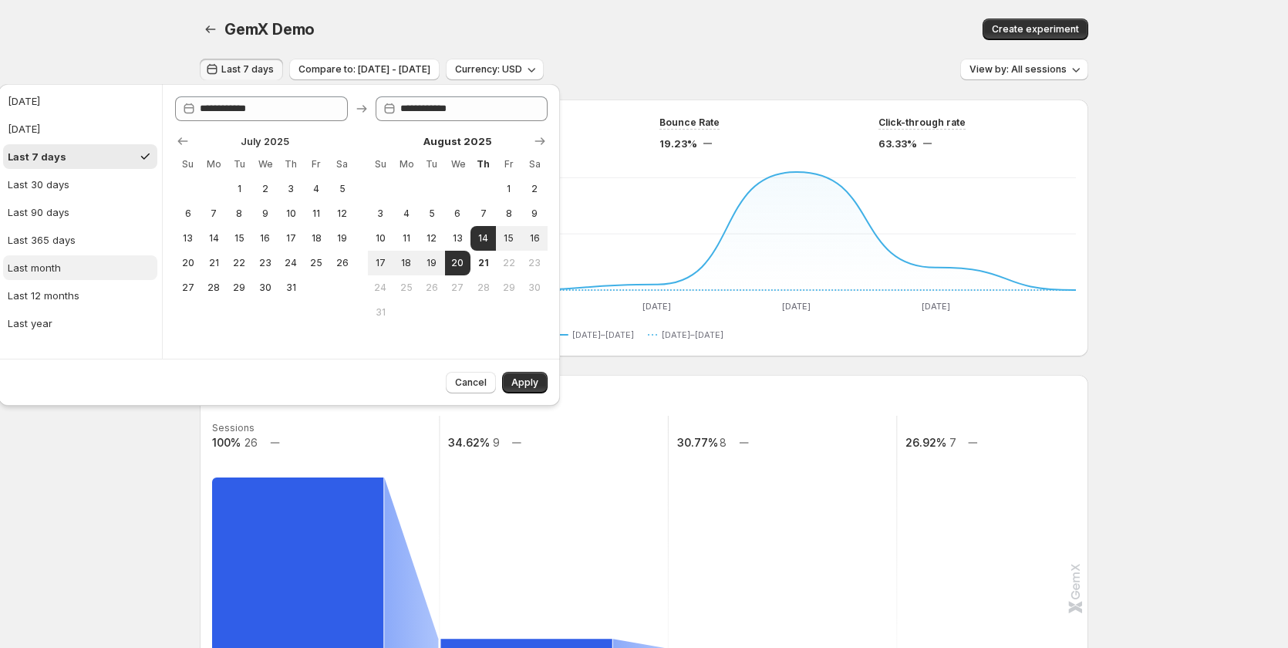
click at [84, 262] on button "Last month" at bounding box center [80, 267] width 154 height 25
type input "**********"
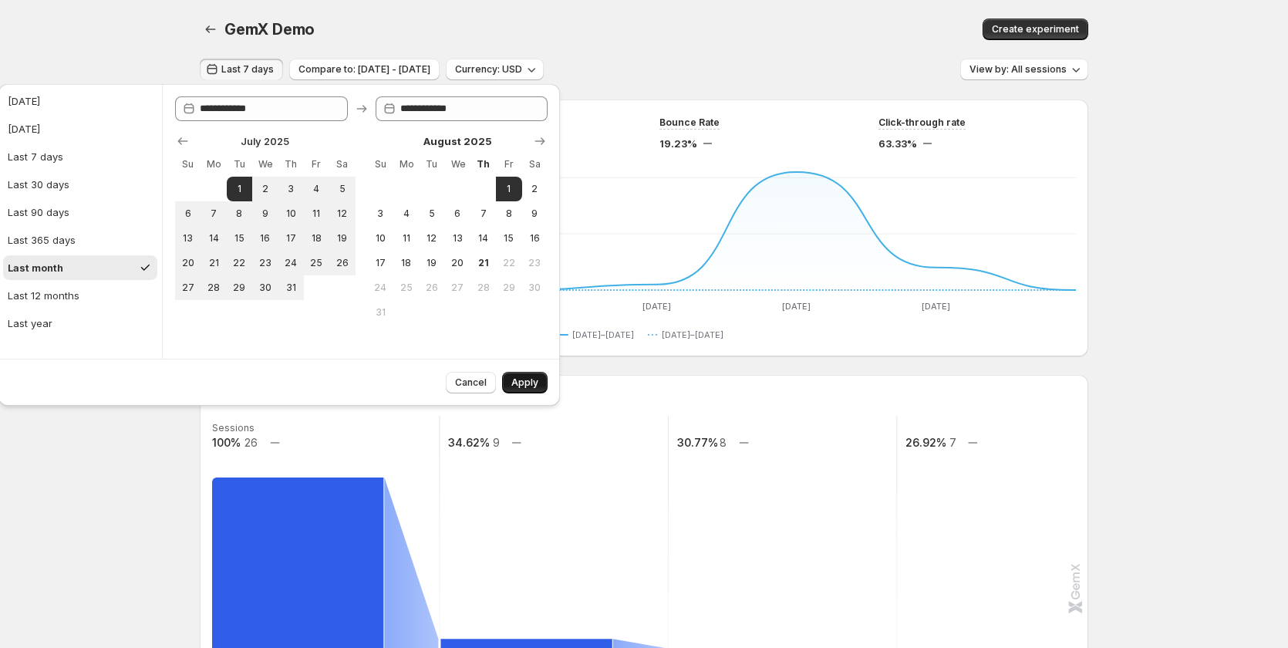
click at [531, 381] on span "Apply" at bounding box center [524, 382] width 27 height 12
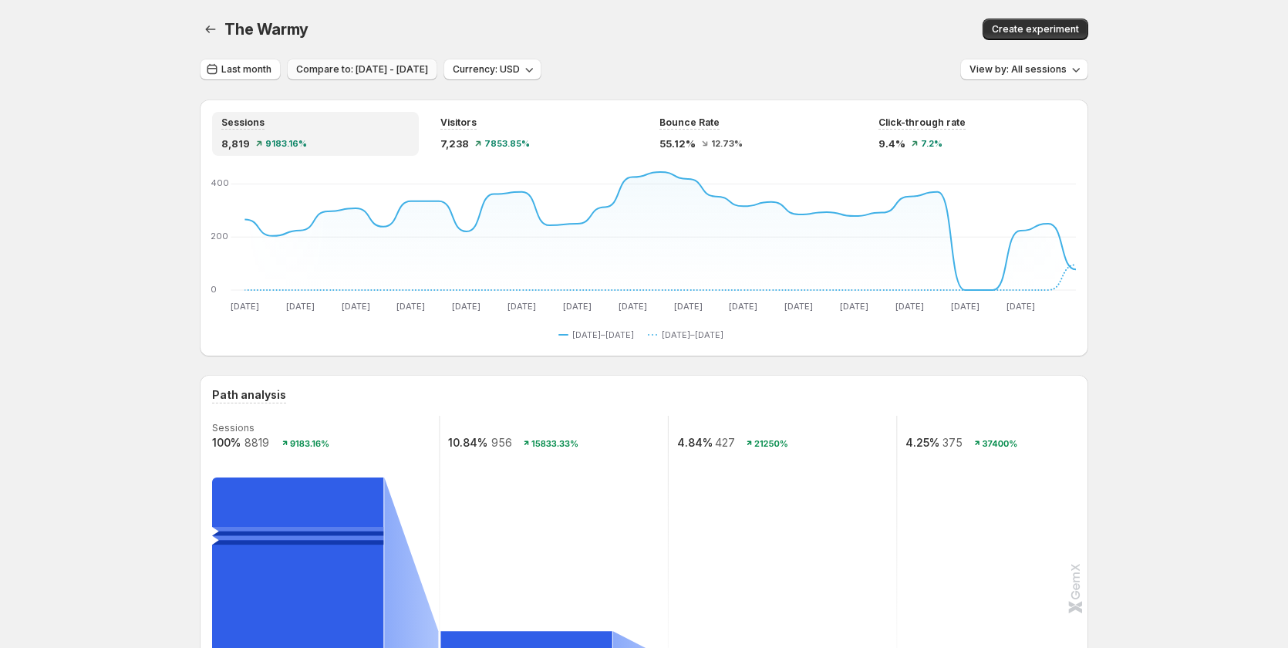
click at [343, 67] on span "Compare to: May 31, 2025 - Jun 30, 2025" at bounding box center [362, 69] width 132 height 12
click at [313, 67] on span "Compare to: May 31, 2025 - Jun 30, 2025" at bounding box center [362, 69] width 132 height 12
click at [266, 67] on span "Last month" at bounding box center [246, 69] width 50 height 12
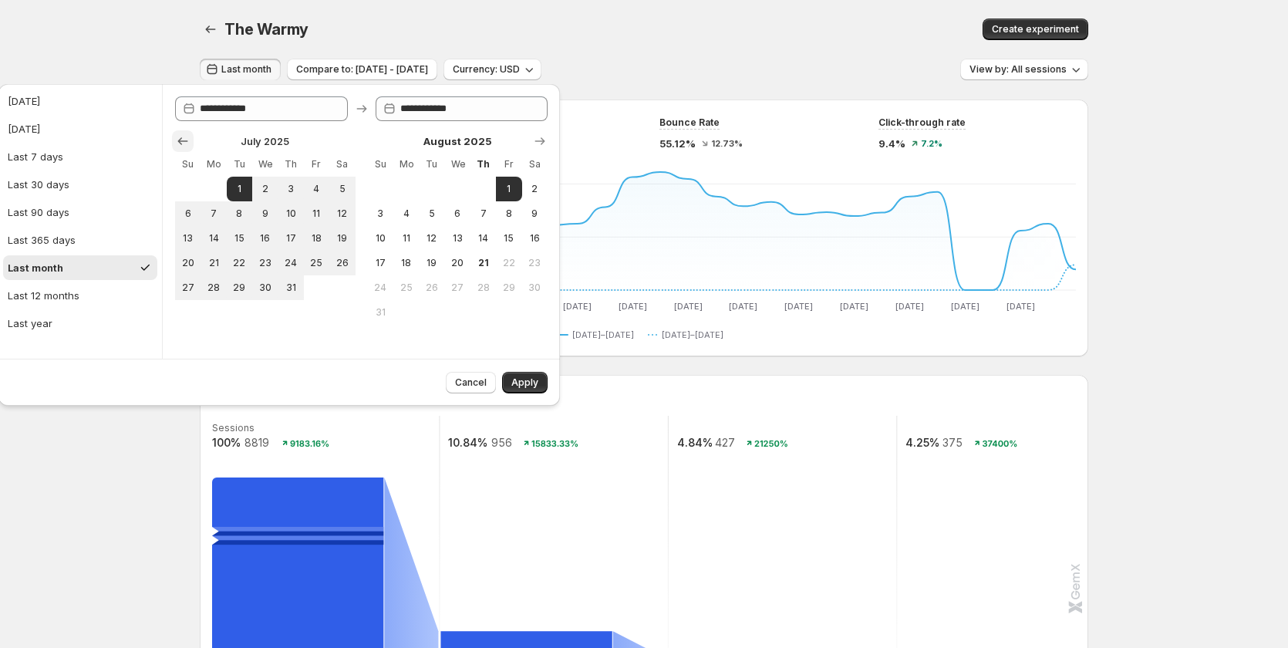
click at [186, 136] on icon "Show previous month, June 2025" at bounding box center [182, 140] width 15 height 15
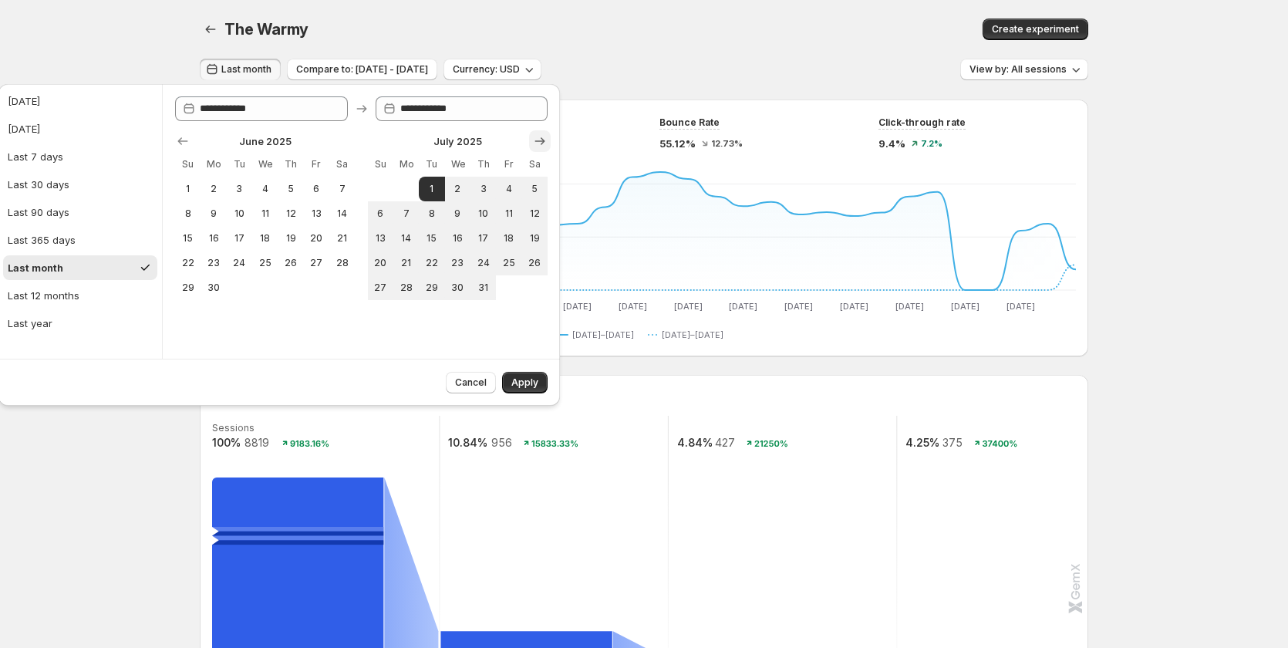
click at [547, 140] on icon "Show next month, August 2025" at bounding box center [539, 140] width 15 height 15
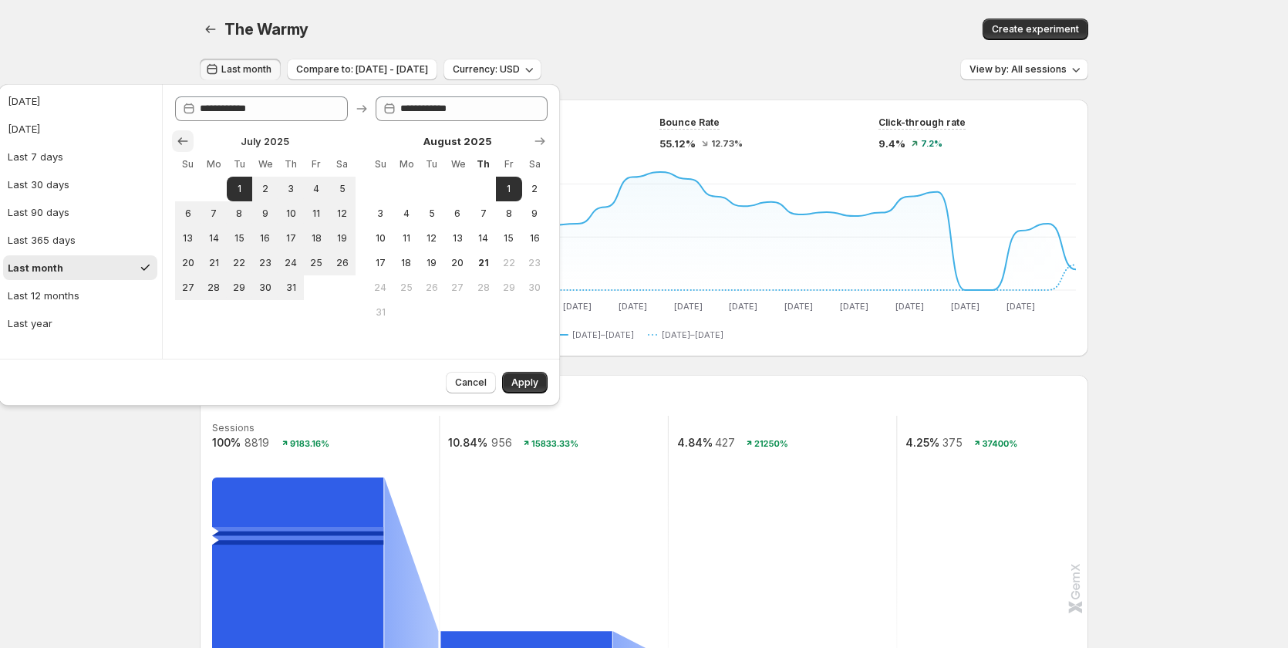
click at [186, 140] on icon "Show previous month, June 2025" at bounding box center [182, 140] width 15 height 15
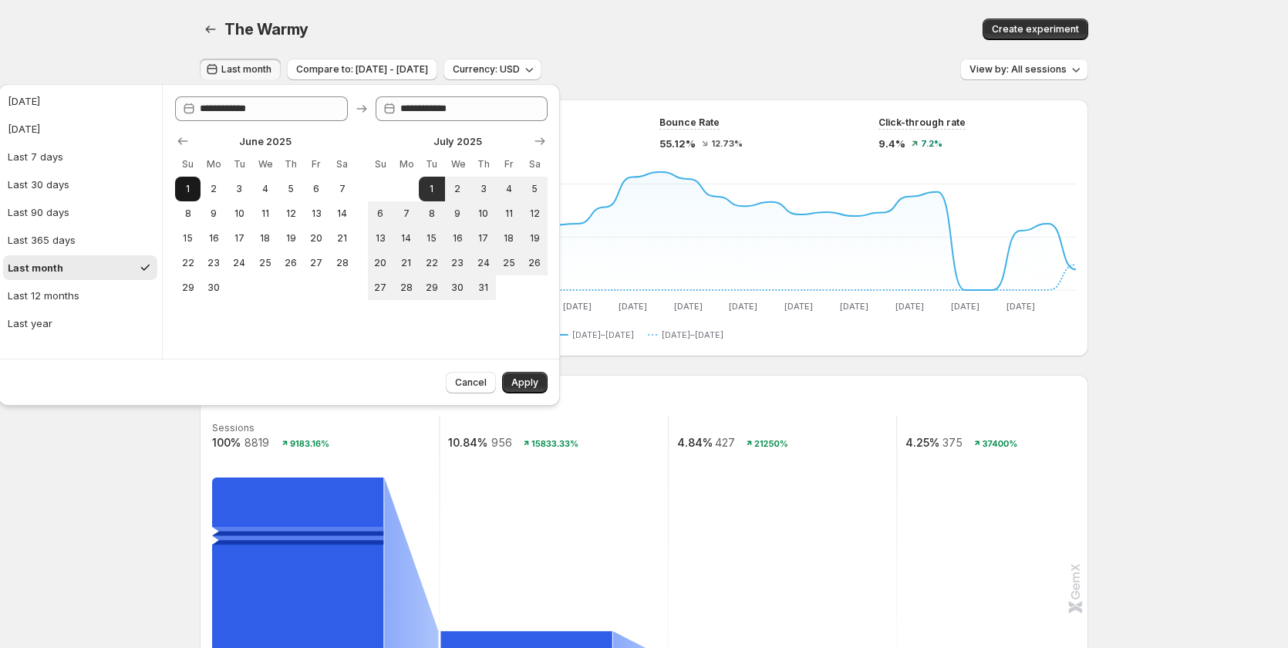
click at [191, 190] on span "1" at bounding box center [187, 189] width 13 height 12
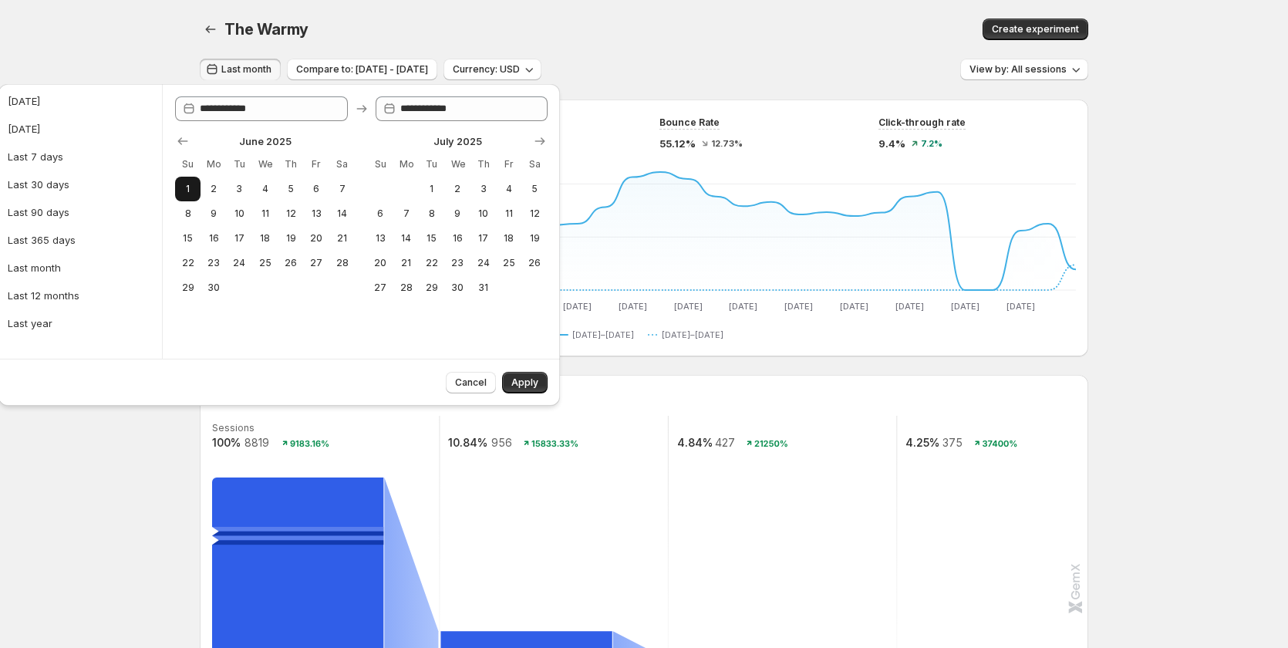
type input "**********"
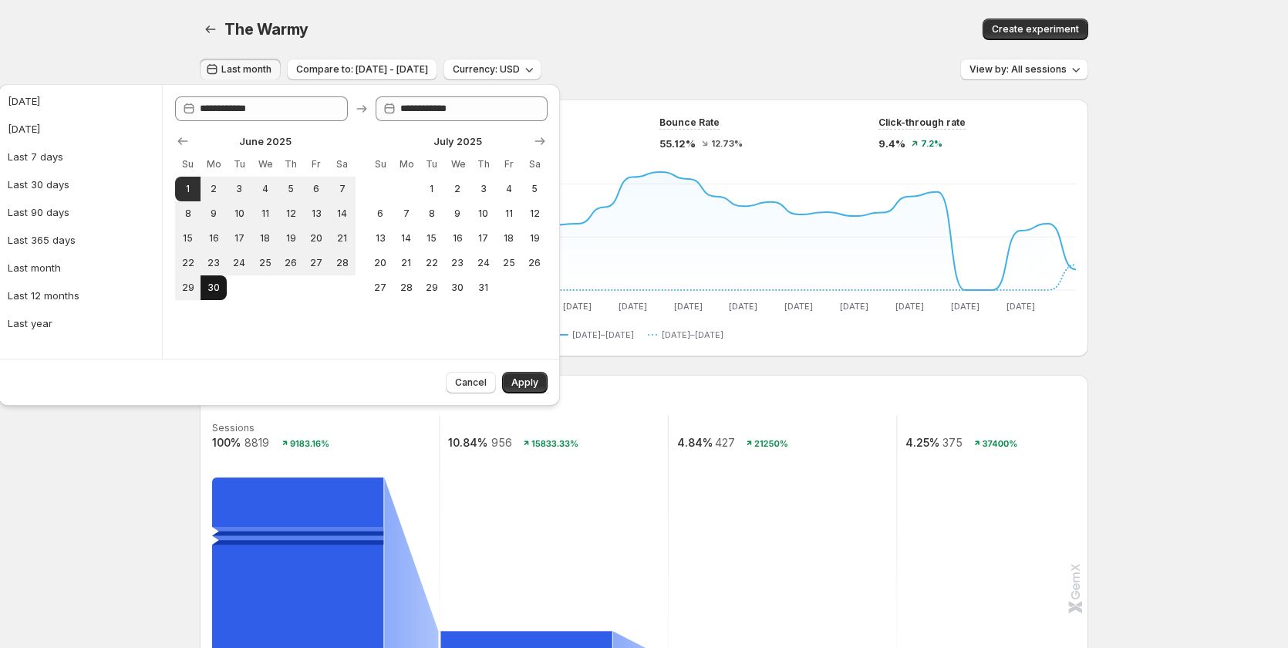
click at [207, 292] on span "30" at bounding box center [213, 287] width 13 height 12
type input "**********"
click at [525, 384] on span "Apply" at bounding box center [524, 382] width 27 height 12
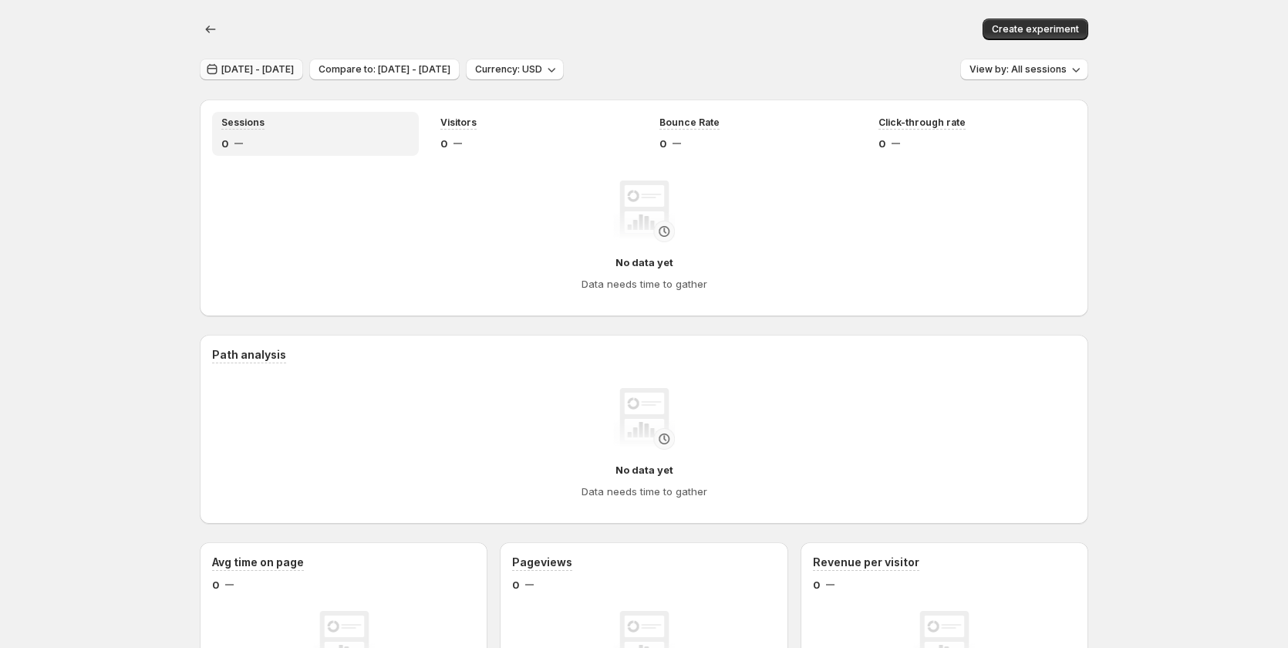
click at [294, 72] on span "May 31, 2025 - Jun 29, 2025" at bounding box center [257, 69] width 72 height 12
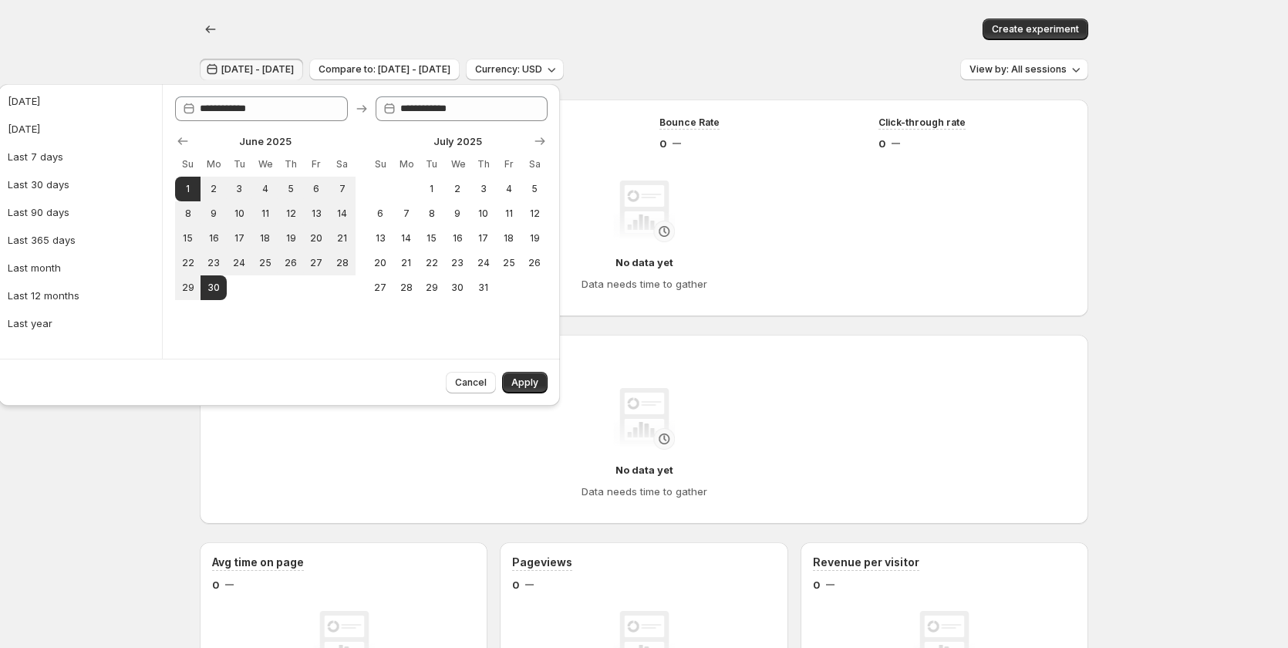
drag, startPoint x: 433, startPoint y: 184, endPoint x: 506, endPoint y: 282, distance: 121.9
click at [433, 186] on span "1" at bounding box center [431, 189] width 13 height 12
type input "**********"
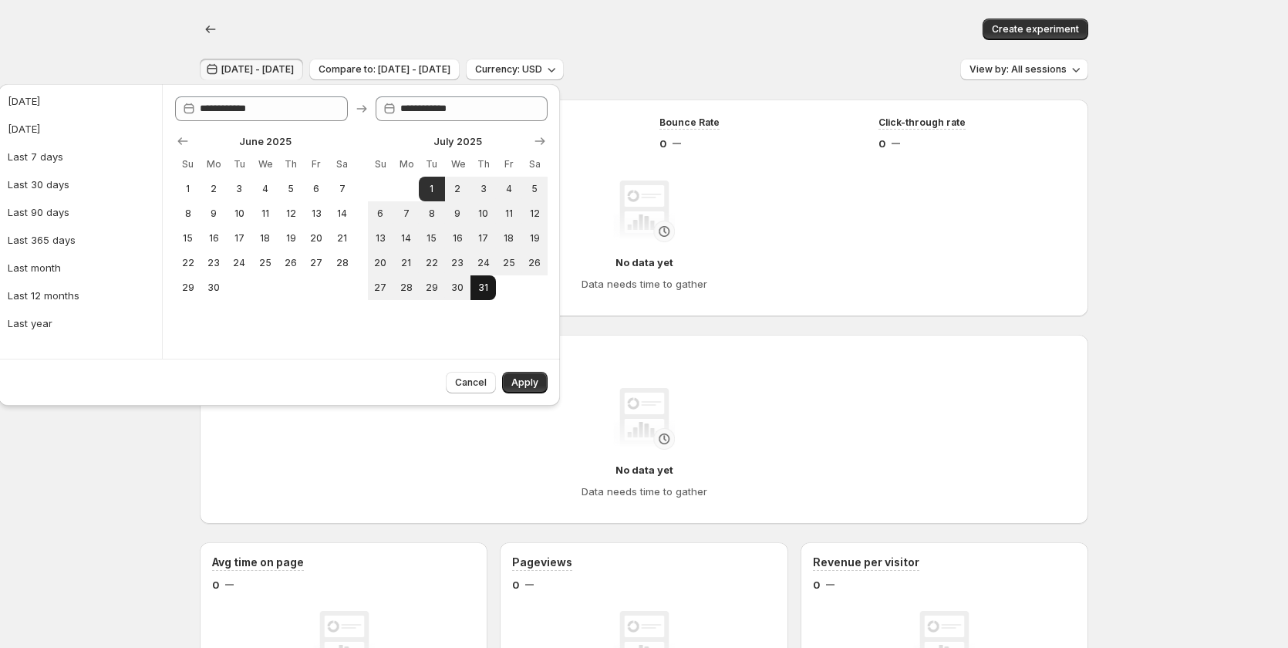
click at [482, 285] on span "31" at bounding box center [483, 287] width 13 height 12
type input "**********"
click at [527, 371] on div "Cancel Apply" at bounding box center [494, 380] width 108 height 28
click at [528, 380] on span "Apply" at bounding box center [524, 382] width 27 height 12
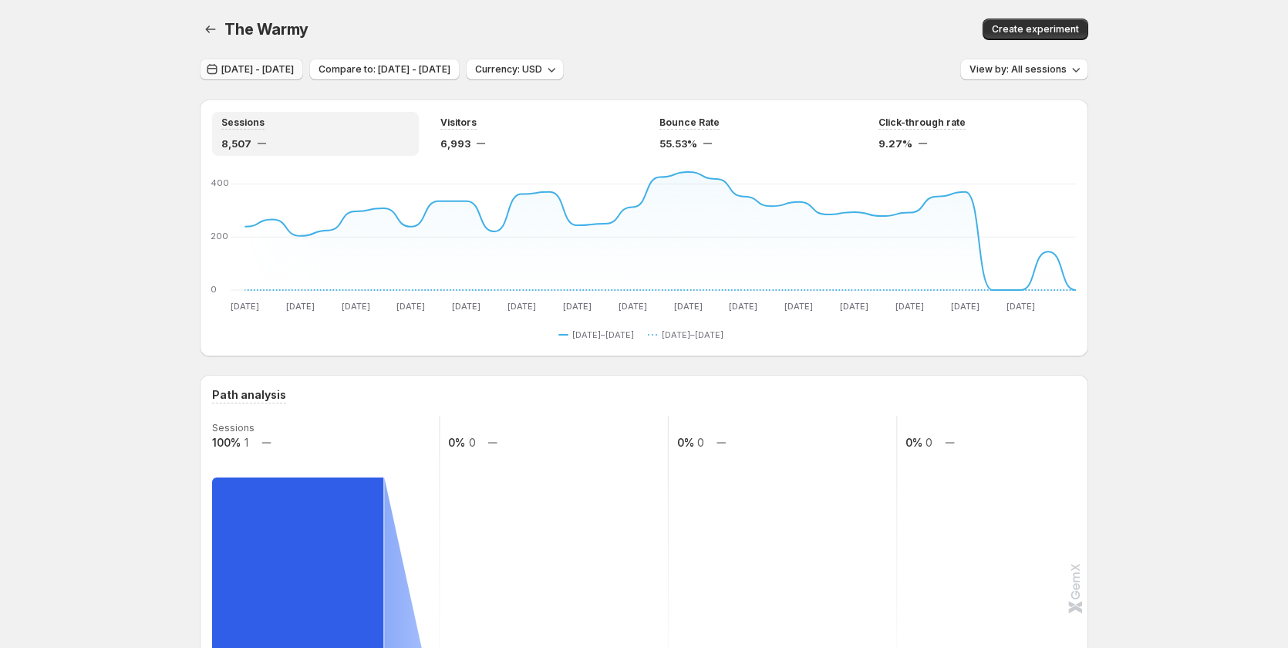
click at [294, 67] on span "Jun 30, 2025 - Jul 30, 2025" at bounding box center [257, 69] width 72 height 12
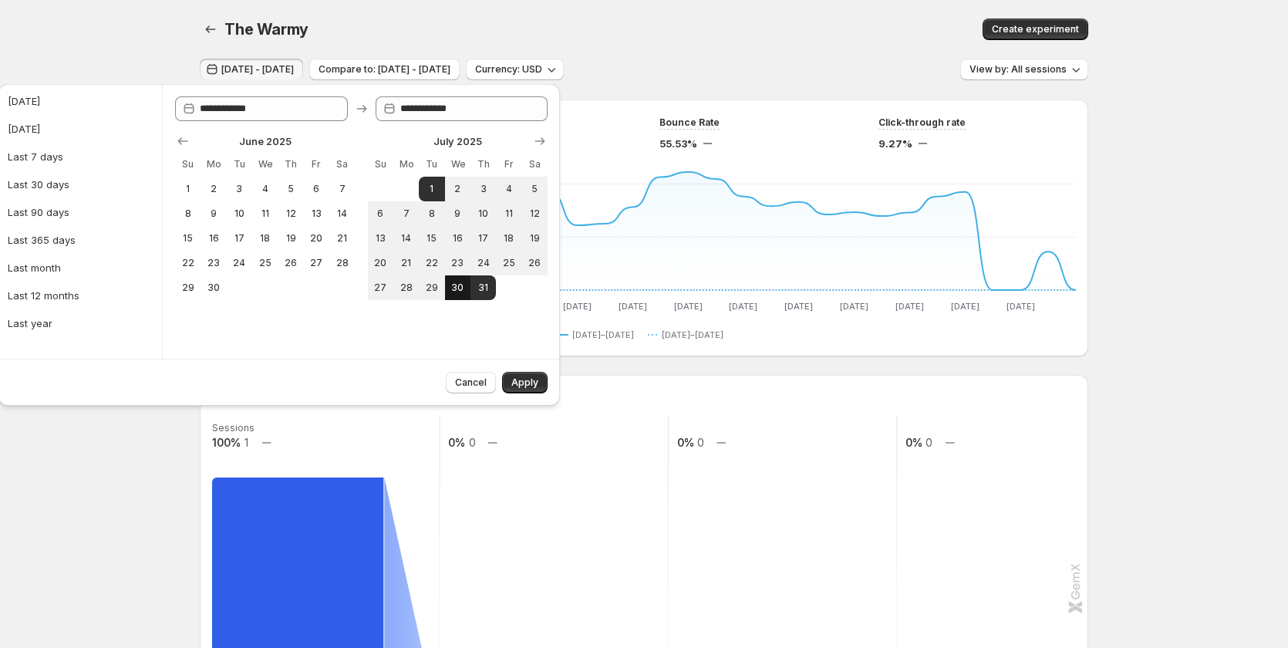
click at [456, 292] on span "30" at bounding box center [457, 287] width 13 height 12
type input "**********"
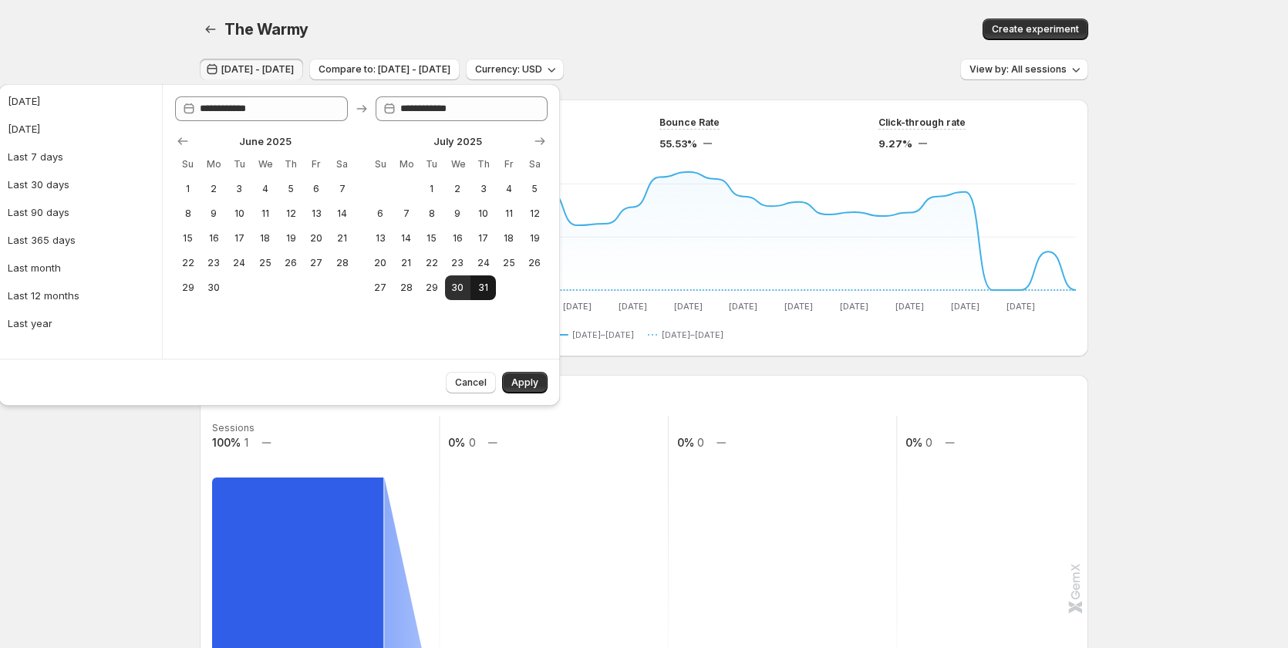
click at [480, 292] on span "31" at bounding box center [483, 287] width 13 height 12
type input "**********"
click at [526, 380] on span "Apply" at bounding box center [524, 382] width 27 height 12
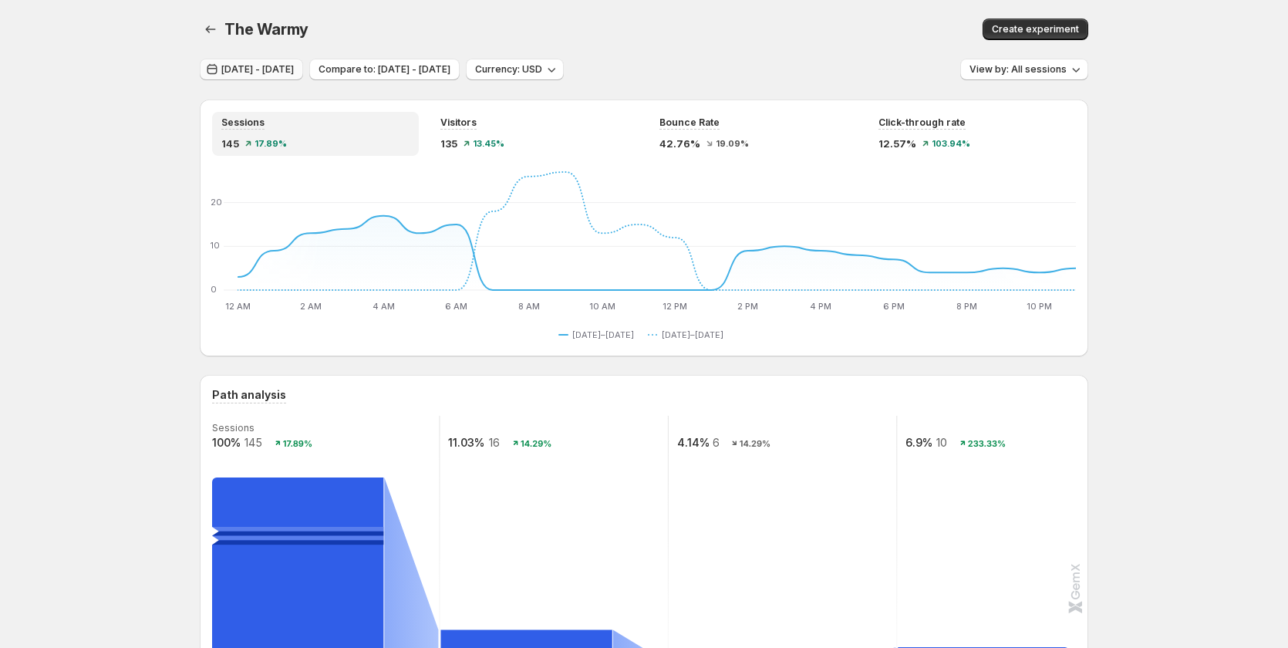
click at [294, 66] on span "Jul 29, 2025 - Jul 30, 2025" at bounding box center [257, 69] width 72 height 12
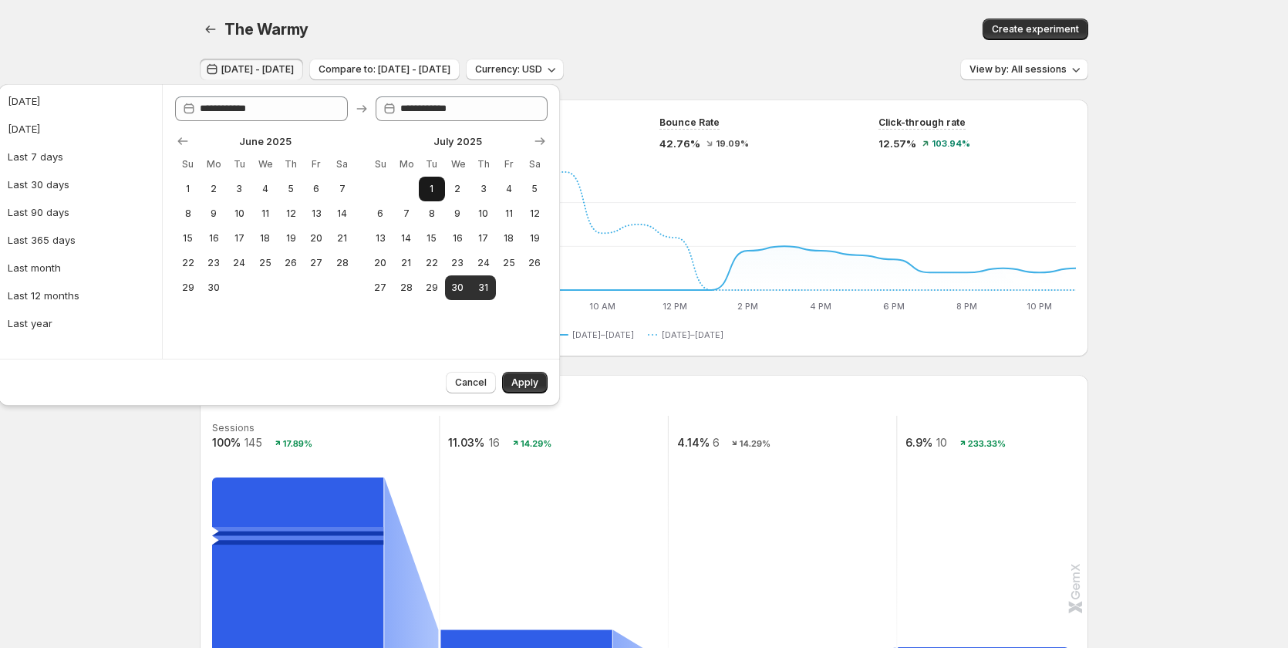
click at [425, 194] on span "1" at bounding box center [431, 189] width 13 height 12
type input "**********"
click at [538, 220] on button "12" at bounding box center [534, 213] width 25 height 25
type input "**********"
click at [529, 376] on button "Apply" at bounding box center [525, 383] width 46 height 22
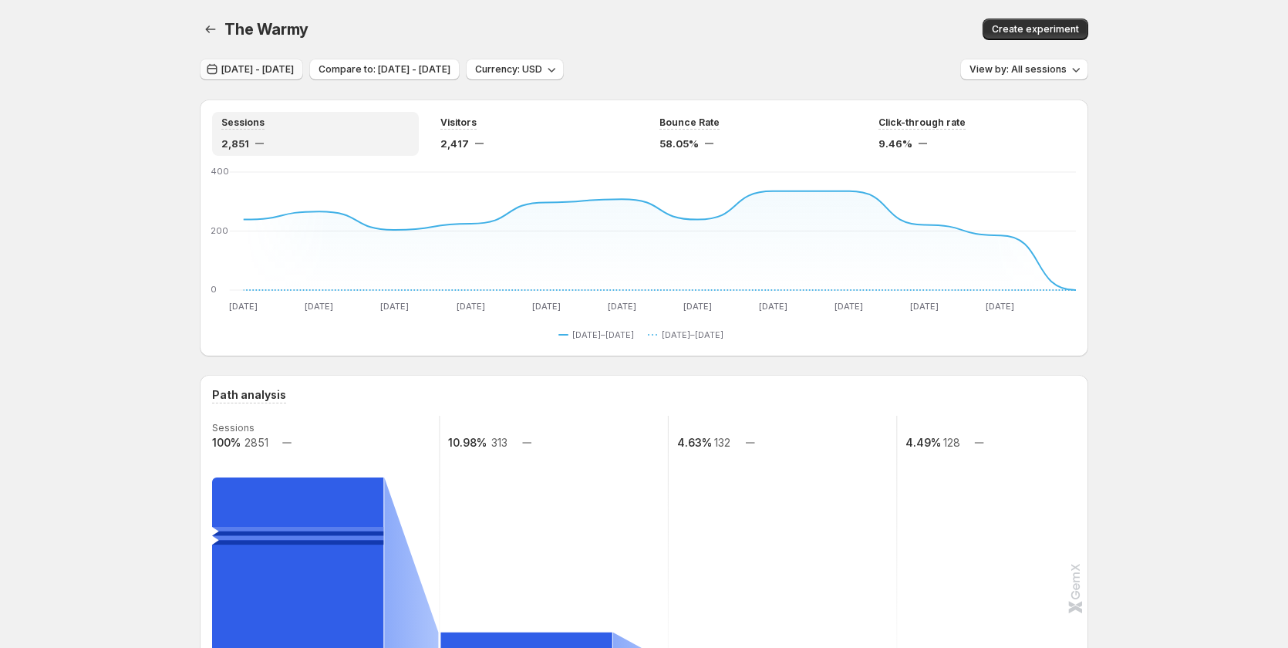
click at [294, 72] on span "Jun 30, 2025 - Jul 11, 2025" at bounding box center [257, 69] width 72 height 12
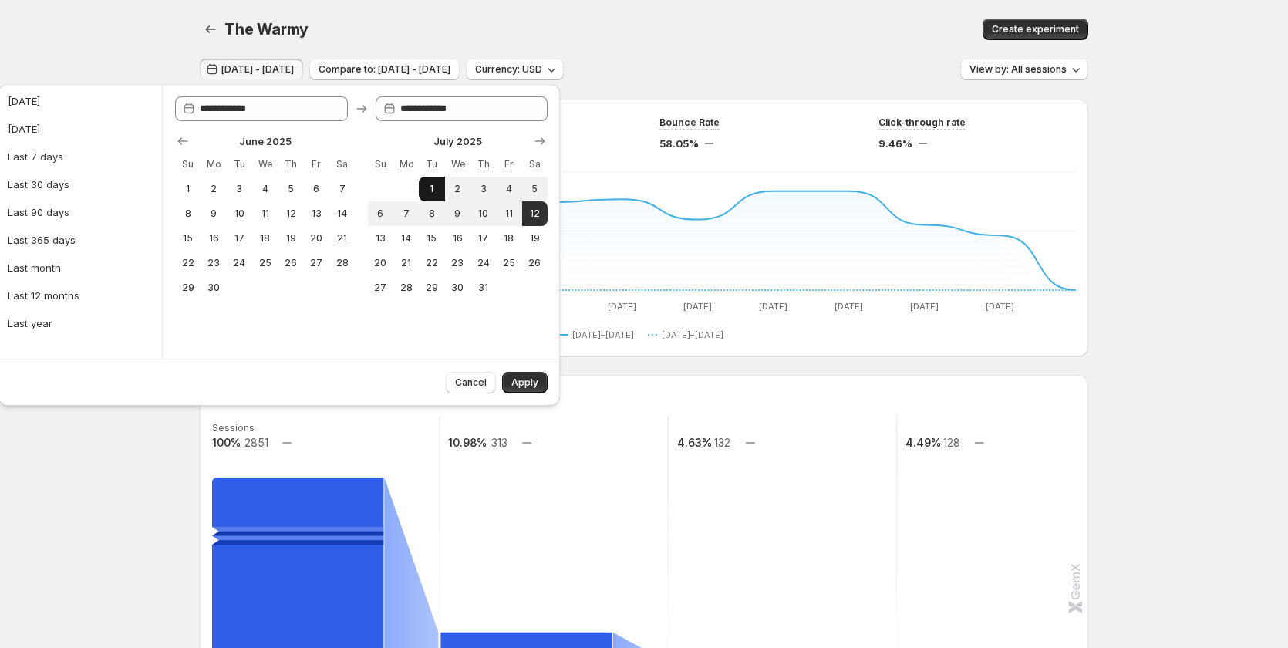
click at [434, 177] on button "1" at bounding box center [431, 189] width 25 height 25
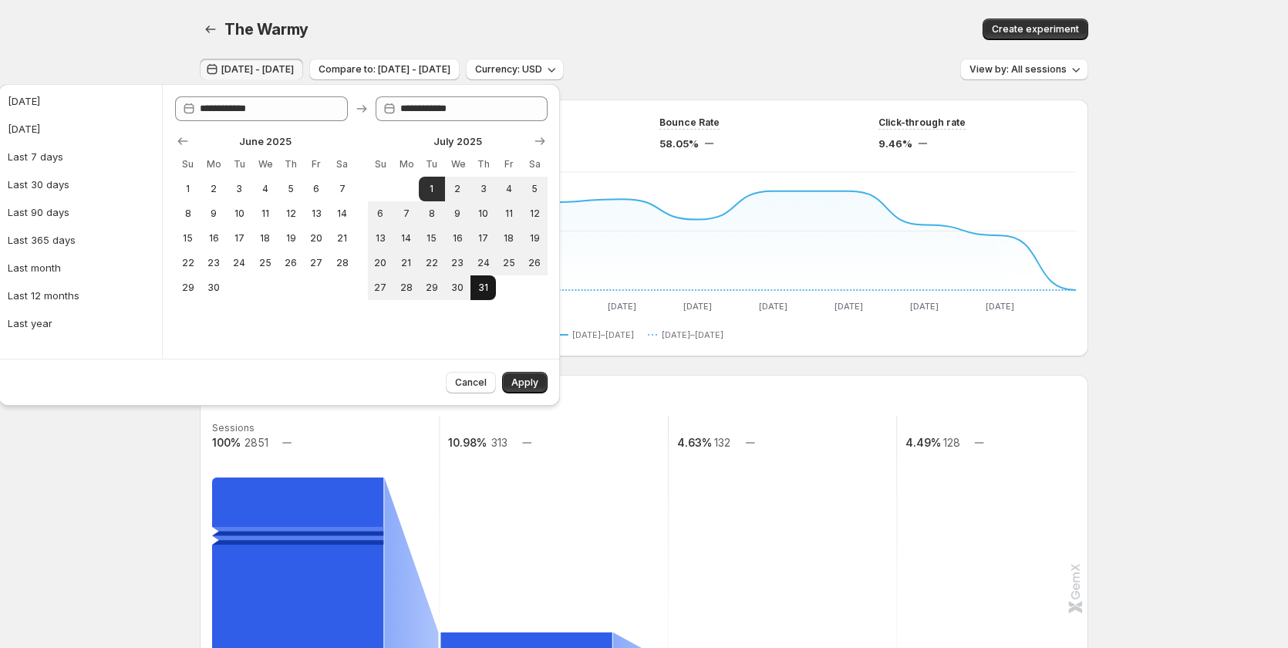
click at [491, 291] on button "31" at bounding box center [482, 287] width 25 height 25
type input "**********"
click at [531, 369] on div "Cancel Apply" at bounding box center [494, 380] width 108 height 28
click at [542, 384] on button "Apply" at bounding box center [525, 383] width 46 height 22
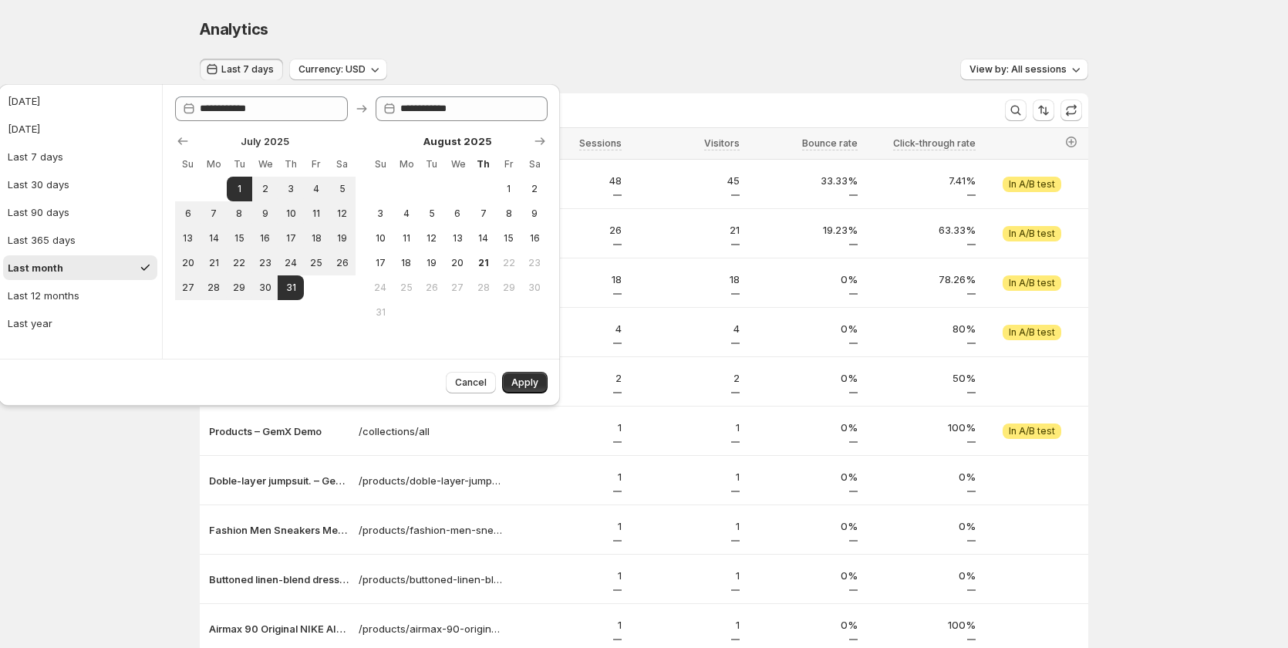
click at [96, 450] on div "Analytics. This page is ready Analytics Last 7 days Currency: USD View by: All …" at bounding box center [644, 368] width 1288 height 737
